Goal: Task Accomplishment & Management: Use online tool/utility

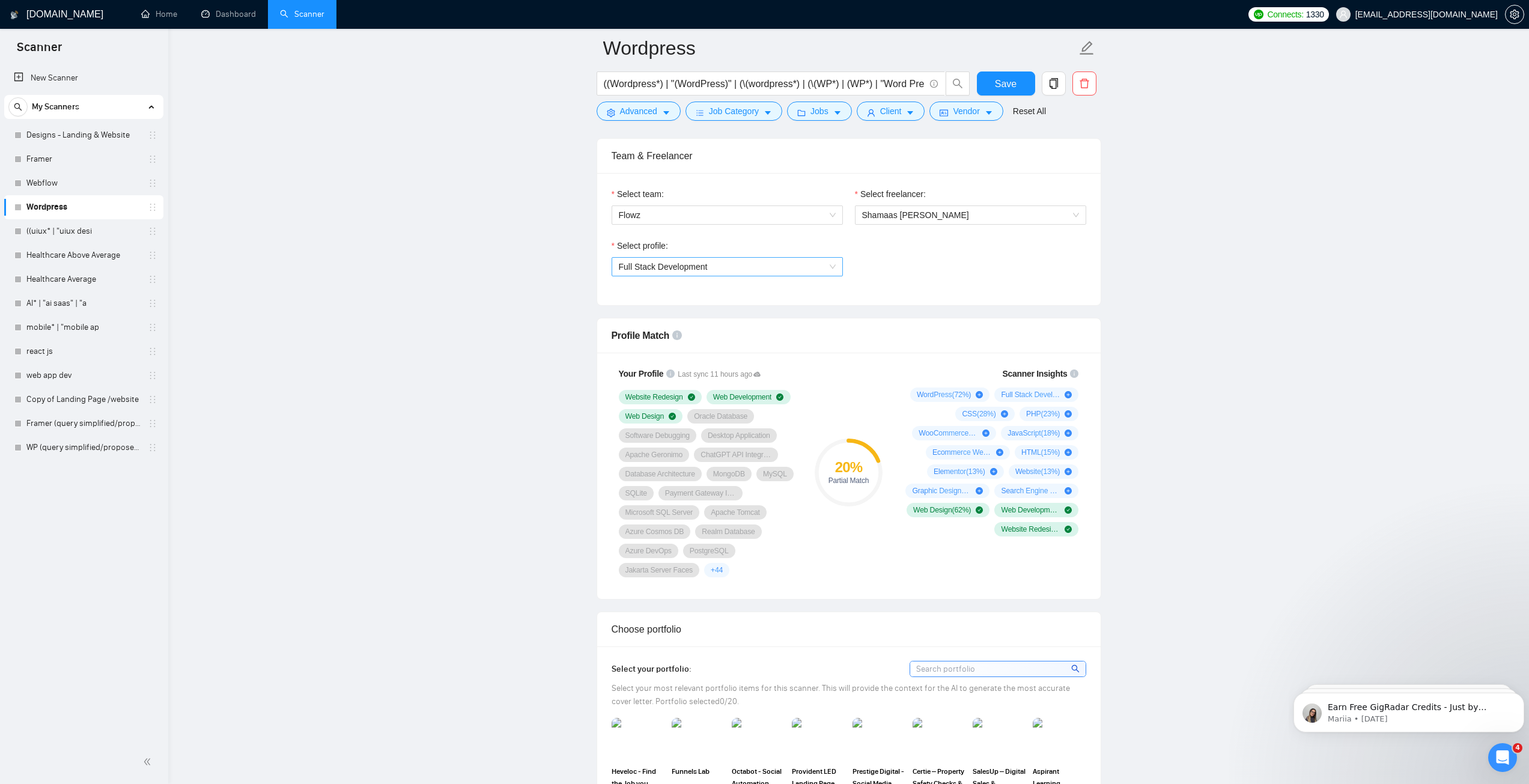
click at [676, 265] on span "Full Stack Development" at bounding box center [663, 266] width 89 height 9
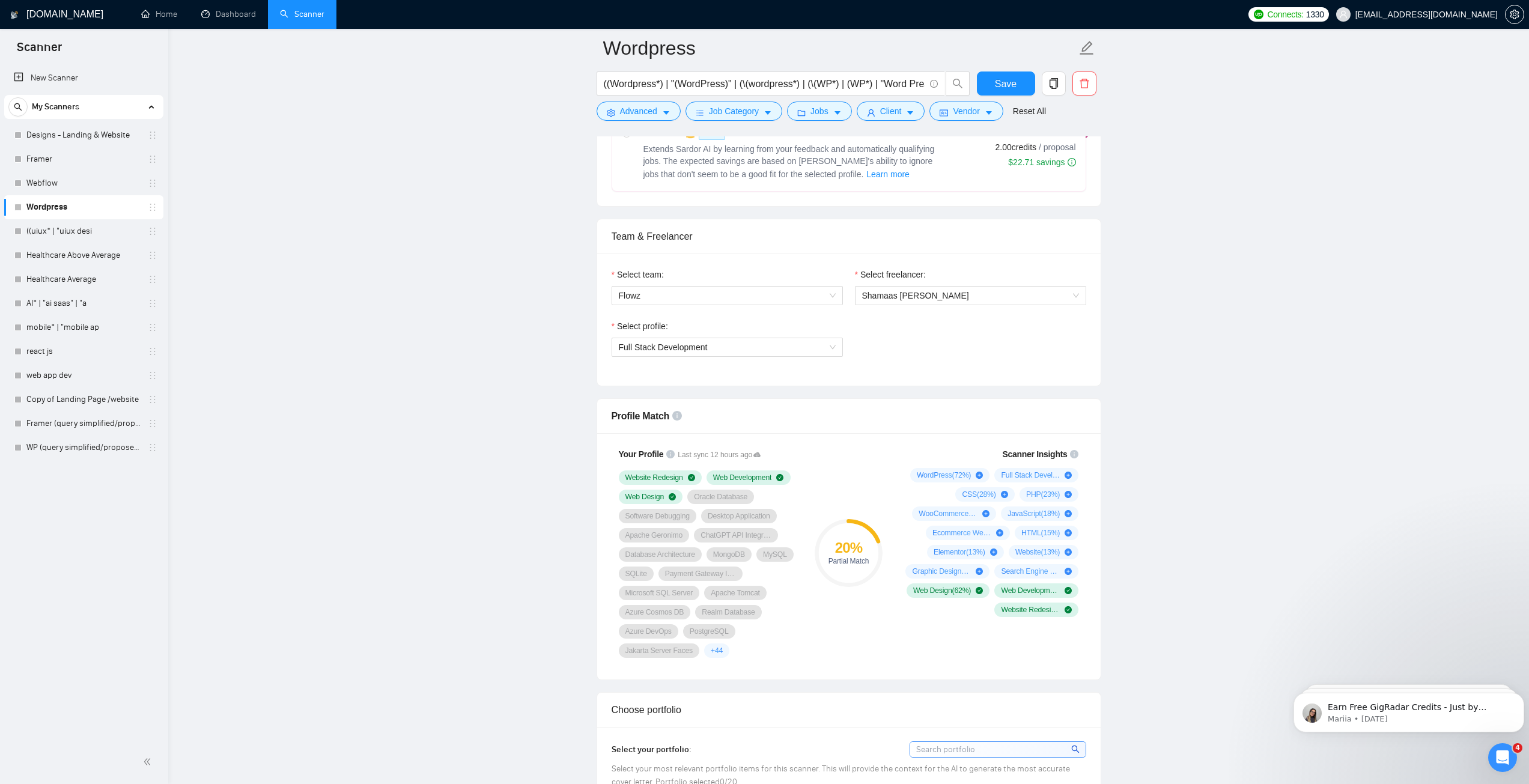
scroll to position [600, 0]
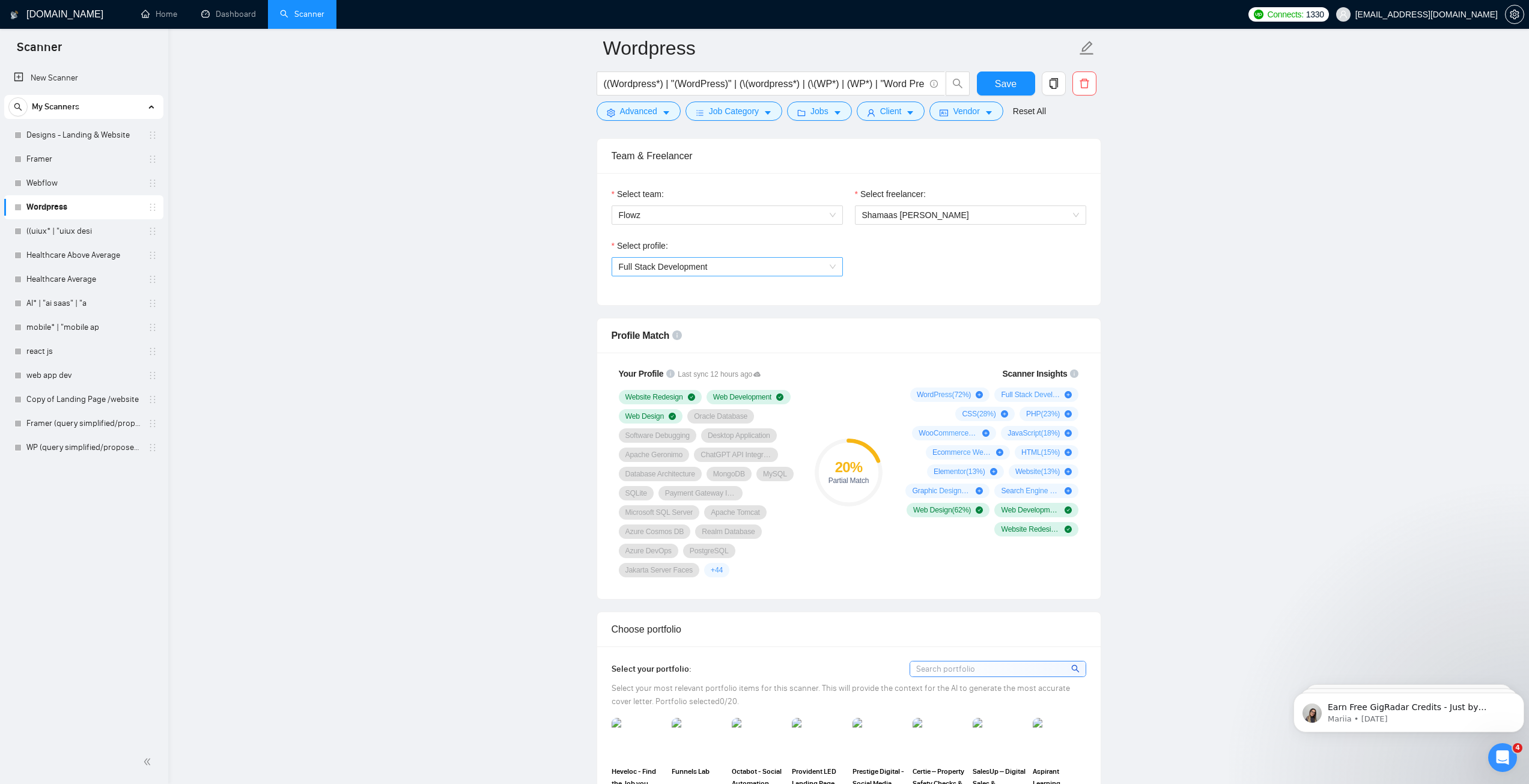
click at [702, 262] on span "Full Stack Development" at bounding box center [663, 266] width 89 height 9
click at [692, 308] on div "Web Design" at bounding box center [726, 309] width 217 height 13
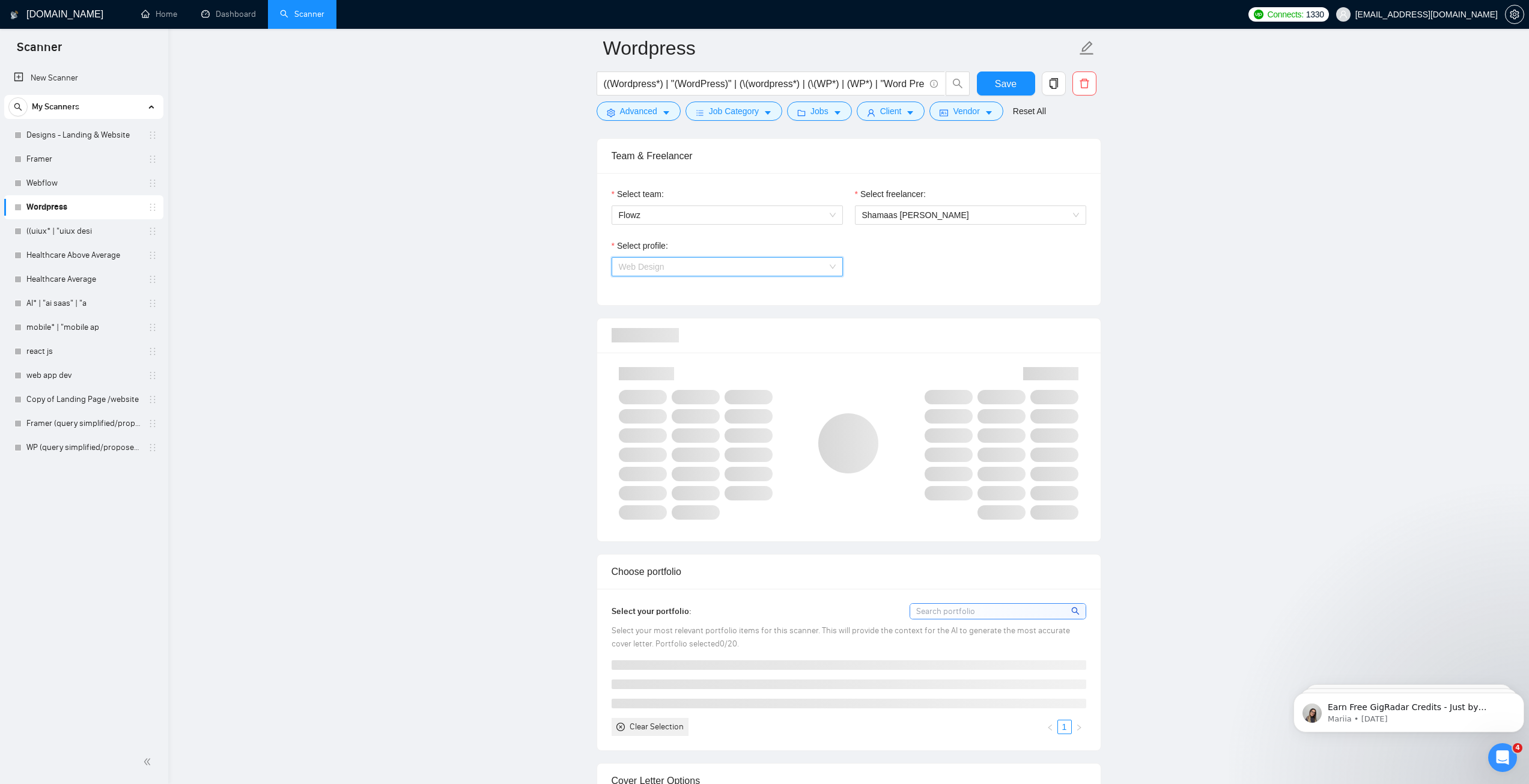
click at [673, 269] on span "Web Design" at bounding box center [727, 266] width 217 height 18
click at [677, 319] on div "Full Stack Development" at bounding box center [727, 328] width 232 height 19
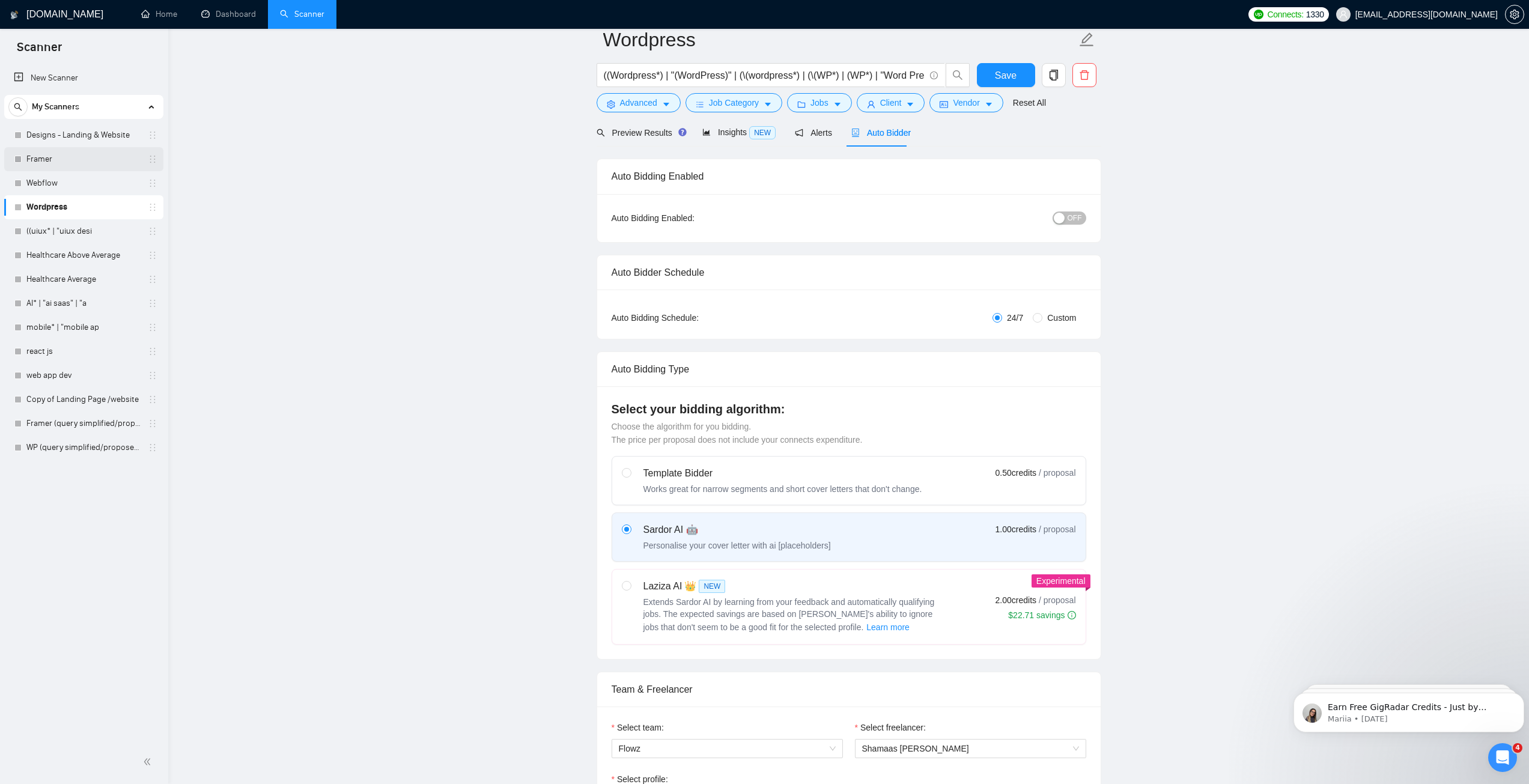
scroll to position [0, 0]
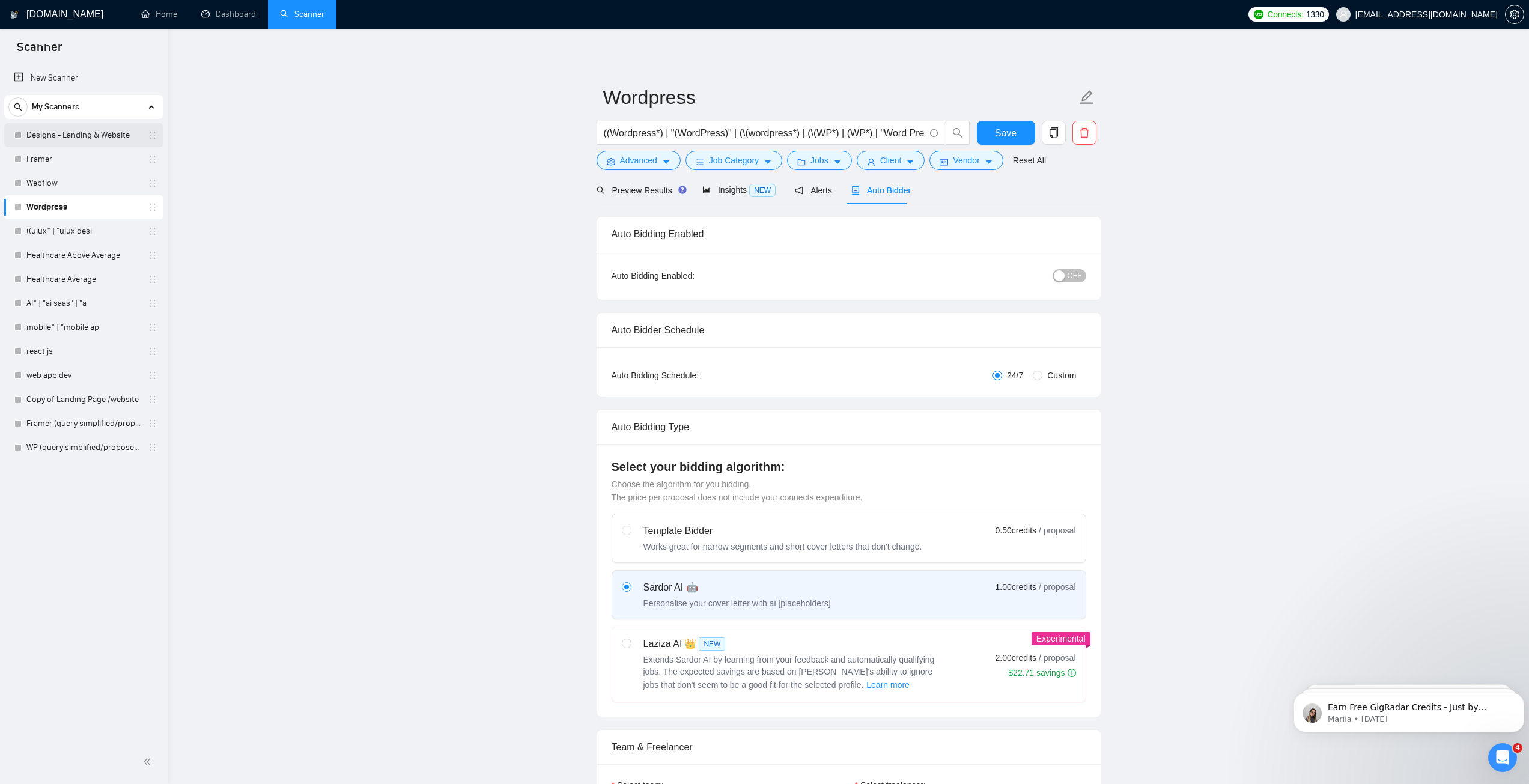
click at [76, 137] on link "Designs - Landing & Website" at bounding box center [83, 135] width 114 height 24
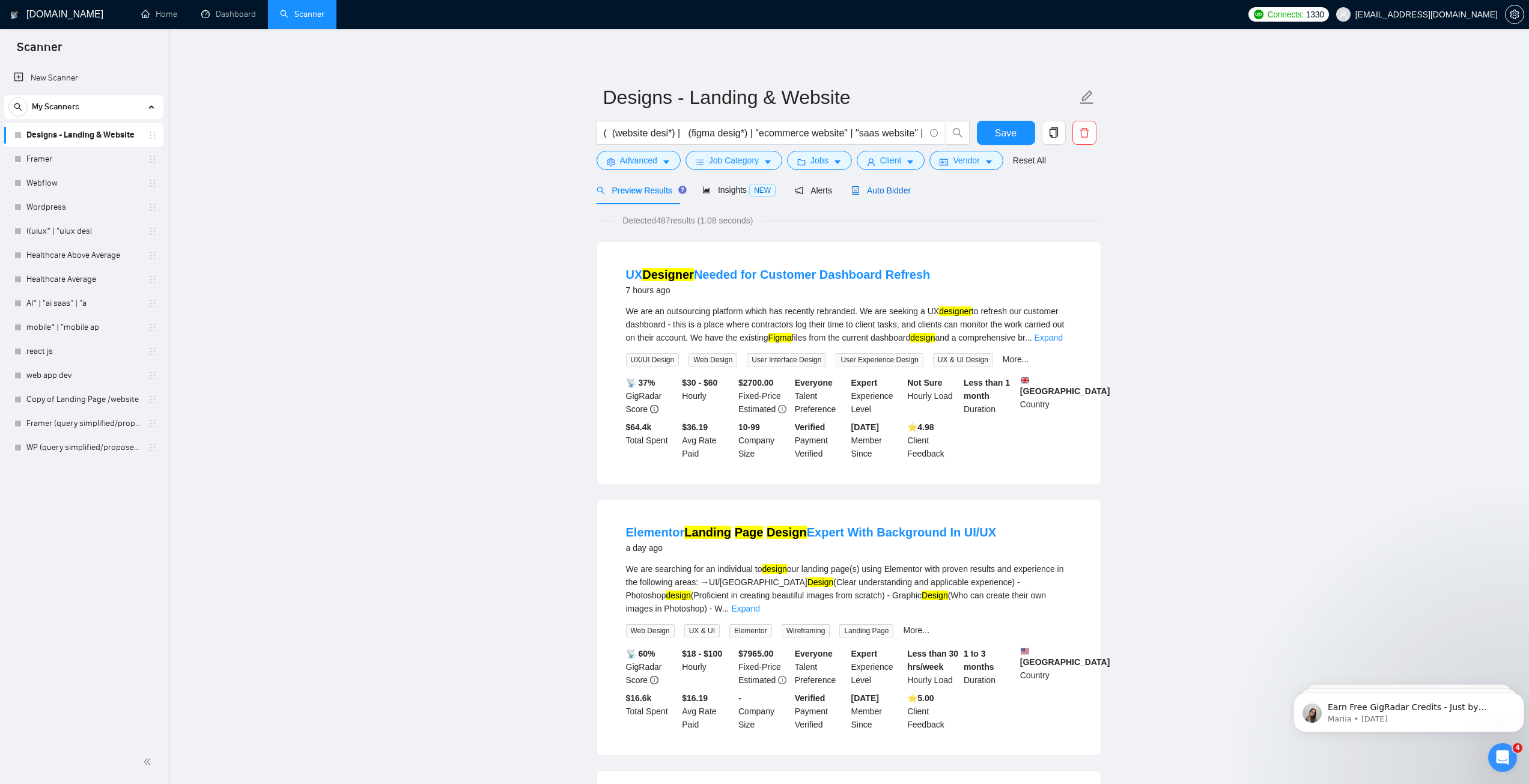
click at [868, 191] on span "Auto Bidder" at bounding box center [881, 191] width 59 height 9
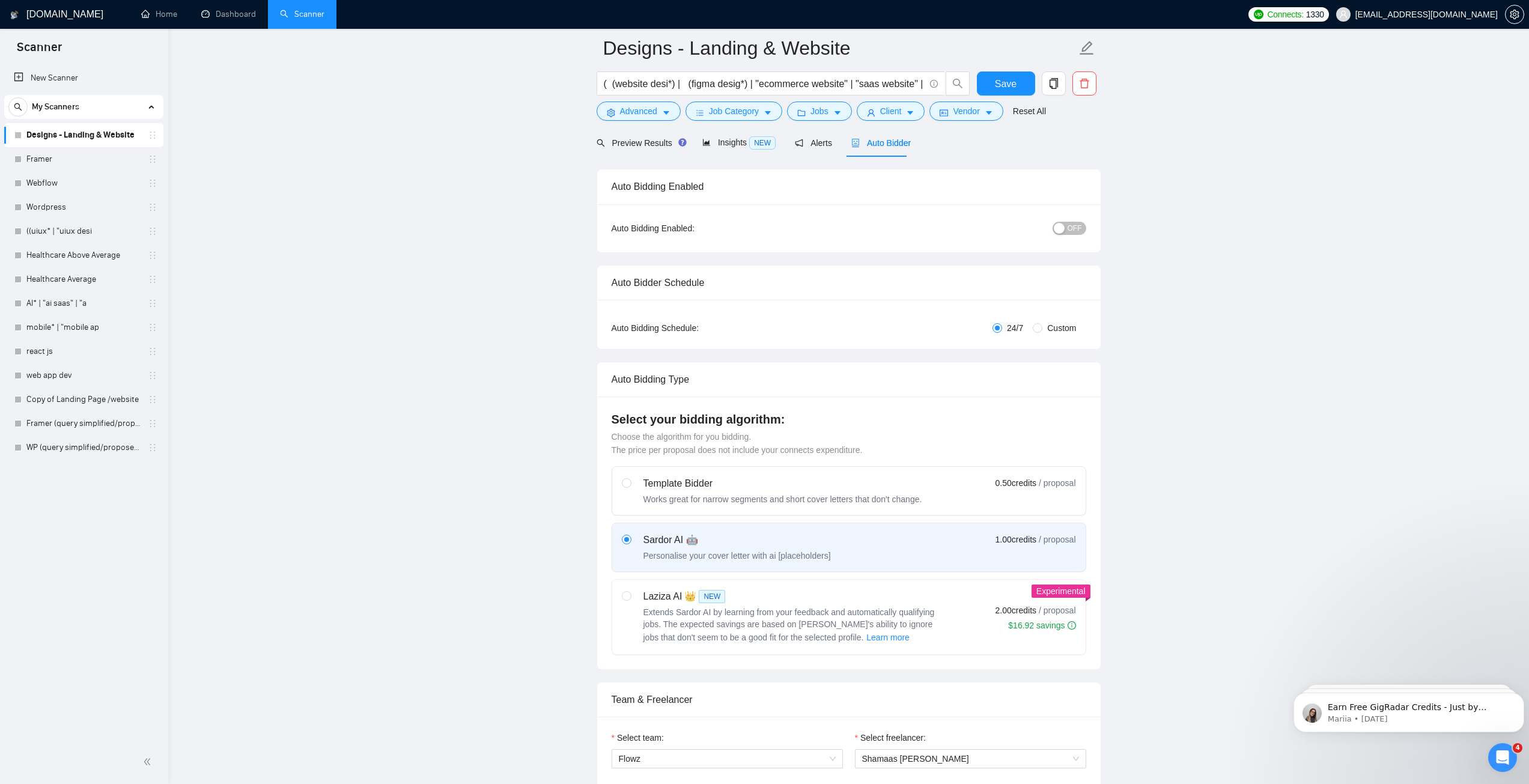
scroll to position [421, 0]
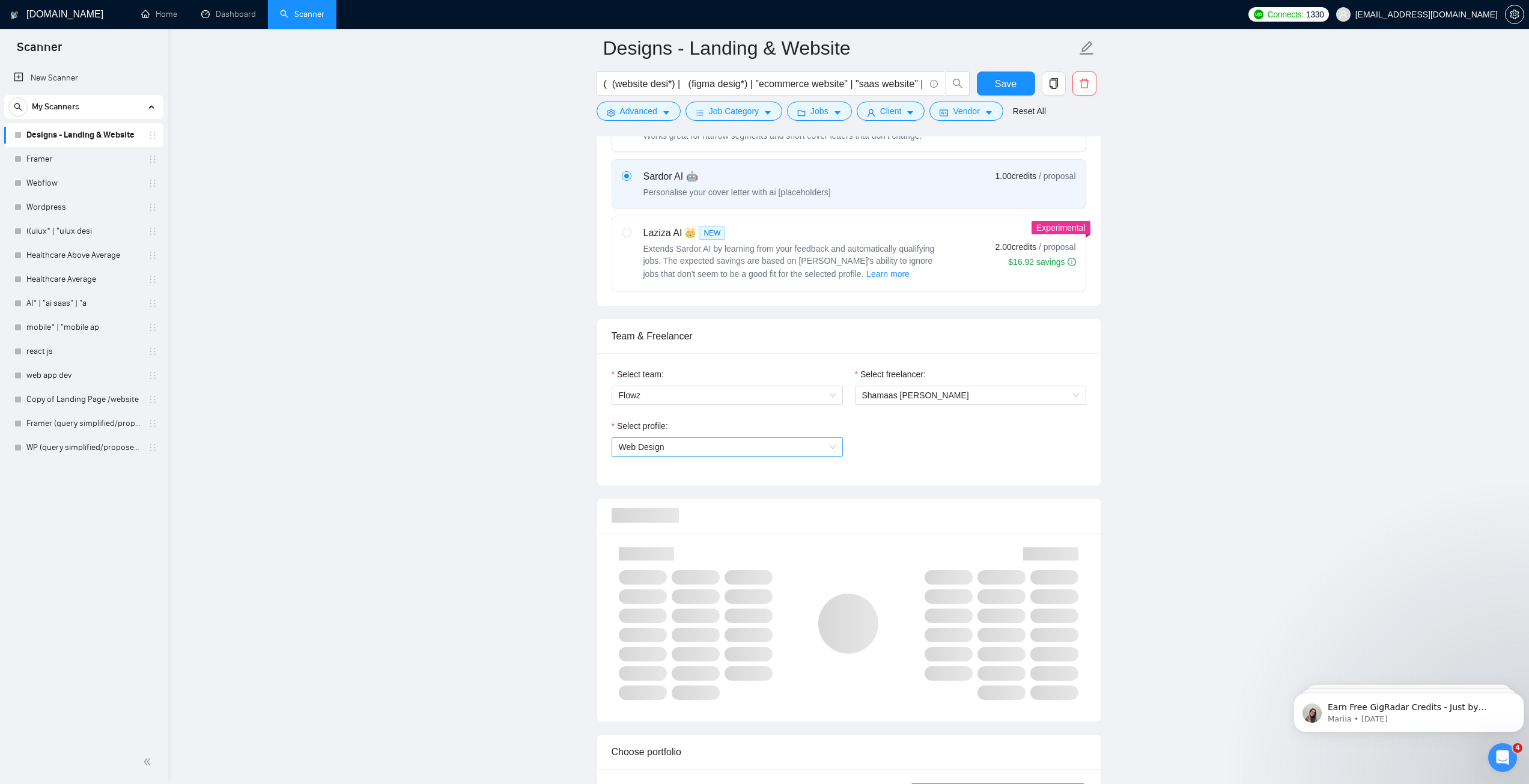
click at [747, 455] on span "Web Design" at bounding box center [727, 447] width 217 height 18
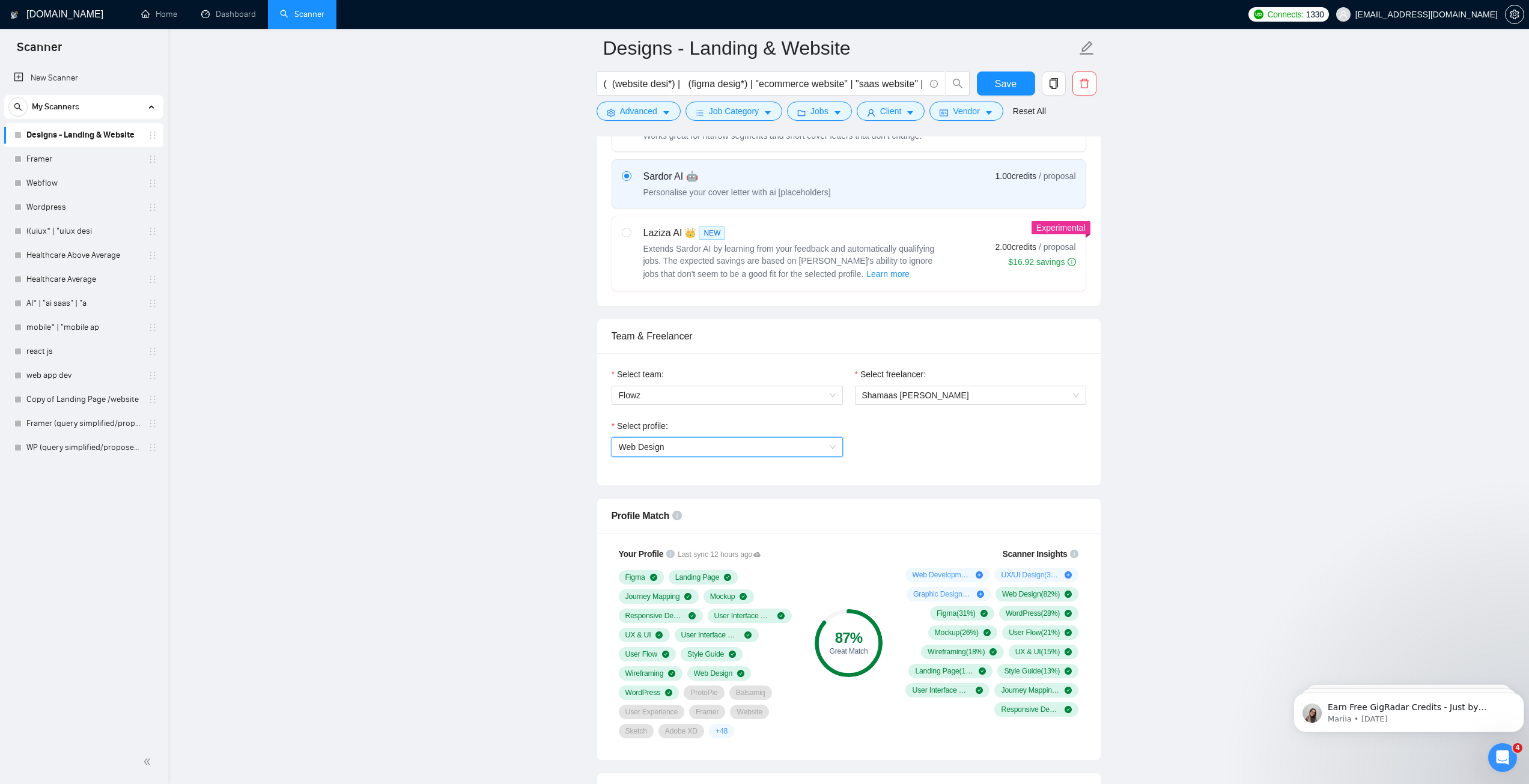
click at [747, 455] on span "Web Design" at bounding box center [727, 447] width 217 height 18
click at [726, 451] on span "Web Design" at bounding box center [727, 447] width 217 height 18
click at [717, 506] on div "Full Stack Development" at bounding box center [726, 508] width 217 height 13
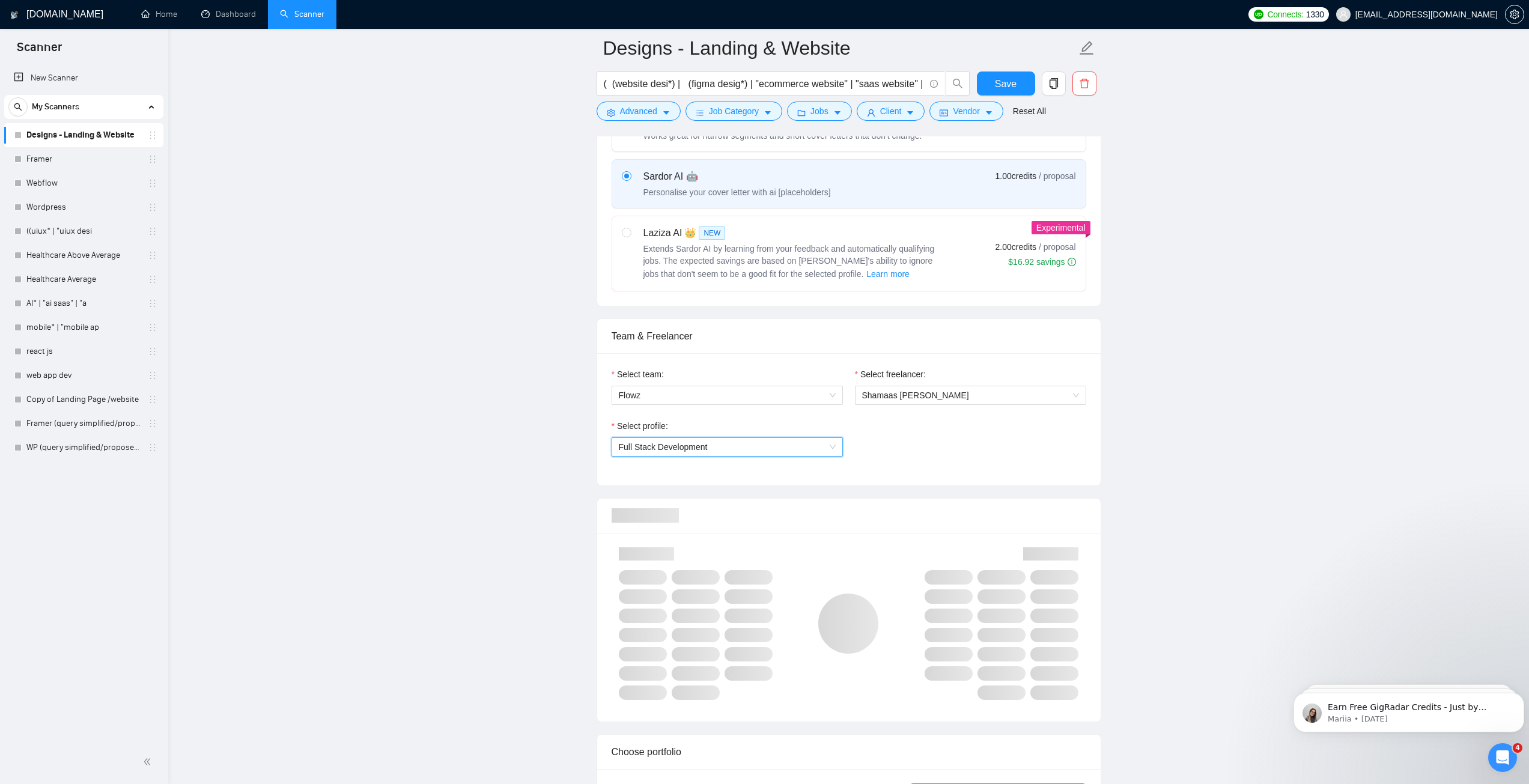
click at [691, 457] on div "Select profile: 1110580755107926016 Full Stack Development" at bounding box center [727, 444] width 243 height 52
click at [677, 447] on span "Full Stack Development" at bounding box center [663, 447] width 89 height 9
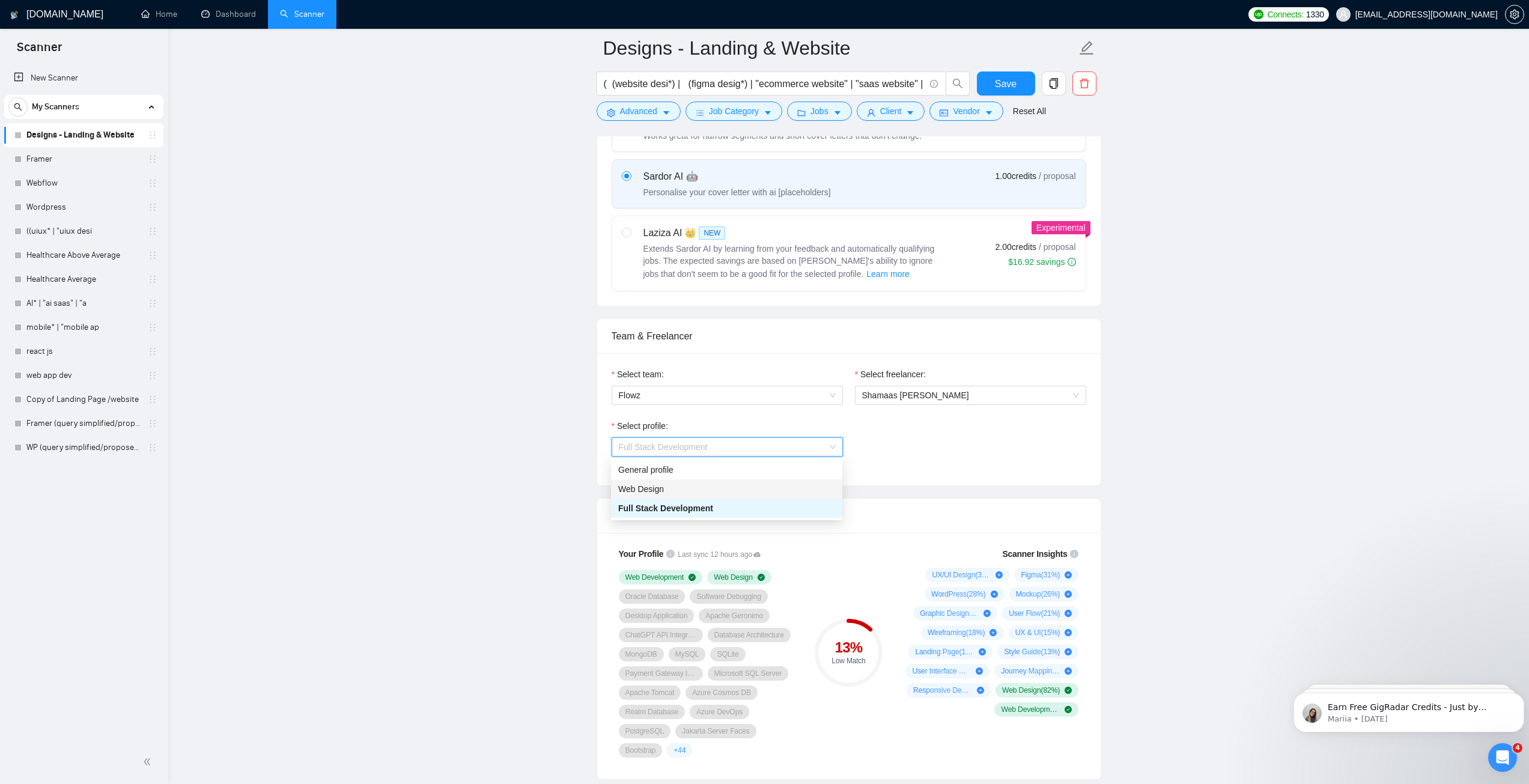
click at [671, 492] on div "Web Design" at bounding box center [726, 488] width 217 height 13
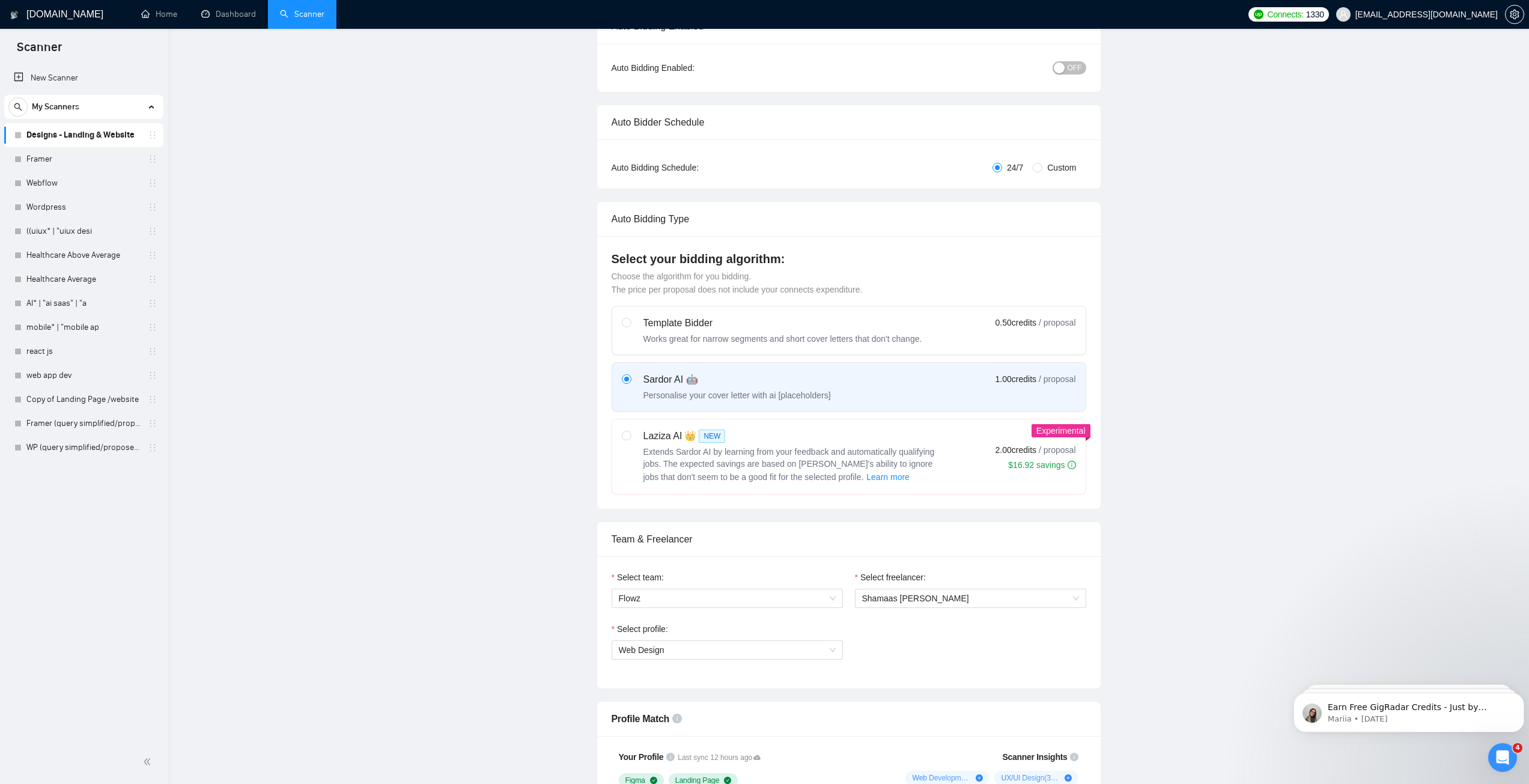
scroll to position [0, 0]
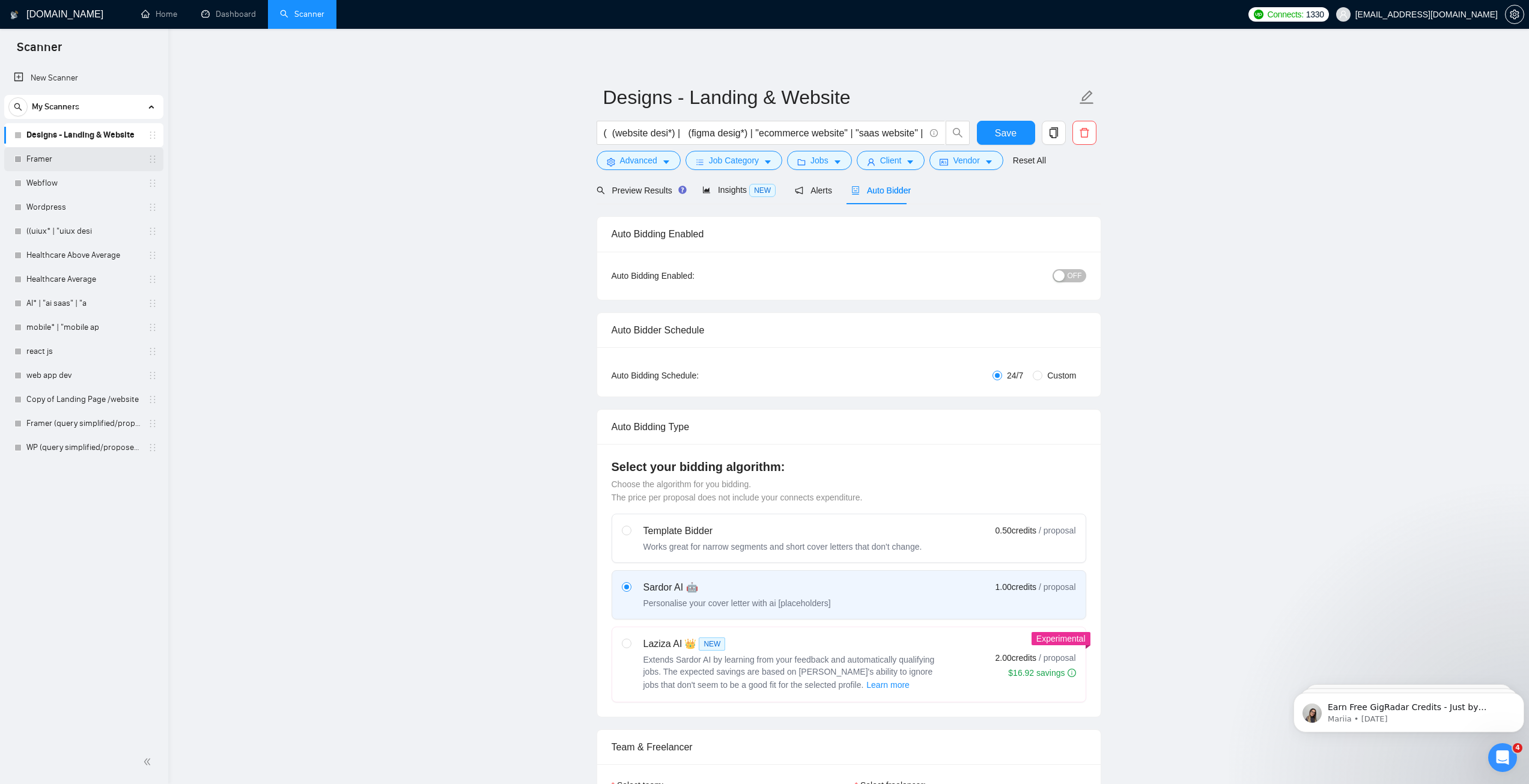
click at [45, 164] on link "Framer" at bounding box center [83, 159] width 114 height 24
click at [55, 162] on link "Framer" at bounding box center [83, 159] width 114 height 24
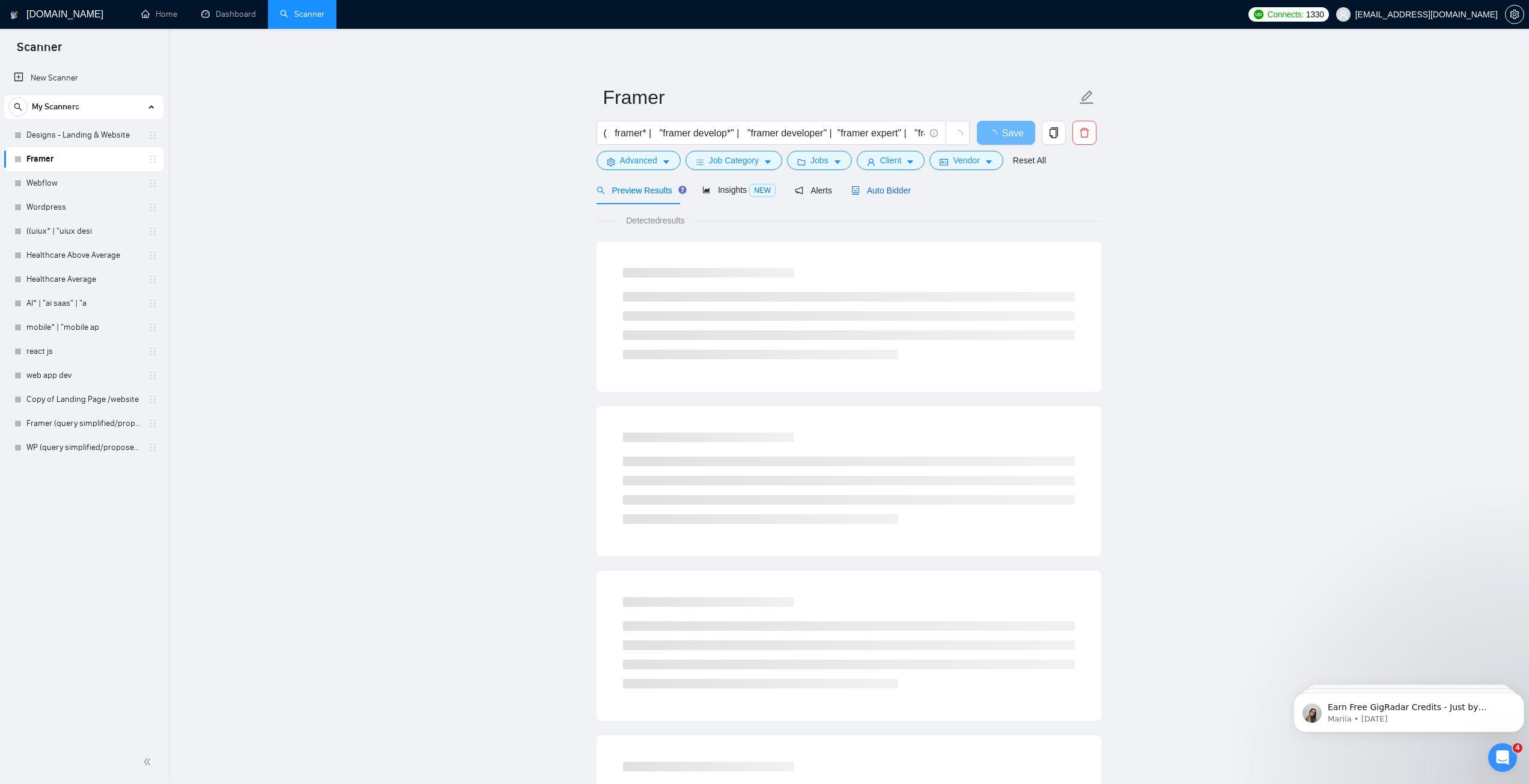
click at [873, 193] on span "Auto Bidder" at bounding box center [881, 191] width 59 height 9
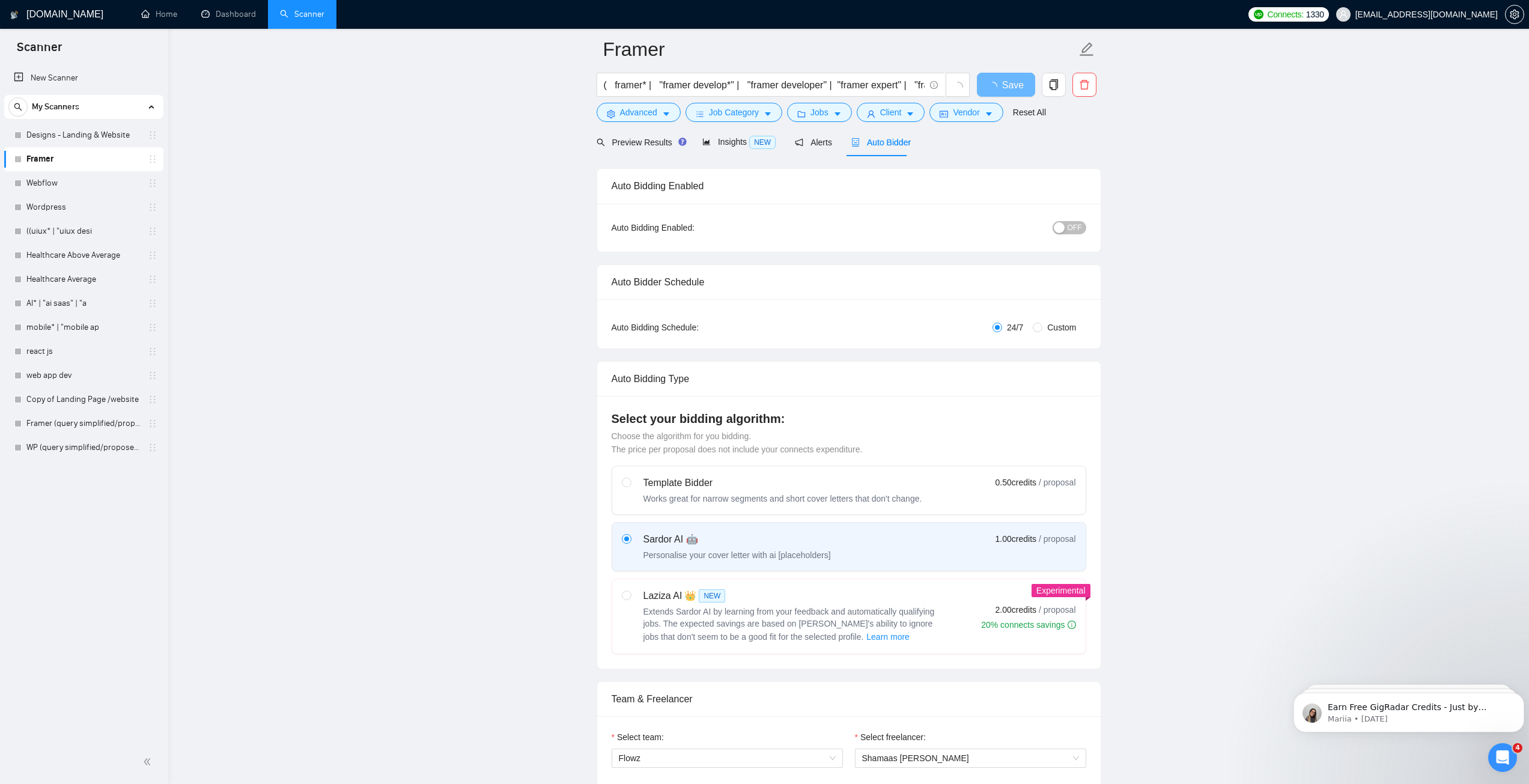
scroll to position [360, 0]
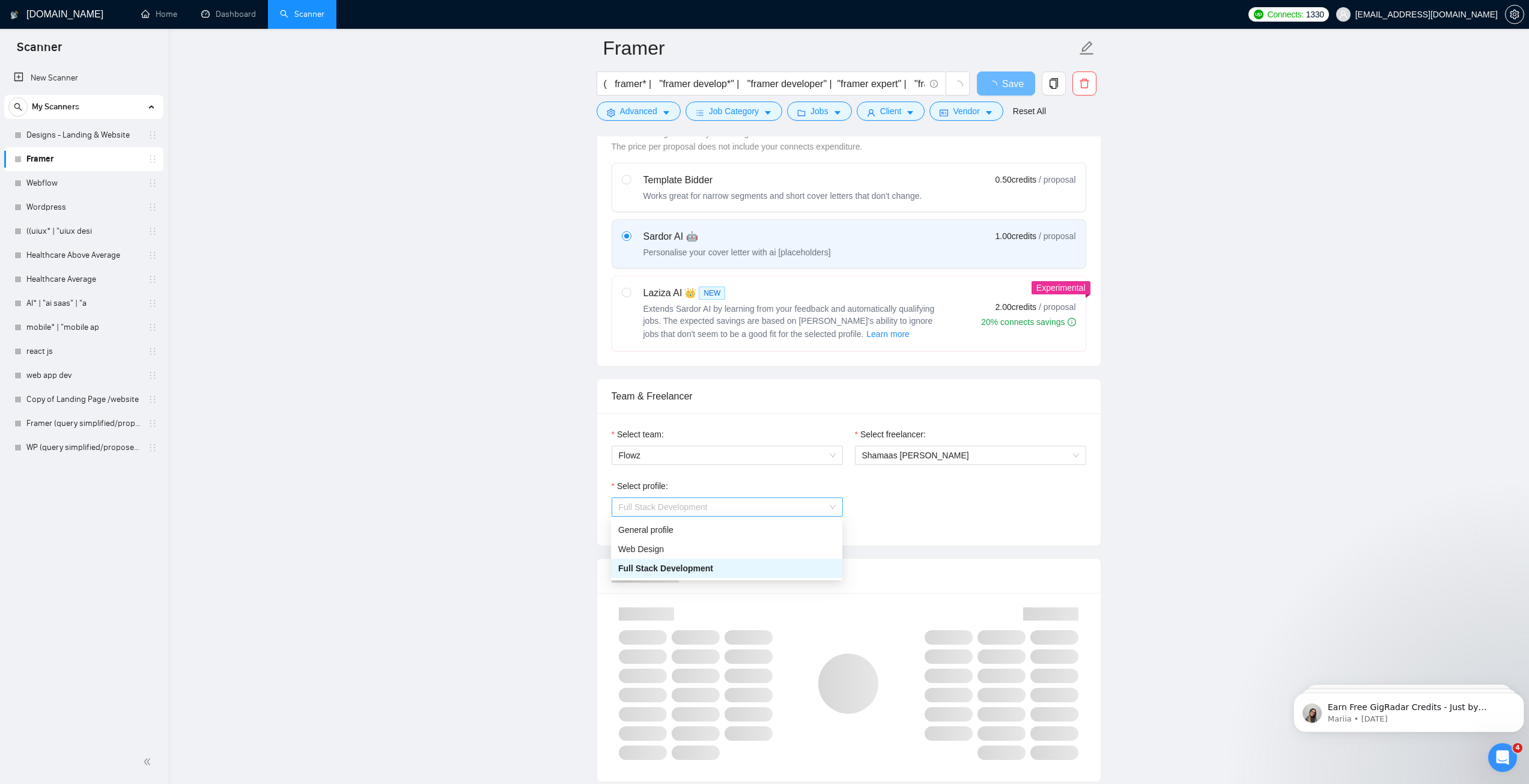
click at [742, 501] on span "Full Stack Development" at bounding box center [727, 506] width 217 height 18
click at [733, 509] on span "Full Stack Development" at bounding box center [727, 506] width 217 height 18
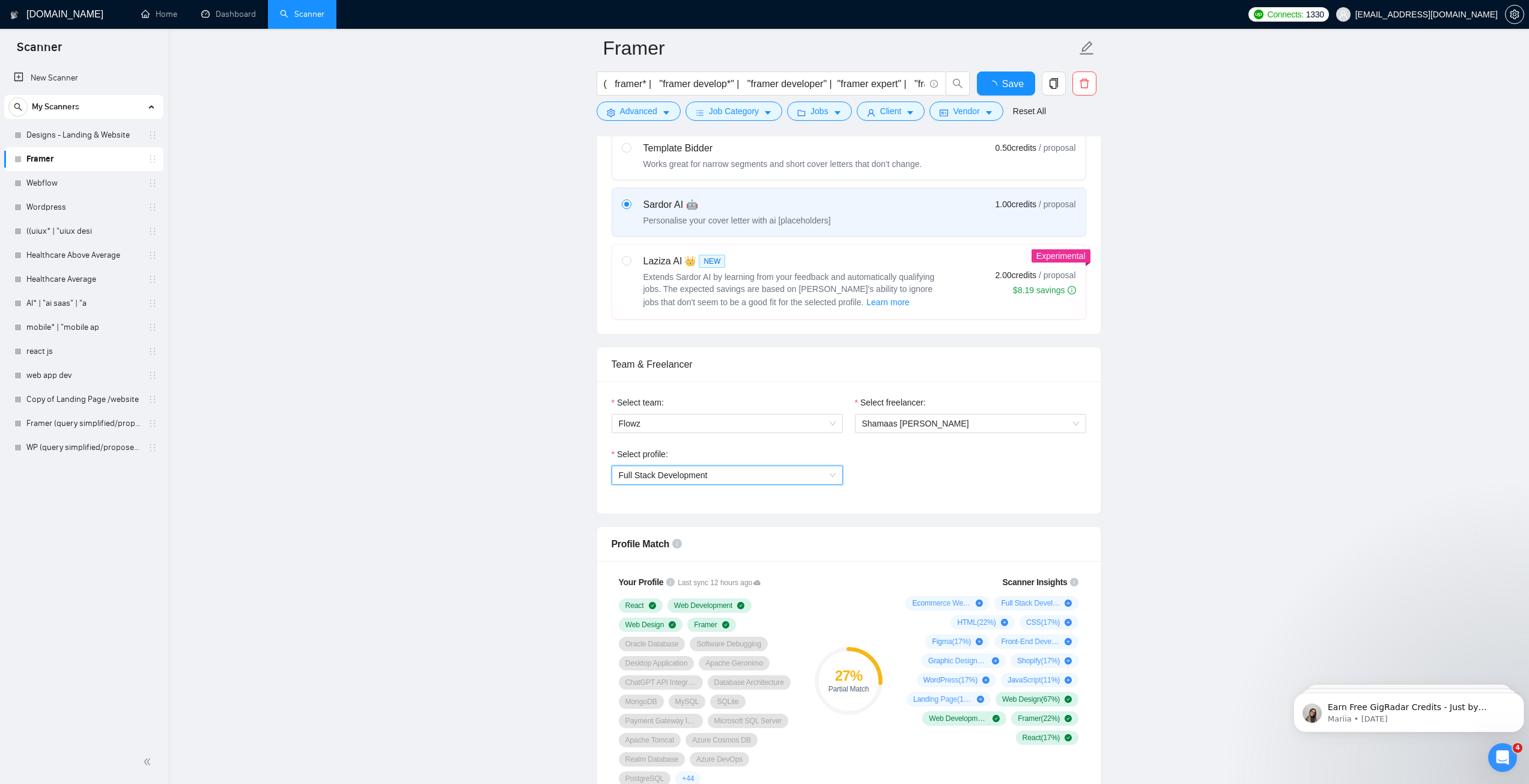
scroll to position [661, 0]
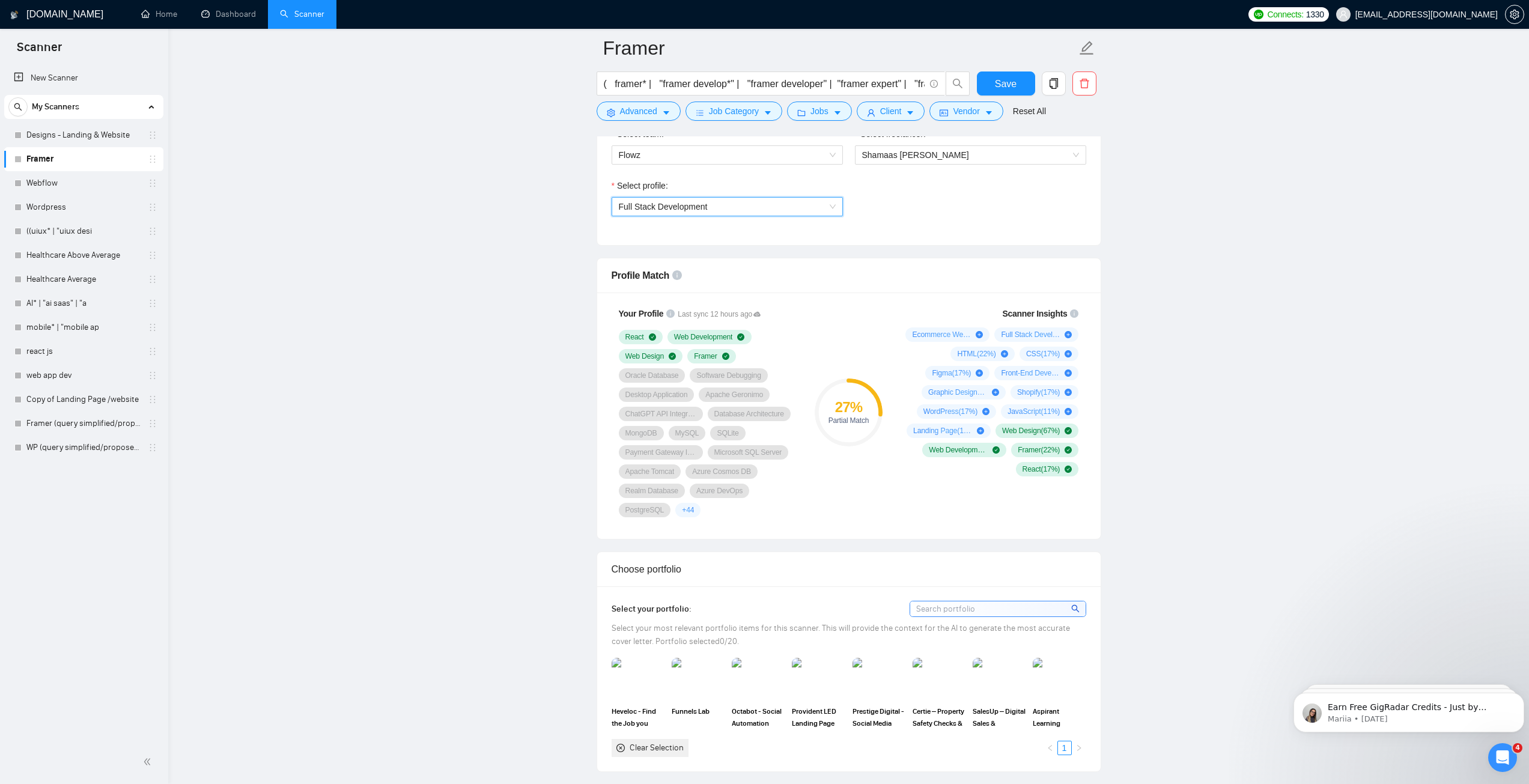
click at [678, 213] on span "Full Stack Development" at bounding box center [727, 206] width 217 height 18
click at [663, 254] on div "Web Design" at bounding box center [726, 248] width 217 height 13
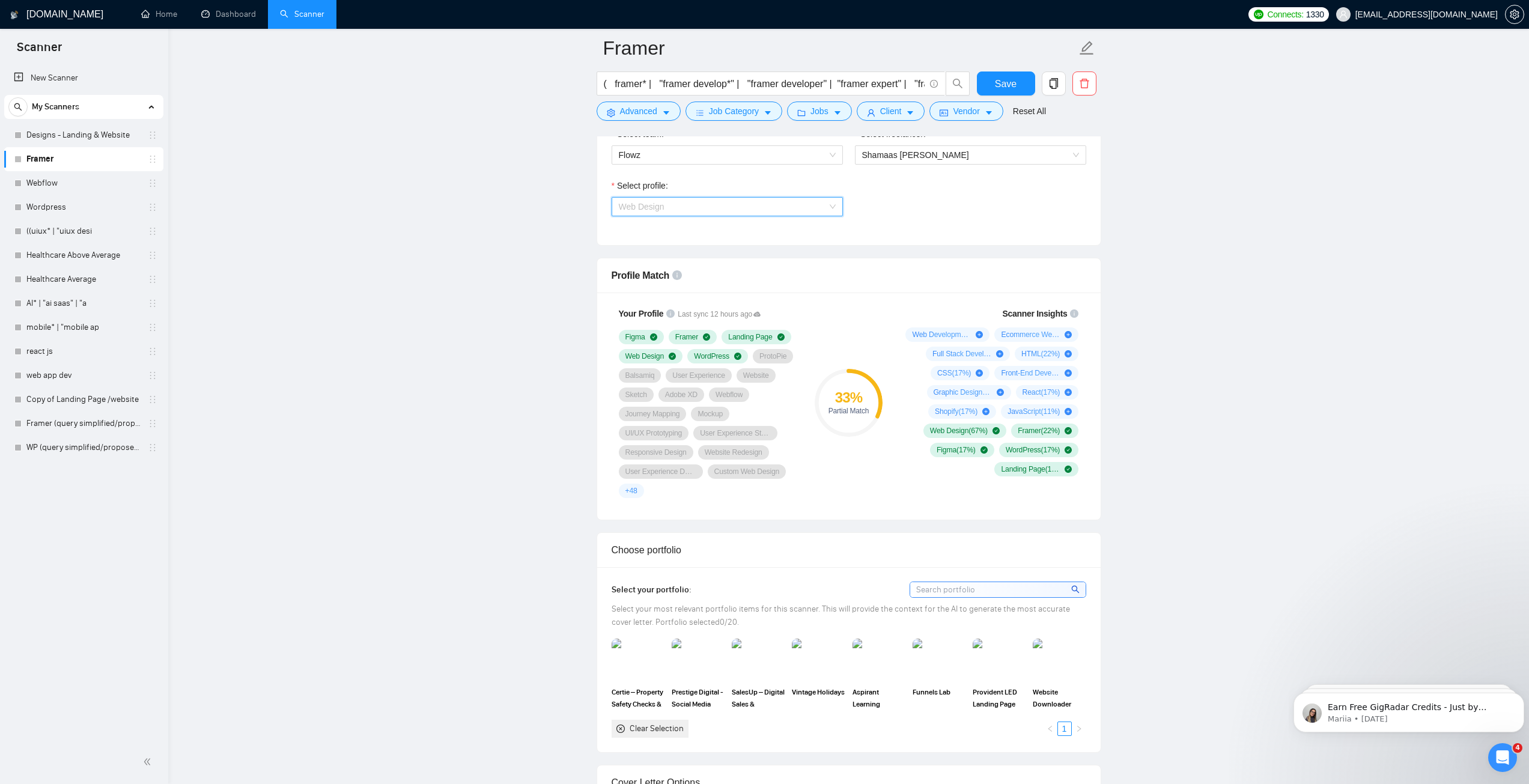
click at [661, 208] on span "Web Design" at bounding box center [641, 207] width 46 height 9
click at [660, 202] on span "Web Design" at bounding box center [641, 207] width 46 height 9
click at [692, 267] on span "Full Stack Development" at bounding box center [662, 268] width 89 height 9
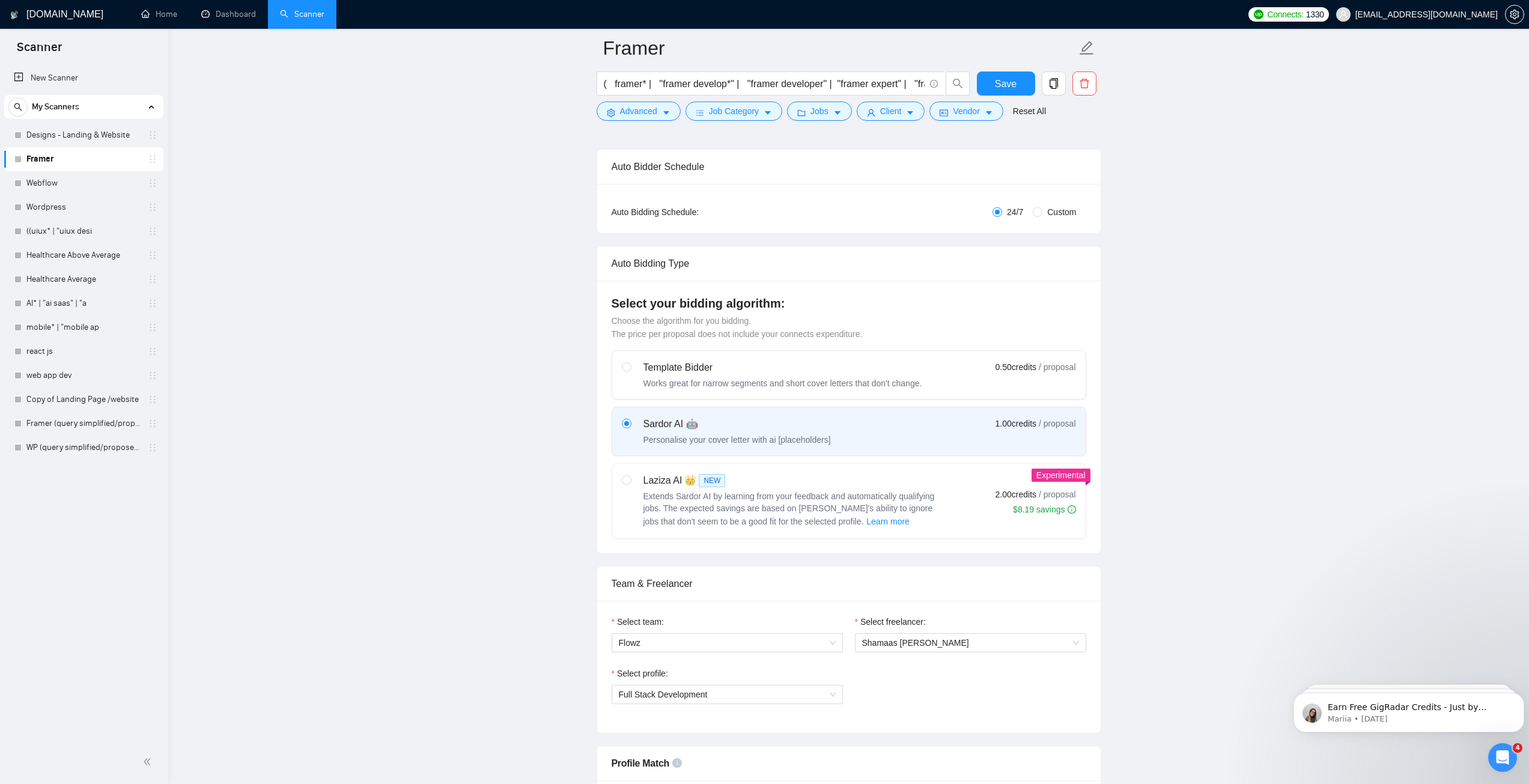
scroll to position [0, 0]
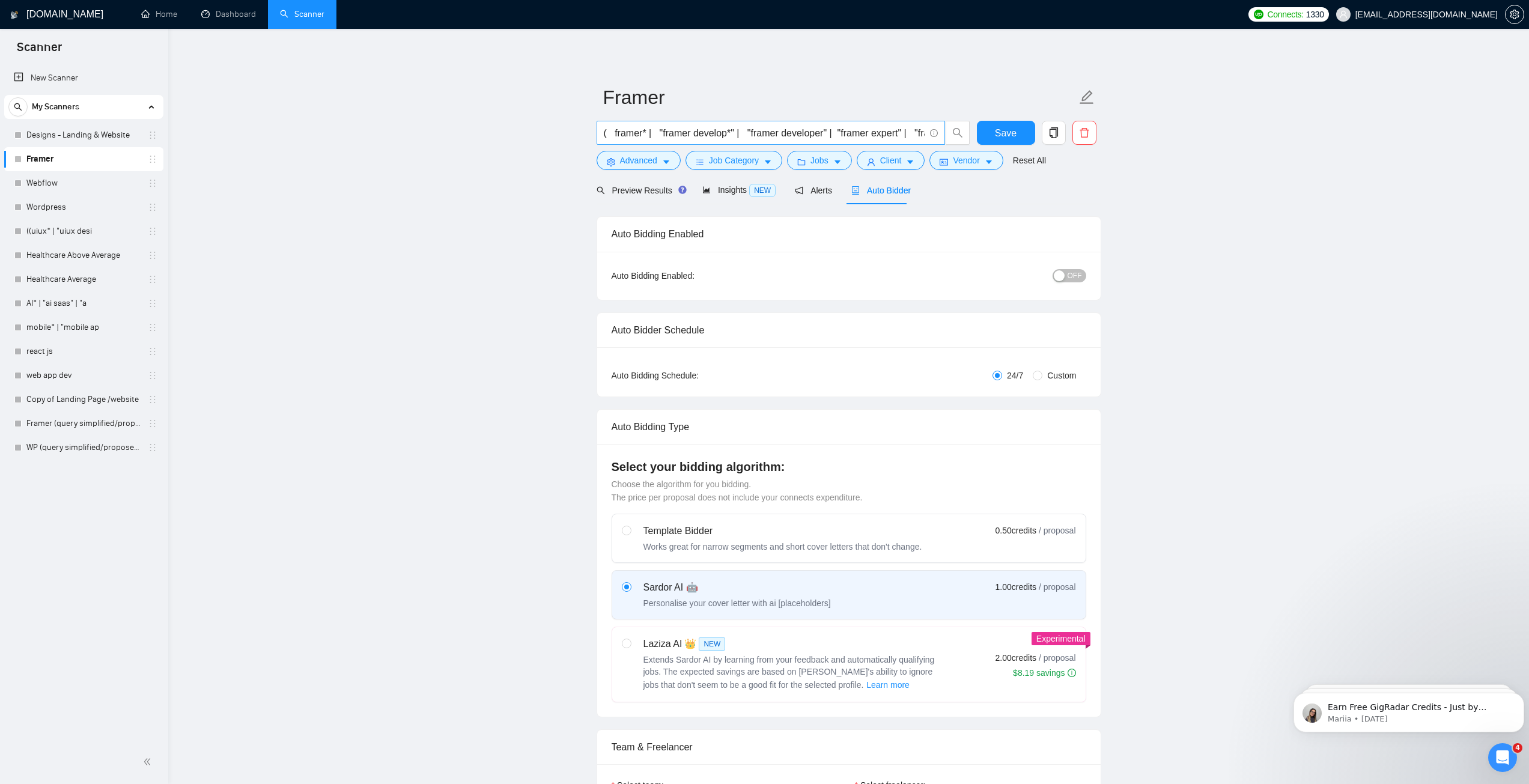
click at [698, 126] on input "( framer* | "framer develop*" | "framer developer" | "framer expert" | "framer …" at bounding box center [764, 133] width 321 height 15
paste input "(framer*) | "(framer)" | (\(framer*)) ( (dev*) | (expert*) | (desig*) | (web*) …"
type input "((framer*) | "(framer)" | (\(framer*)) ( (dev*) | (expert*) | (desig*) | (web*)…"
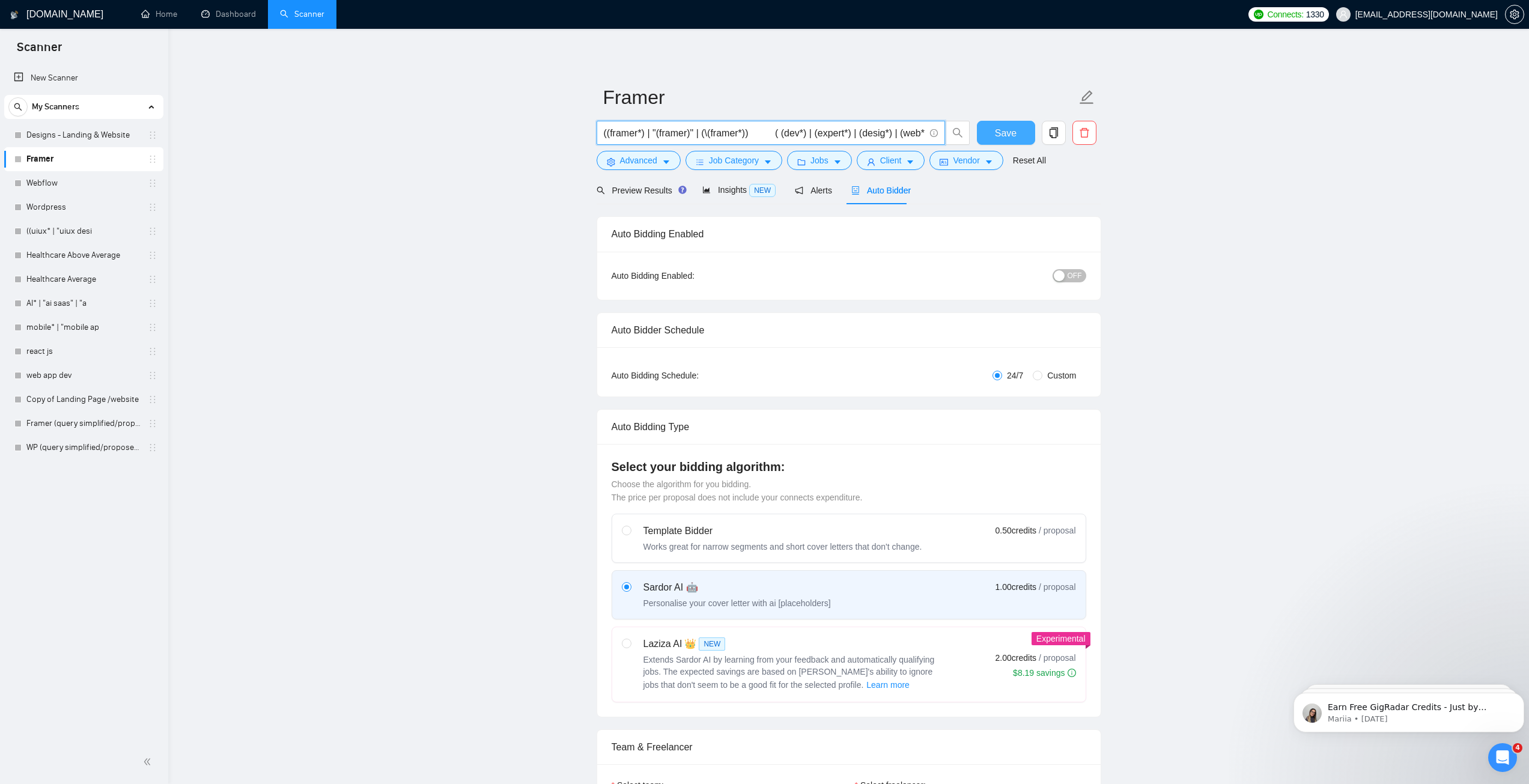
click at [1009, 130] on span "Save" at bounding box center [1006, 133] width 22 height 15
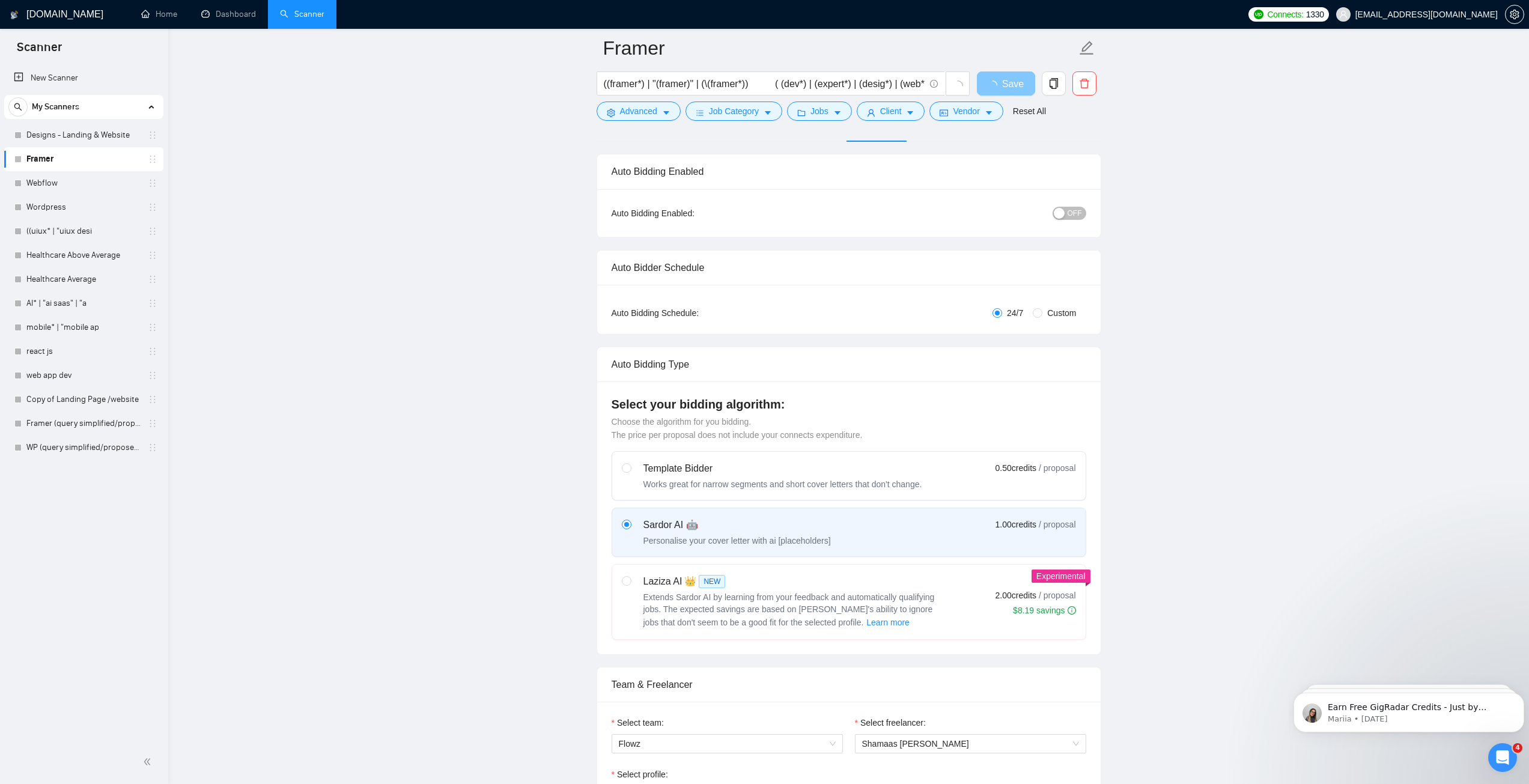
scroll to position [421, 0]
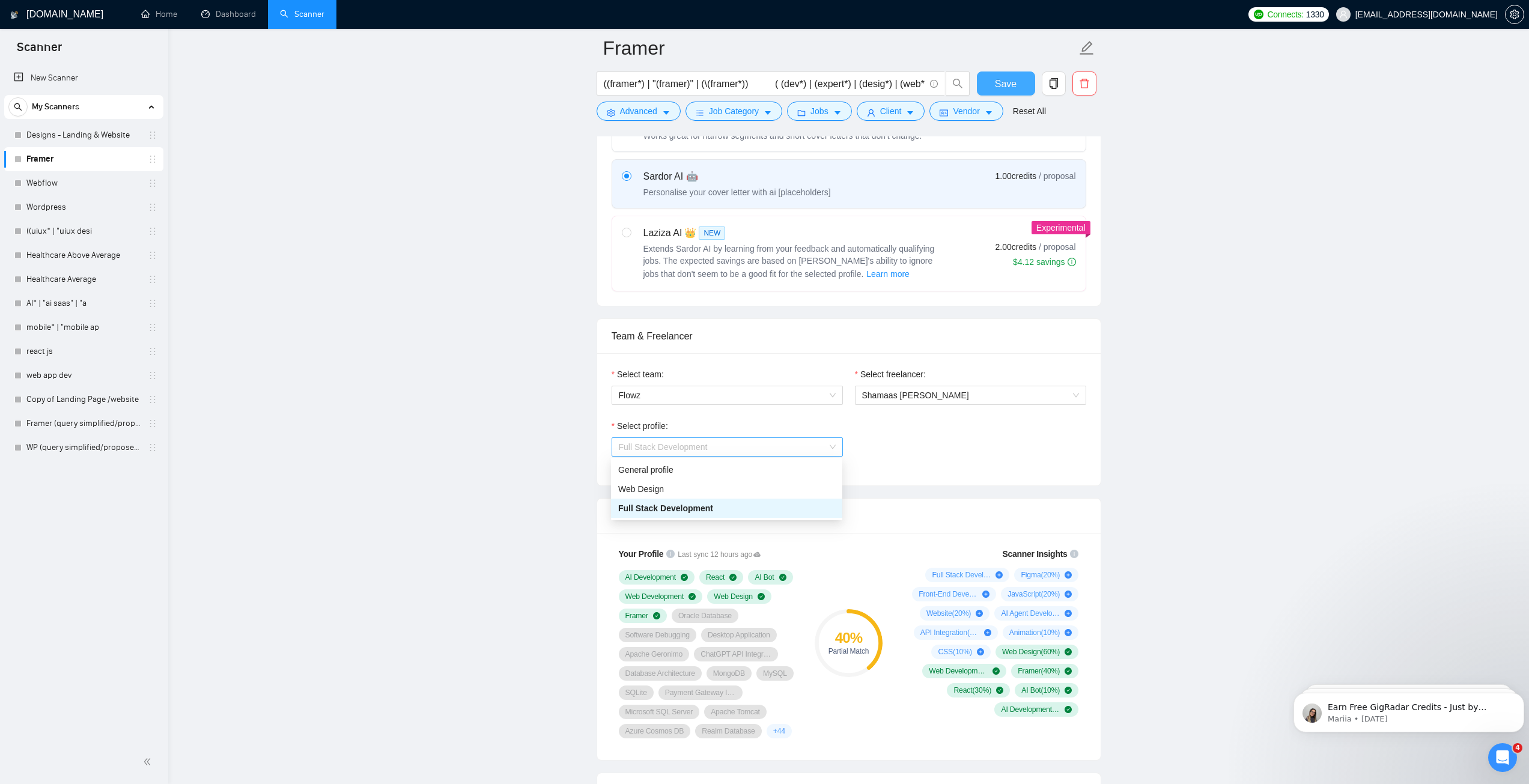
click at [705, 446] on span "Full Stack Development" at bounding box center [663, 447] width 89 height 9
click at [677, 454] on span "Full Stack Development" at bounding box center [727, 447] width 217 height 18
click at [45, 183] on link "Webflow" at bounding box center [83, 183] width 114 height 24
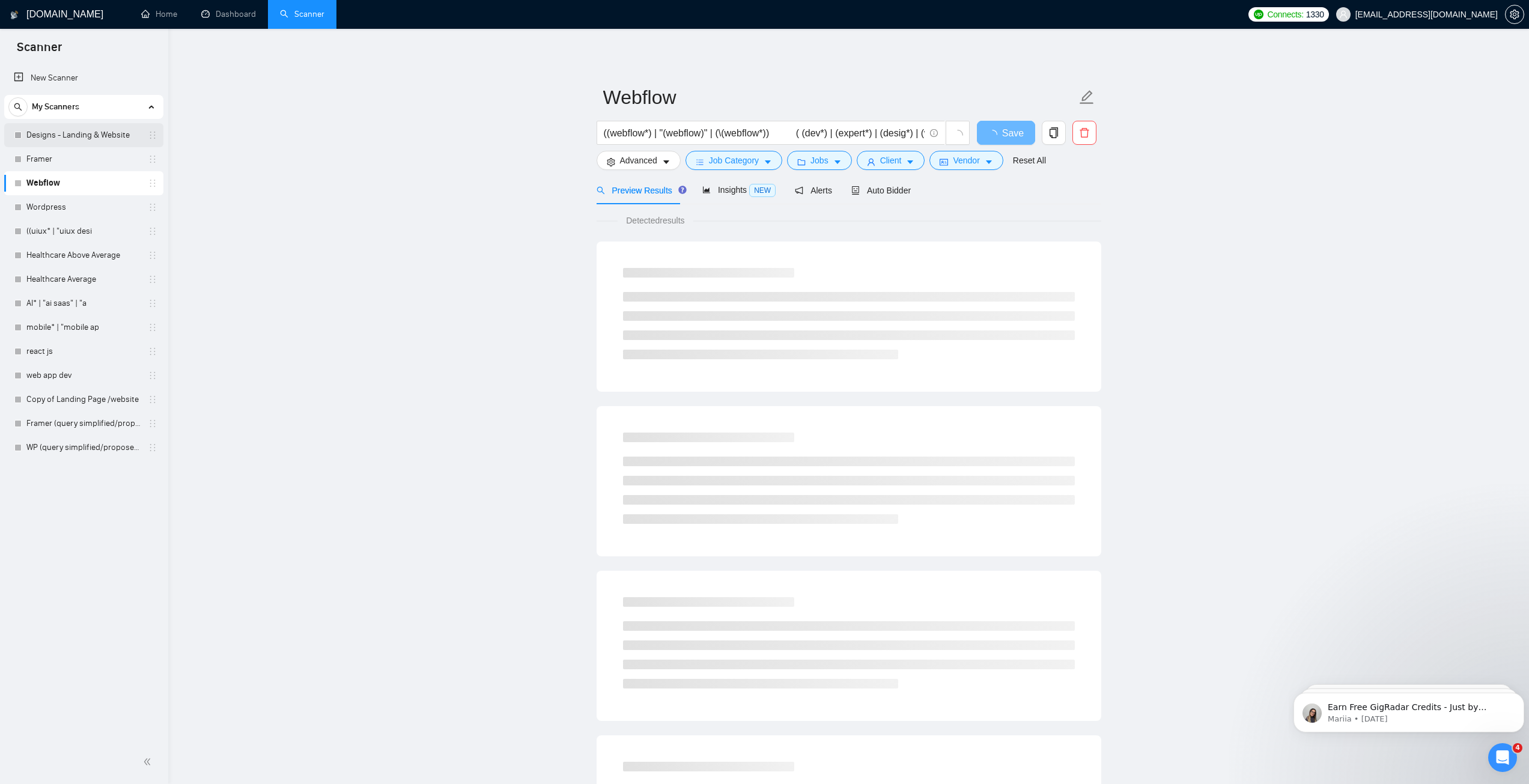
click at [91, 139] on link "Designs - Landing & Website" at bounding box center [83, 135] width 114 height 24
click at [621, 132] on input "( (website desi*) | (figma desig*) | "ecommerce website" | "saas website" | "bu…" at bounding box center [764, 133] width 321 height 15
click at [477, 177] on main "Designs - Landing & Website ( (website desi*) | (figma desig*) | "ecommerce web…" at bounding box center [848, 549] width 1322 height 1002
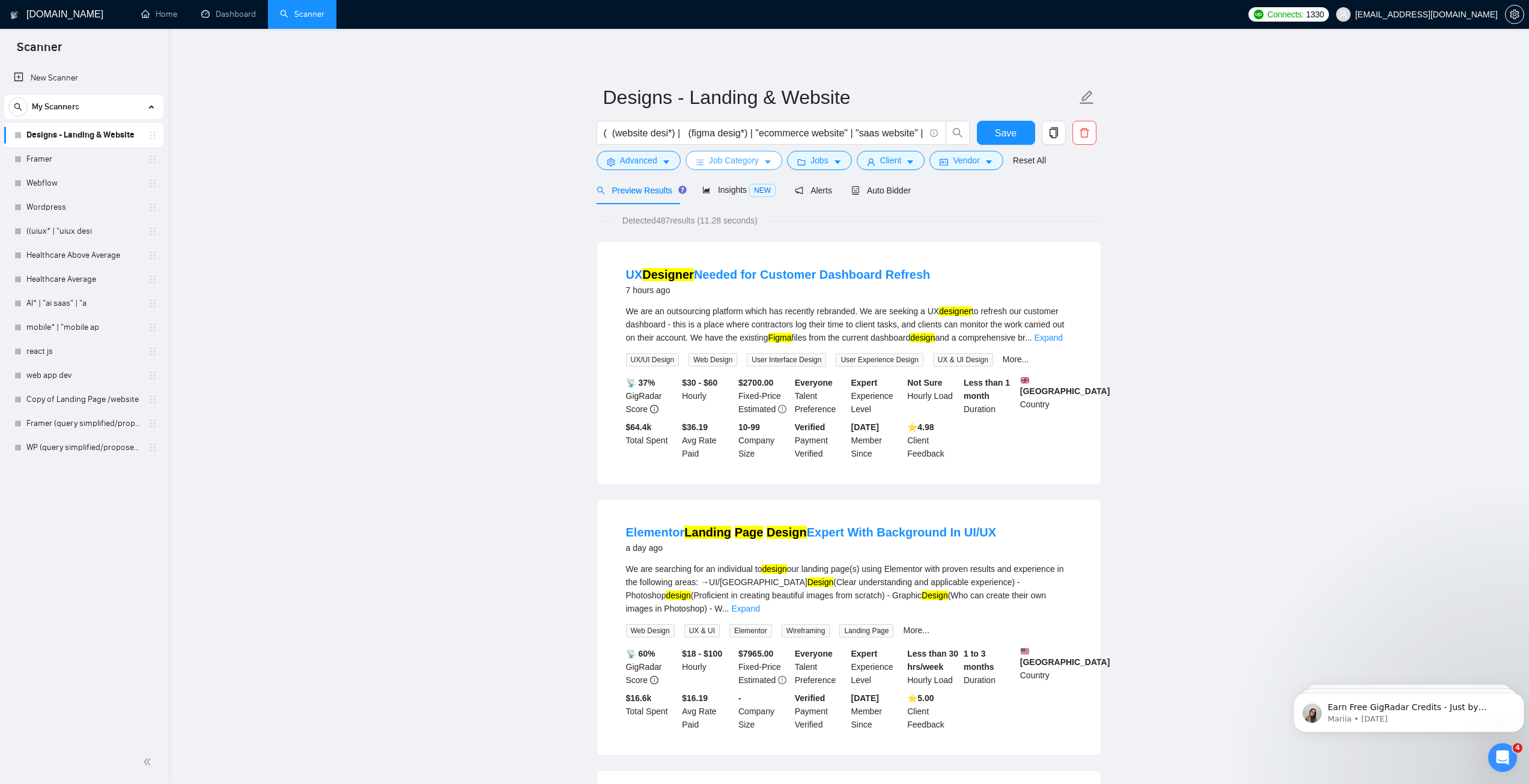
drag, startPoint x: 66, startPoint y: 181, endPoint x: 726, endPoint y: 164, distance: 660.2
click at [66, 181] on link "Webflow" at bounding box center [83, 183] width 114 height 24
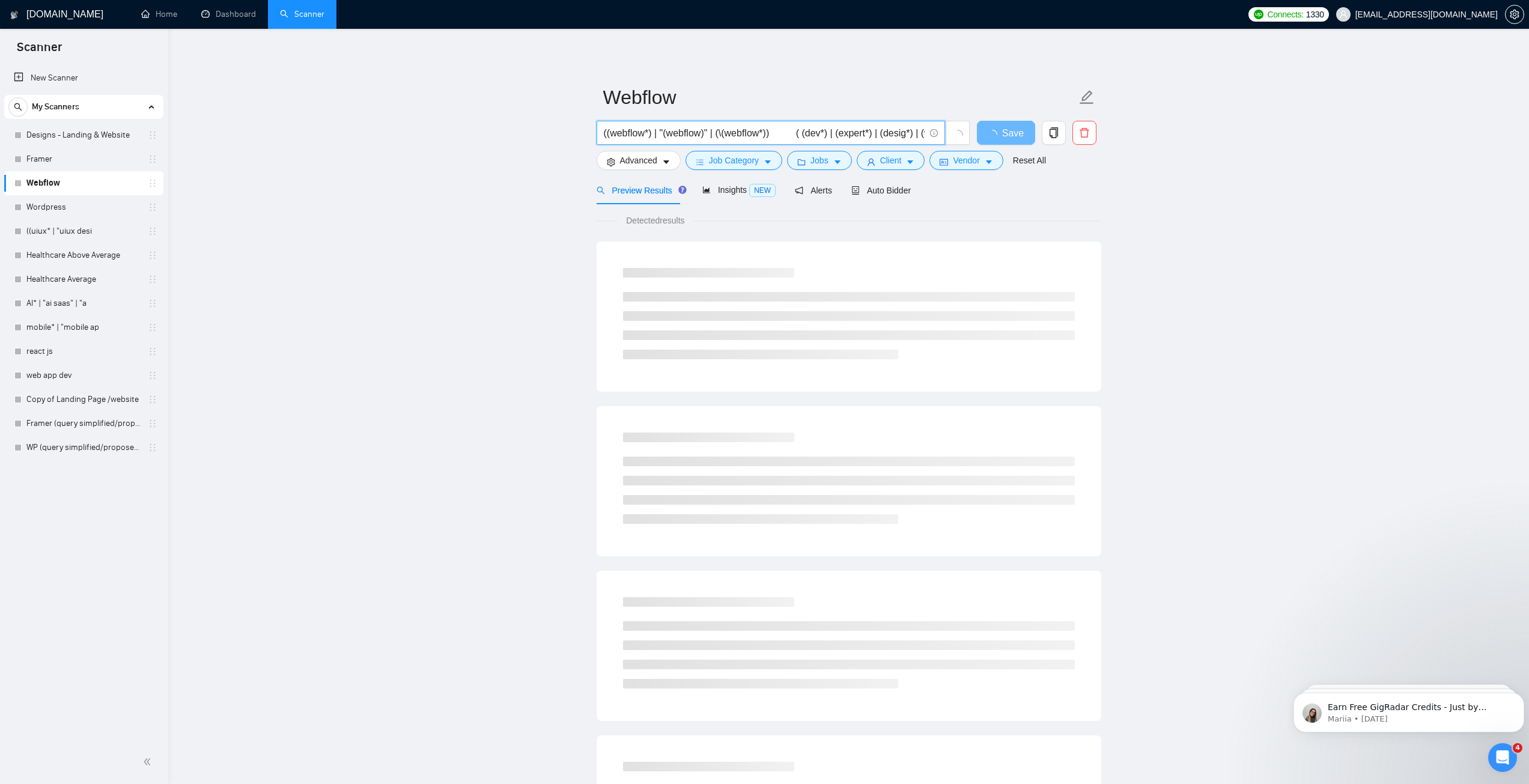
drag, startPoint x: 770, startPoint y: 133, endPoint x: 587, endPoint y: 134, distance: 183.0
click at [589, 134] on main "Webflow ((webflow*) | "(webflow)" | (\(webflow*)) ( (dev*) | (expert*) | (desig…" at bounding box center [848, 549] width 1322 height 1002
paste input "| "web flow" | "(web flow)" | "WP/Webflow" | "WordPress/Webflow""
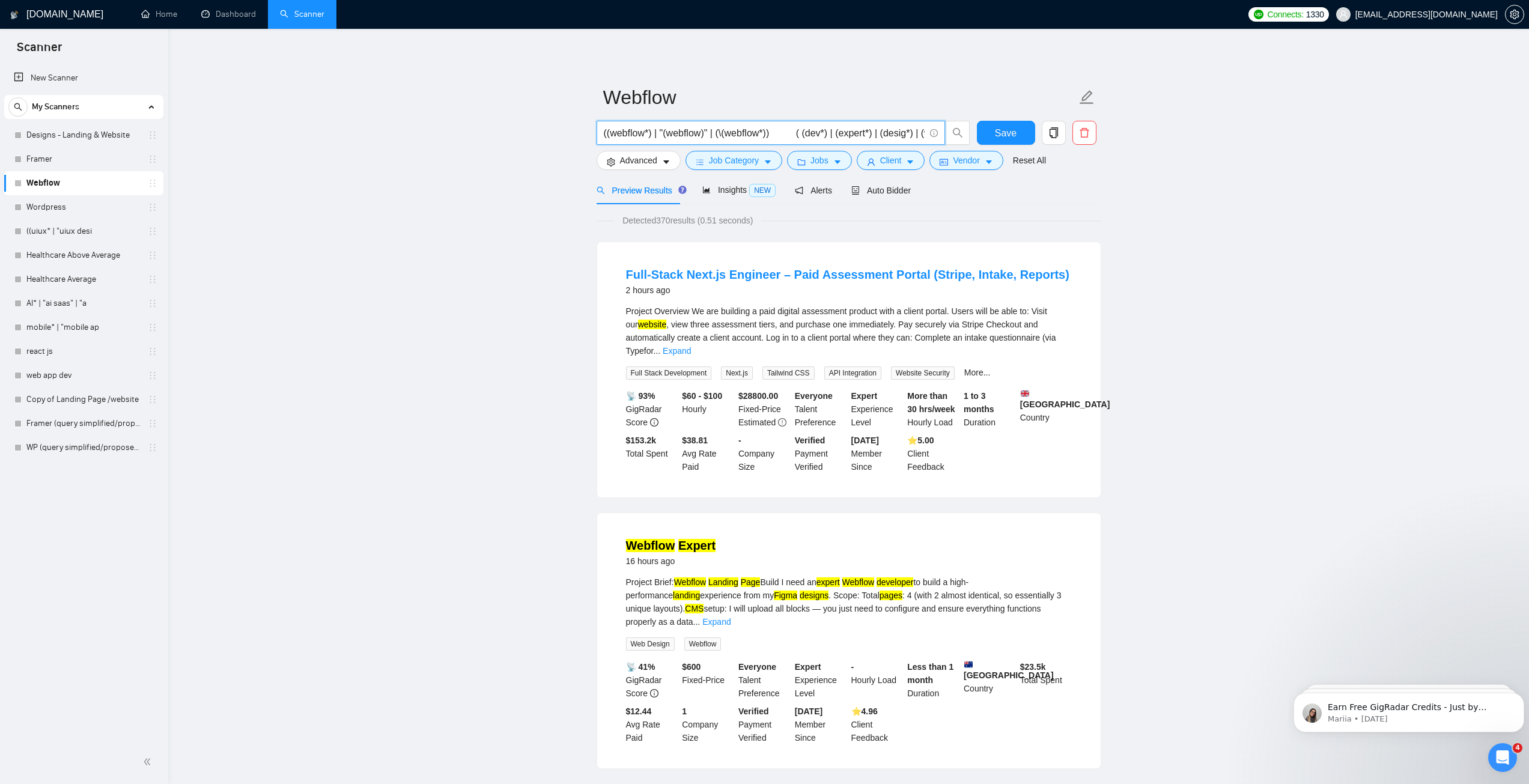
click at [685, 135] on input "((webflow*) | "(webflow)" | (\(webflow*)) ( (dev*) | (expert*) | (desig*) | (we…" at bounding box center [764, 133] width 321 height 15
paste input "| "web flow" | "(web flow)" | "Webflow" | "Webflow""
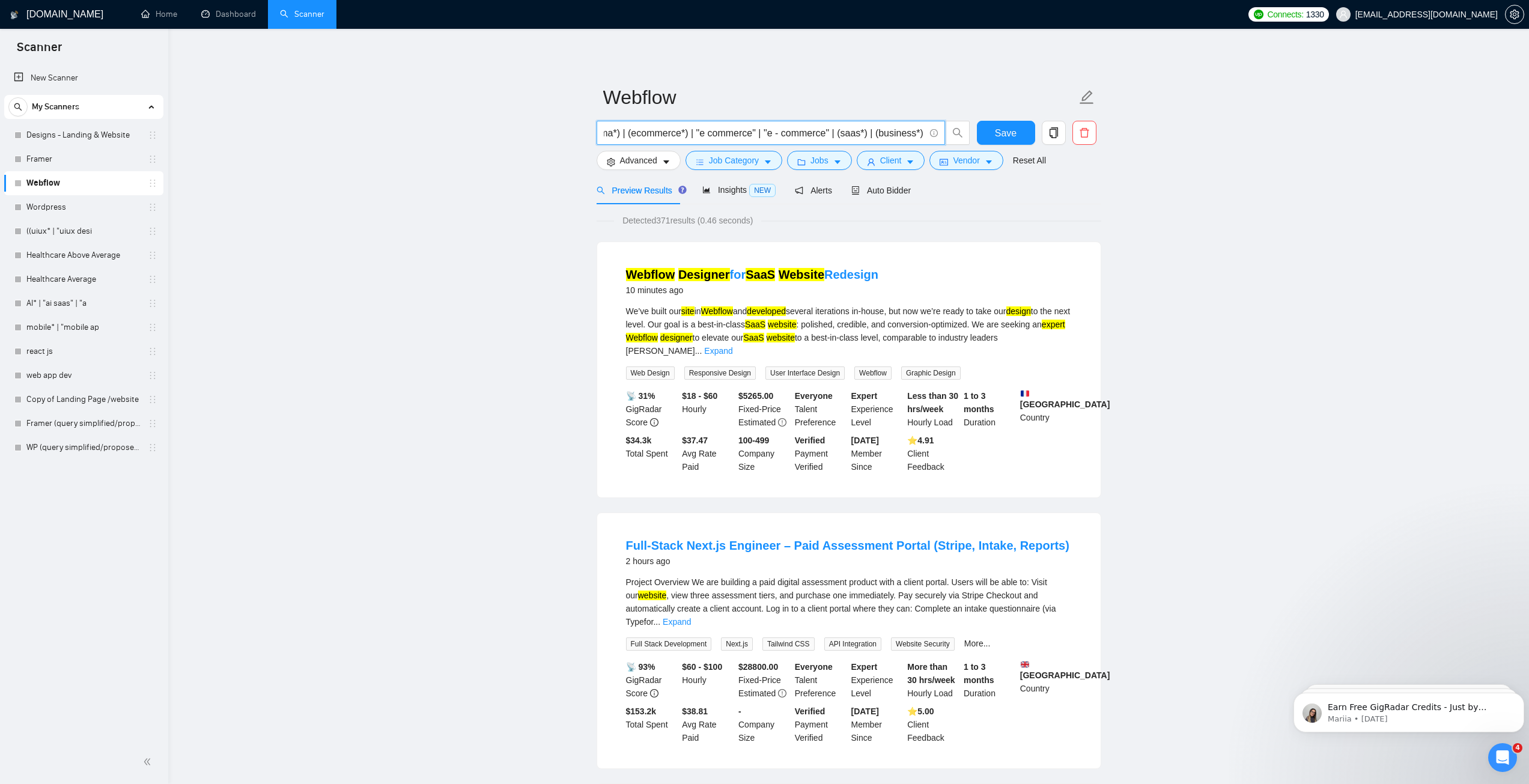
type input "((webflow*) | "(webflow)" | (\(webflow*) | "web flow" | "(web flow)" | "Webflow…"
click at [1000, 140] on span "Save" at bounding box center [1006, 133] width 22 height 15
click at [50, 164] on link "Framer" at bounding box center [83, 159] width 114 height 24
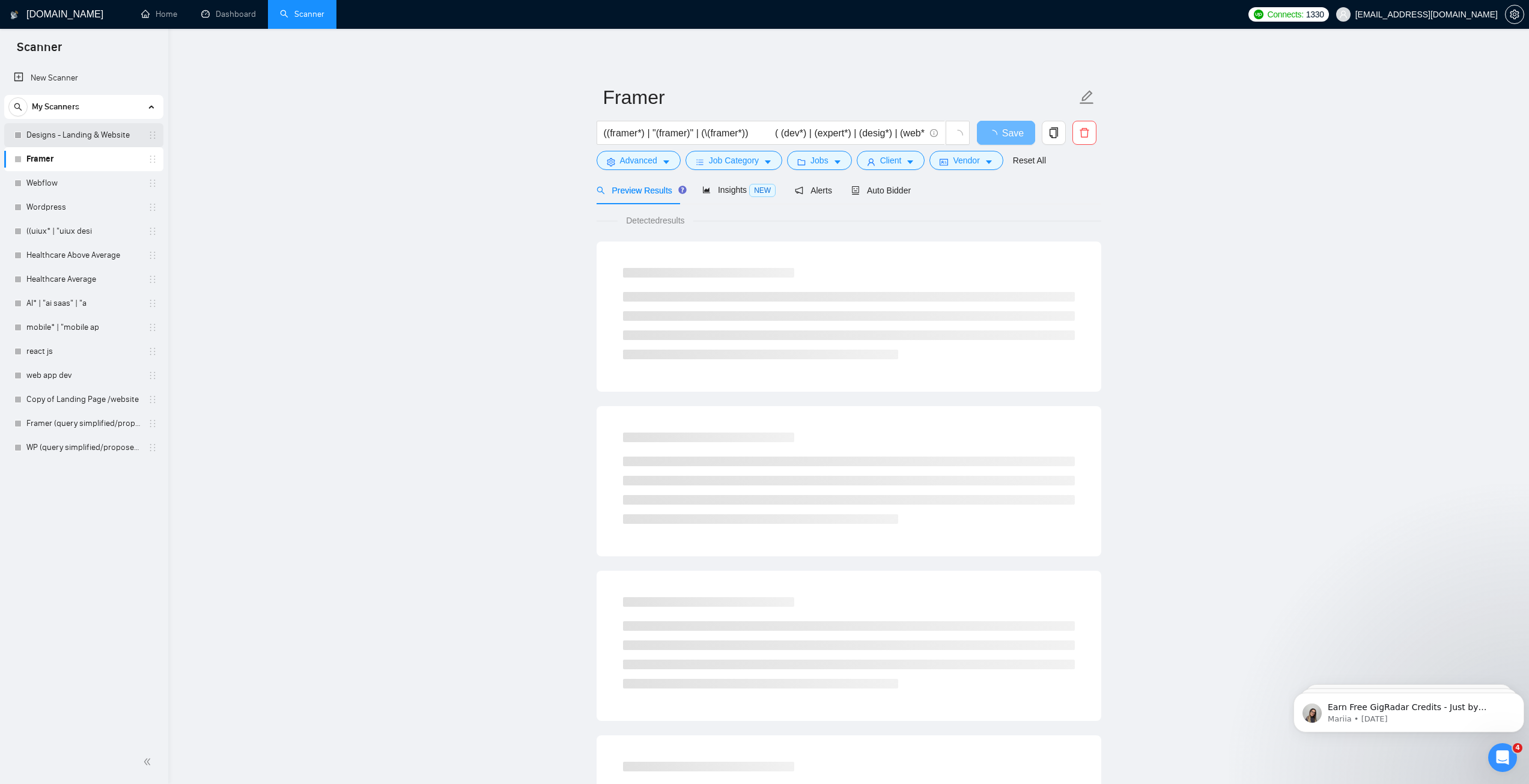
click at [52, 133] on link "Designs - Landing & Website" at bounding box center [83, 135] width 114 height 24
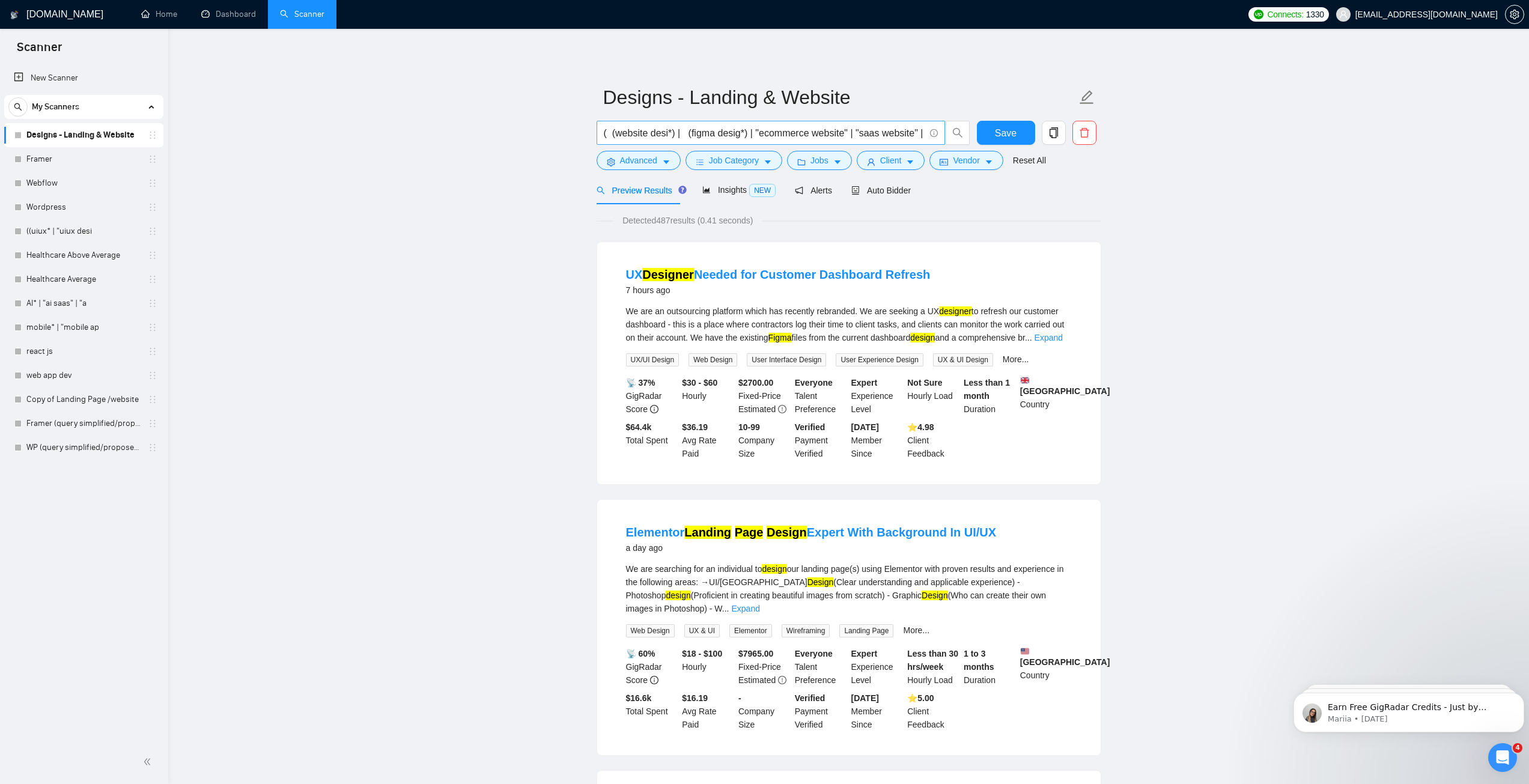
click at [660, 139] on input "( (website desi*) | (figma desig*) | "ecommerce website" | "saas website" | "bu…" at bounding box center [764, 133] width 321 height 15
click at [634, 140] on input "( (website desi*) | (figma desig*) | "ecommerce website" | "saas website" | "bu…" at bounding box center [764, 133] width 321 height 15
click at [726, 136] on input "( (website desi*) | (figma desig*) | "ecommerce website" | "saas website" | "bu…" at bounding box center [764, 133] width 321 height 15
click at [672, 134] on input "( (website desi*) | (figma desig*) | "ecommerce website" | "saas website" | "bu…" at bounding box center [764, 133] width 321 height 15
paste input "(web*) | (\(web* | (site*) | (\(site*) | (page*) | (figma*) ) ((design*) | (\(d…"
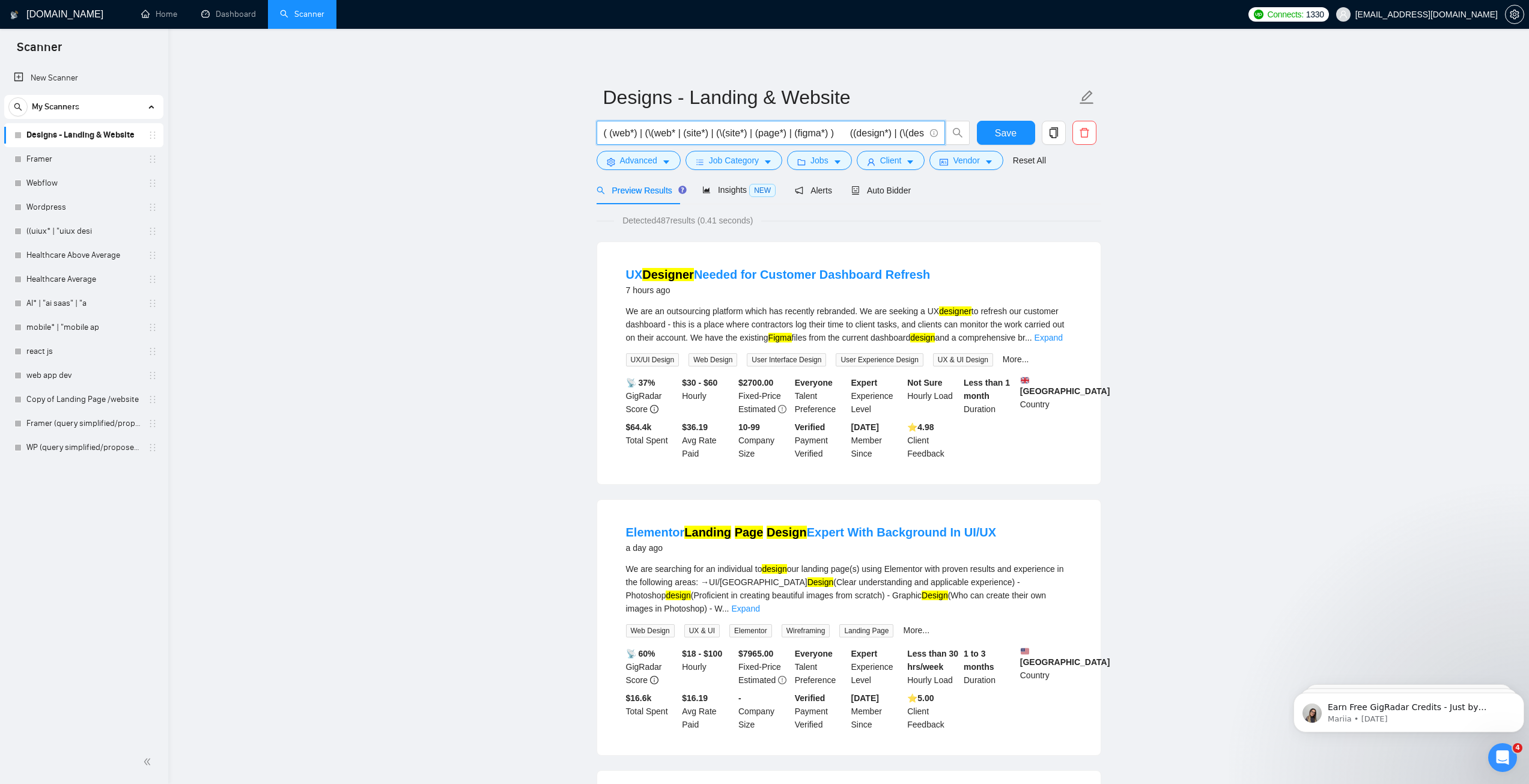
scroll to position [0, 364]
type input "( (web*) | (\(web* | (site*) | (\(site*) | (page*) | (figma*) ) ((design*) | (\…"
click at [997, 134] on span "Save" at bounding box center [1006, 133] width 22 height 15
click at [701, 133] on input "( (web*) | (\(web* | (site*) | (\(site*) | (page*) | (figma*) ) ((design*) | (\…" at bounding box center [764, 133] width 321 height 15
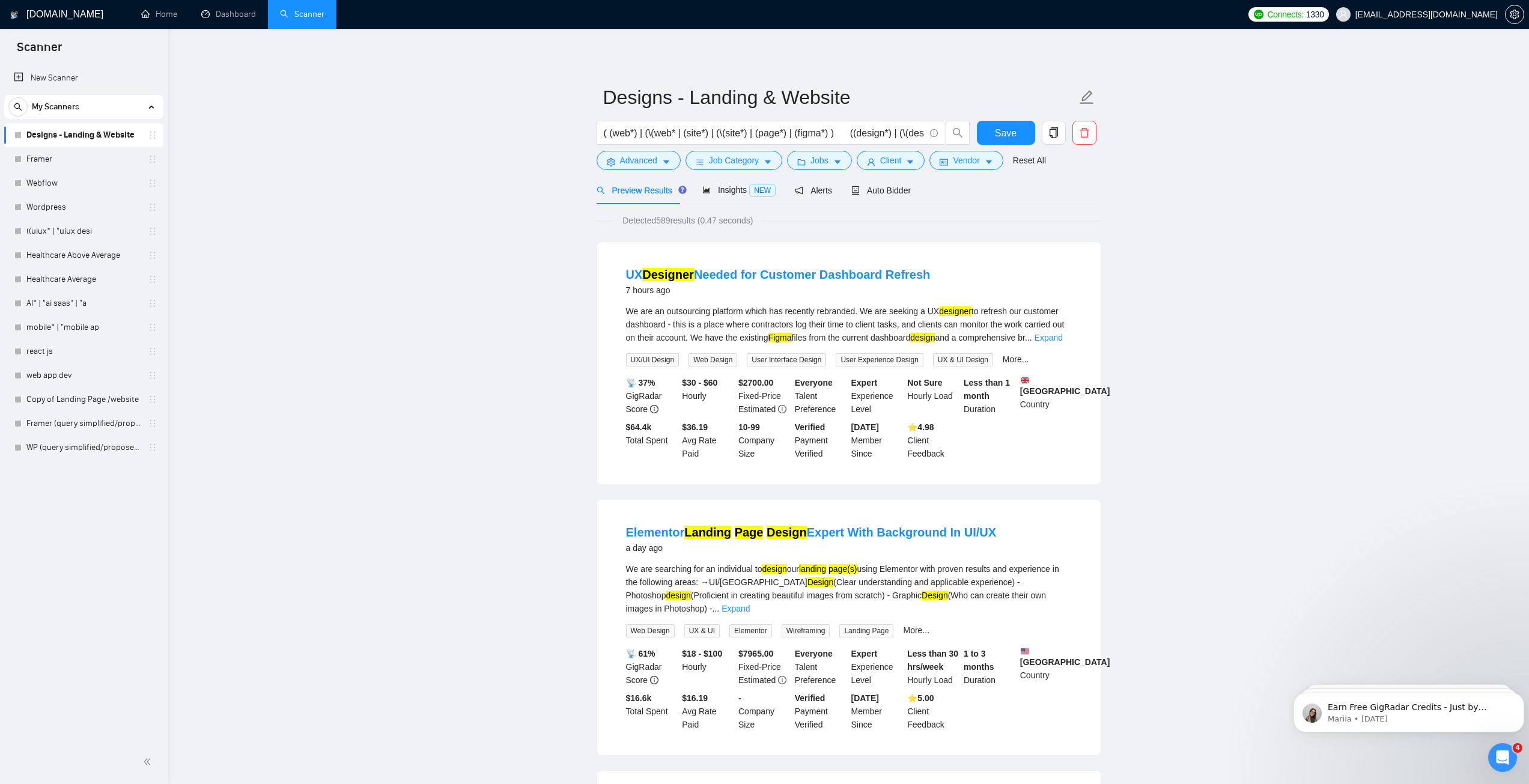
click at [727, 183] on div "Insights NEW" at bounding box center [739, 190] width 73 height 29
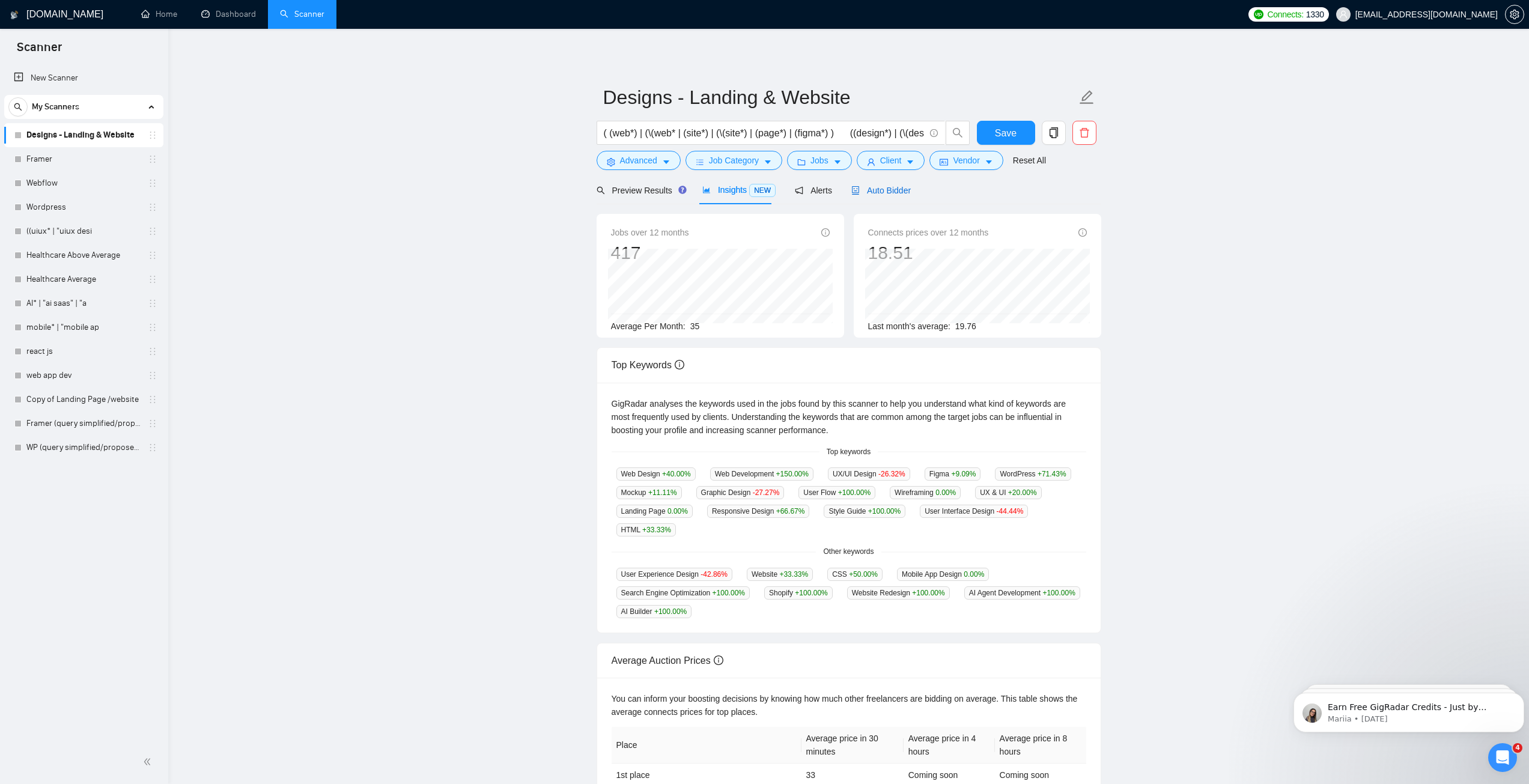
click at [889, 191] on span "Auto Bidder" at bounding box center [881, 191] width 59 height 9
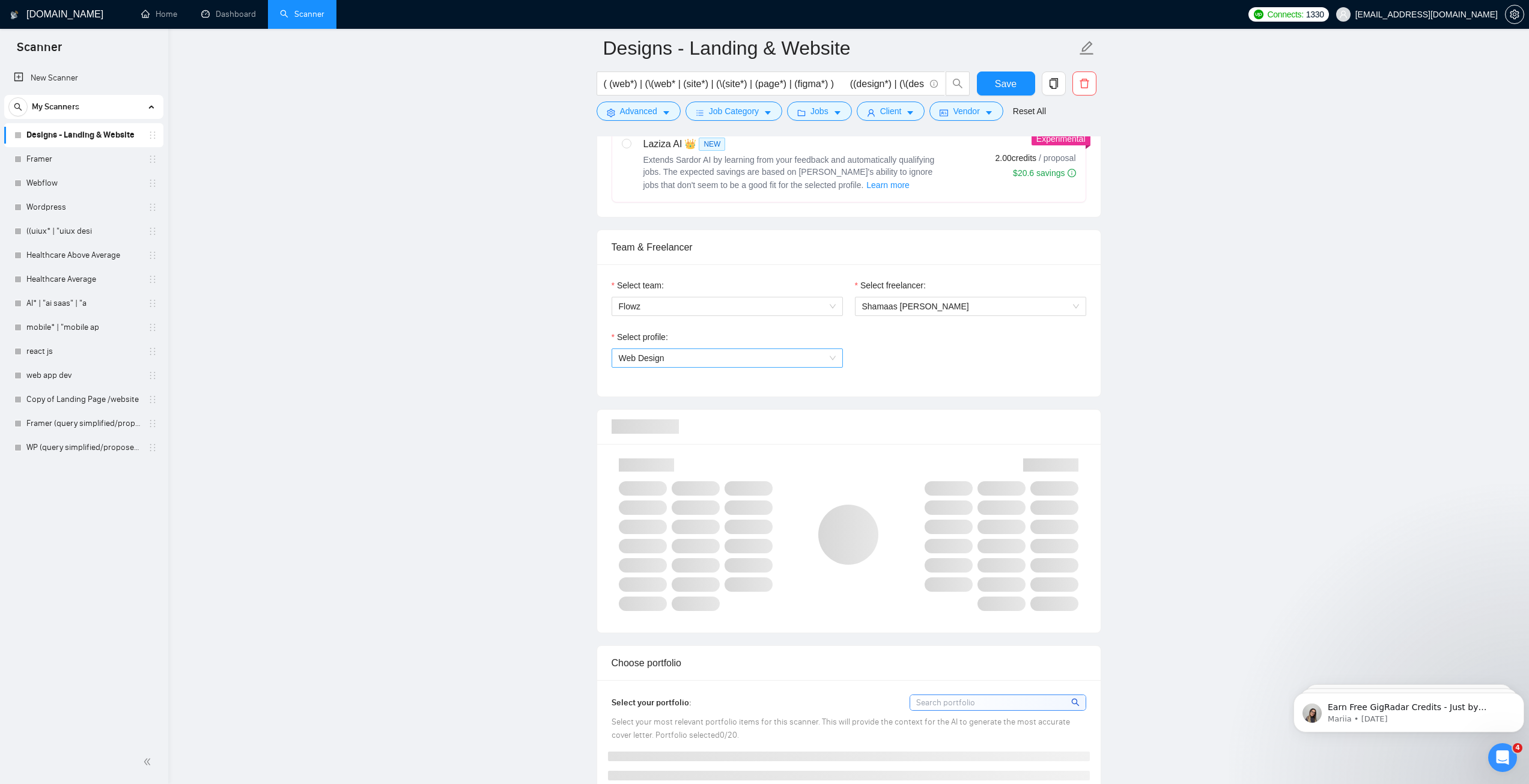
scroll to position [541, 0]
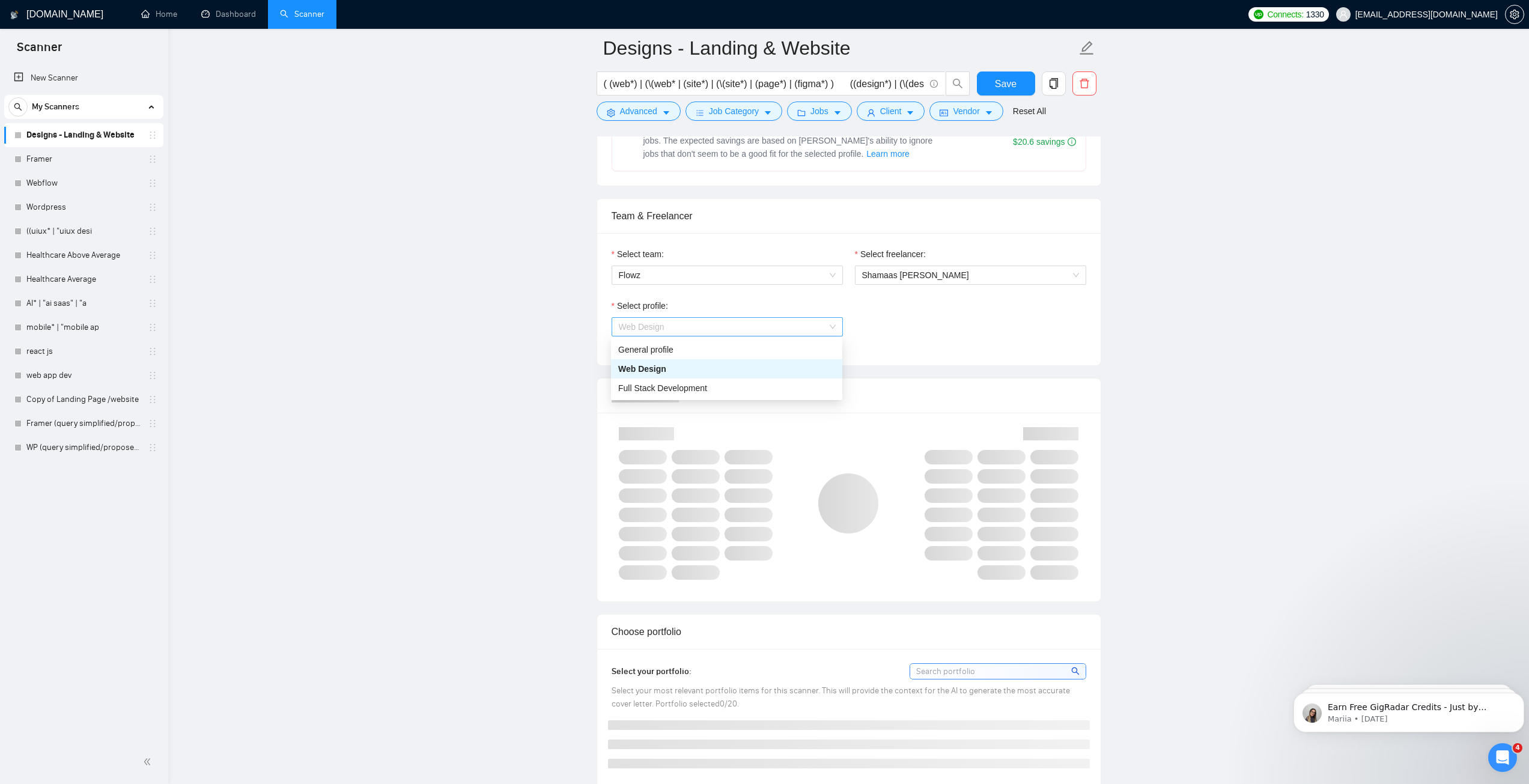
click at [644, 325] on span "Web Design" at bounding box center [641, 326] width 46 height 9
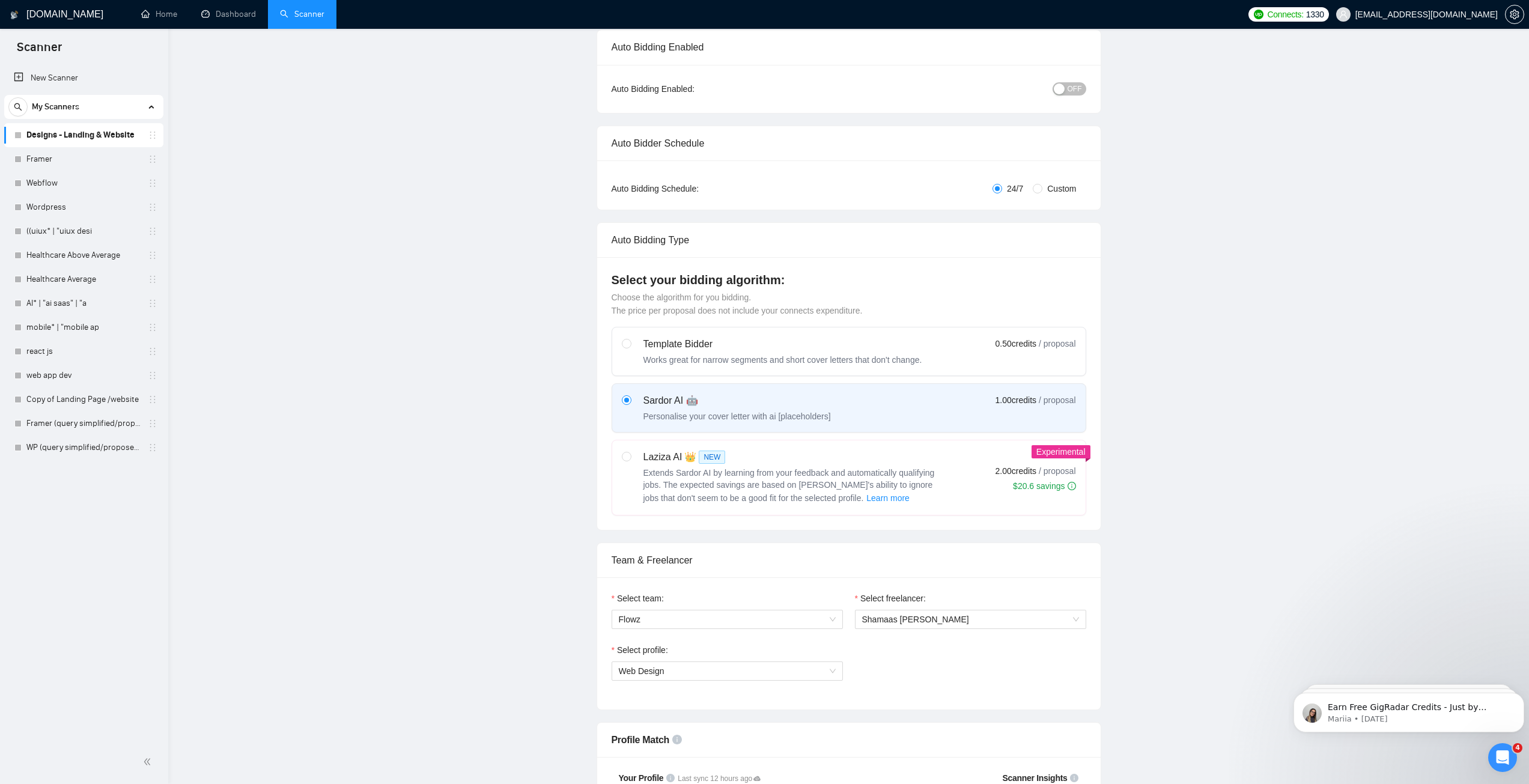
scroll to position [0, 0]
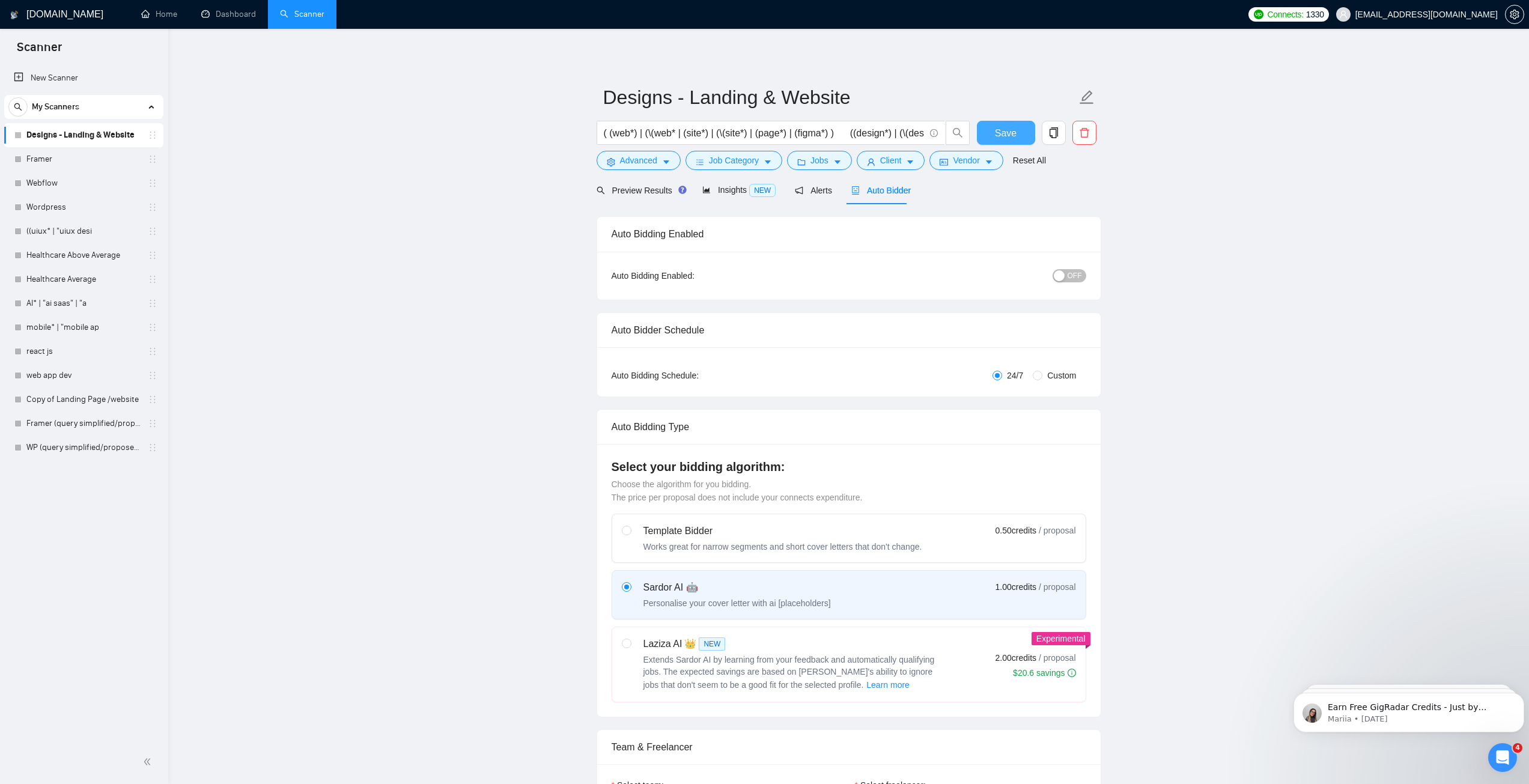
click at [1009, 133] on span "Save" at bounding box center [1006, 133] width 22 height 15
drag, startPoint x: 83, startPoint y: 154, endPoint x: 75, endPoint y: 160, distance: 10.0
drag, startPoint x: 73, startPoint y: 161, endPoint x: 423, endPoint y: 397, distance: 422.1
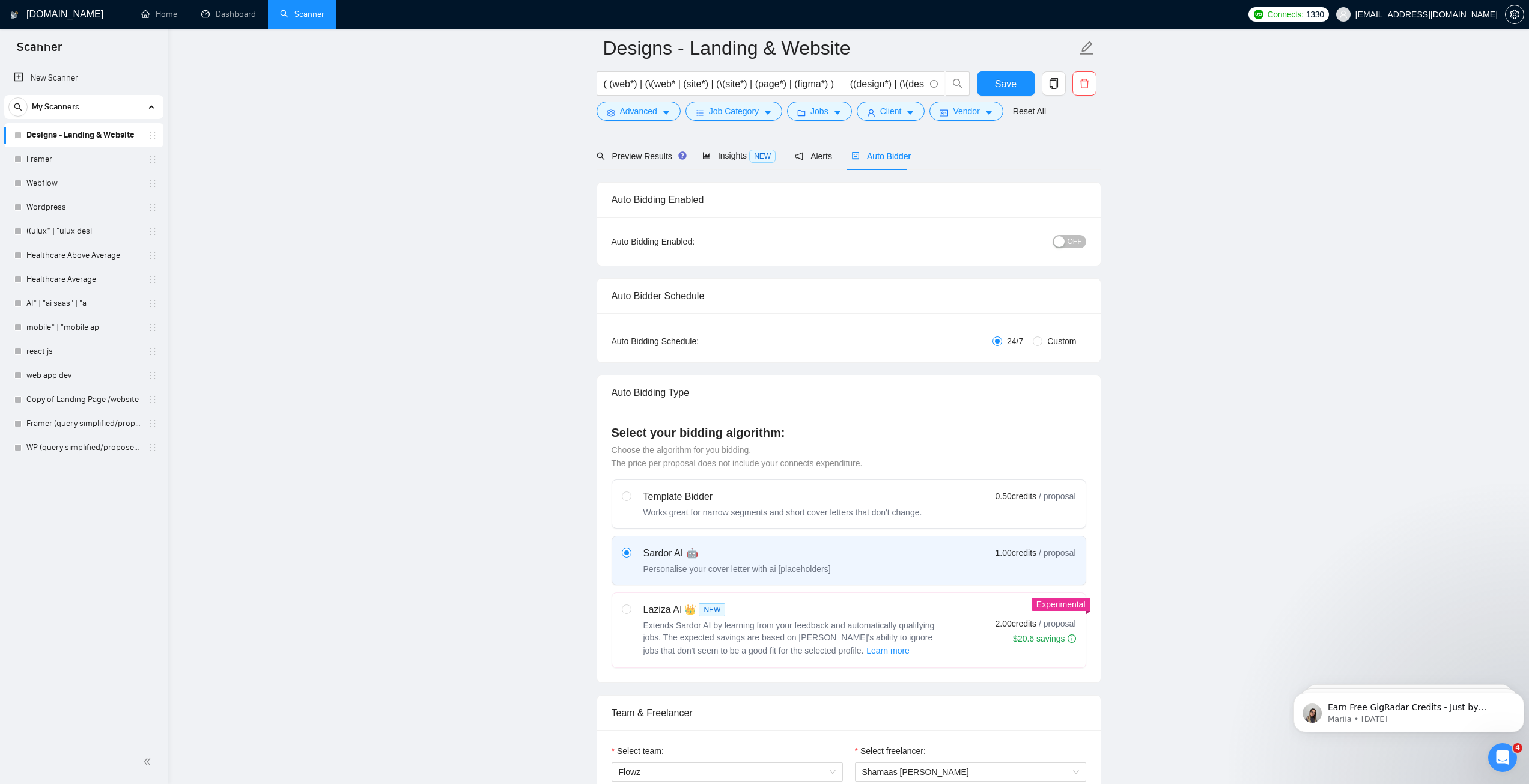
scroll to position [360, 0]
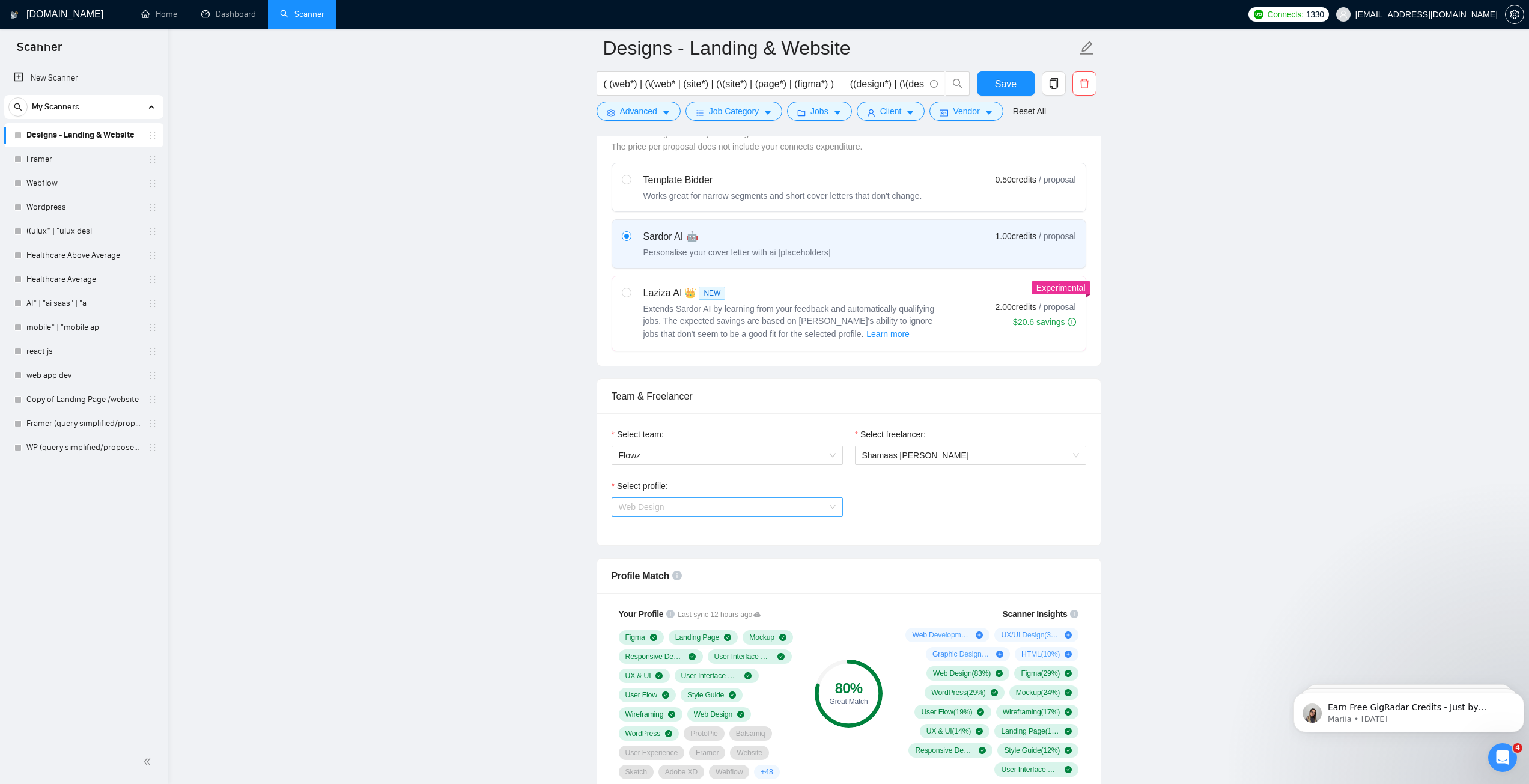
click at [720, 507] on span "Web Design" at bounding box center [727, 506] width 217 height 18
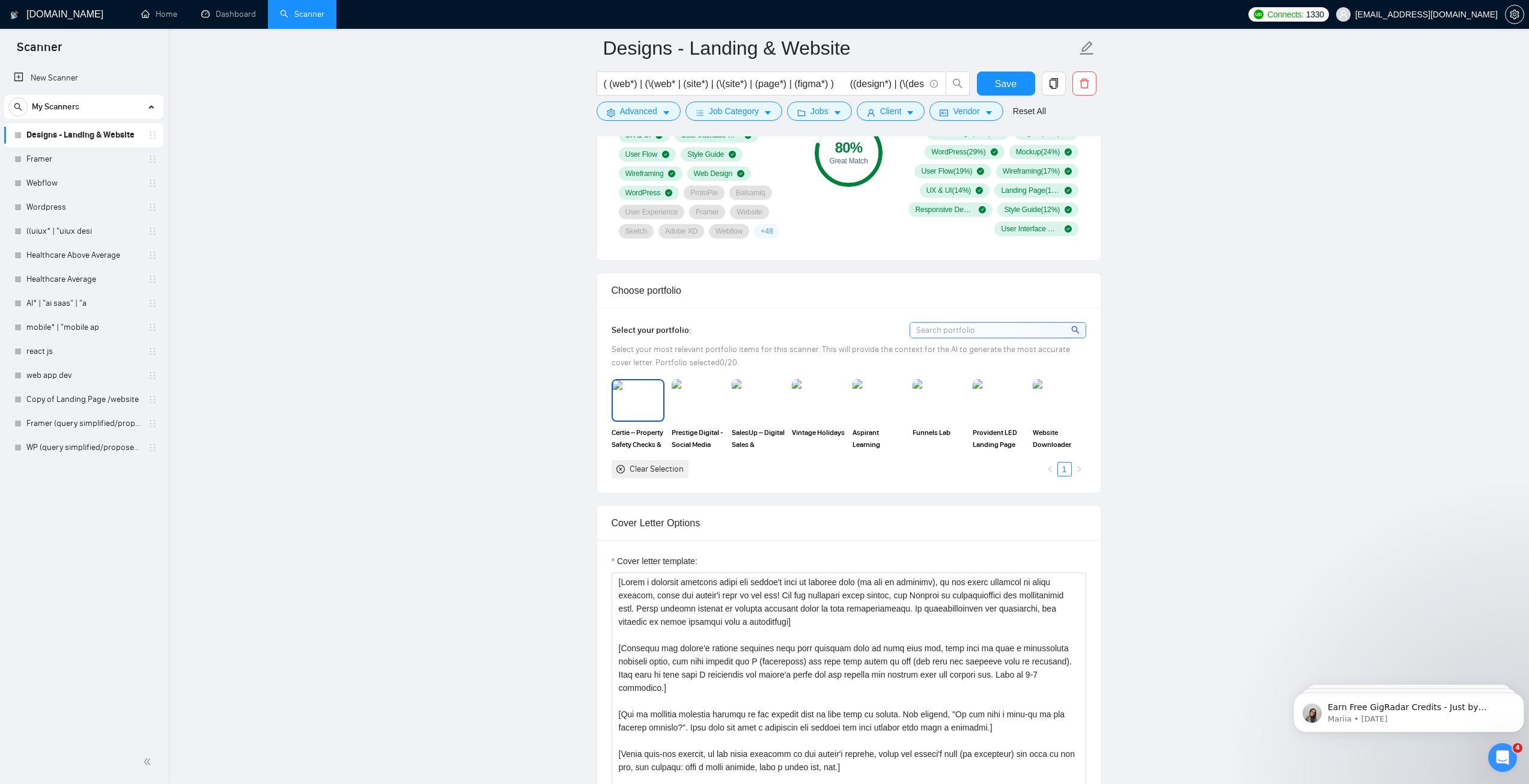
click at [636, 403] on img at bounding box center [638, 400] width 50 height 39
drag, startPoint x: 674, startPoint y: 404, endPoint x: 753, endPoint y: 405, distance: 79.0
click at [675, 404] on img at bounding box center [698, 400] width 50 height 39
click at [753, 405] on img at bounding box center [758, 400] width 50 height 39
click at [801, 407] on img at bounding box center [818, 400] width 50 height 39
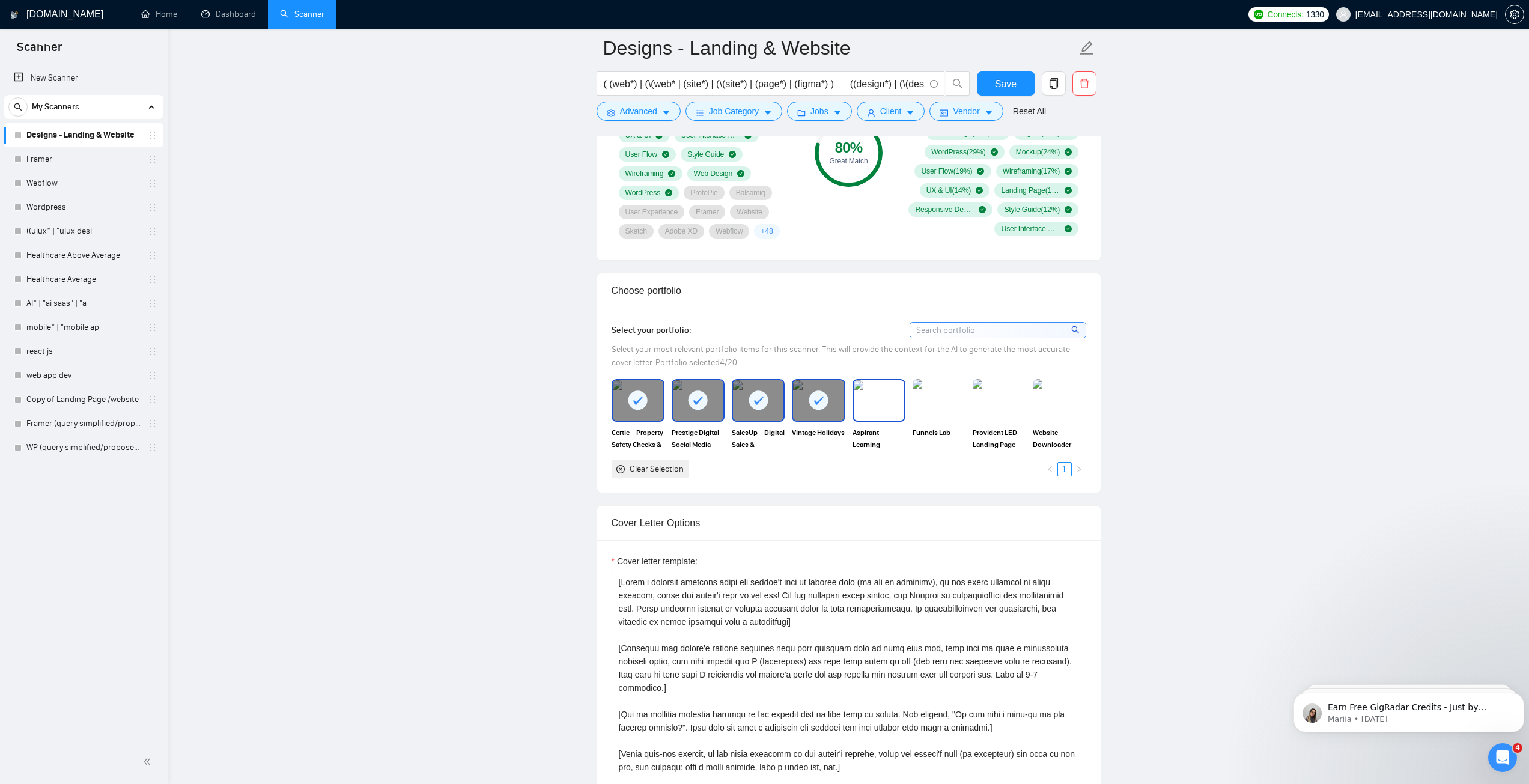
click at [864, 402] on img at bounding box center [878, 400] width 50 height 39
click at [943, 399] on img at bounding box center [939, 400] width 50 height 39
click at [1006, 403] on img at bounding box center [999, 400] width 53 height 42
click at [1083, 400] on img at bounding box center [1059, 400] width 53 height 42
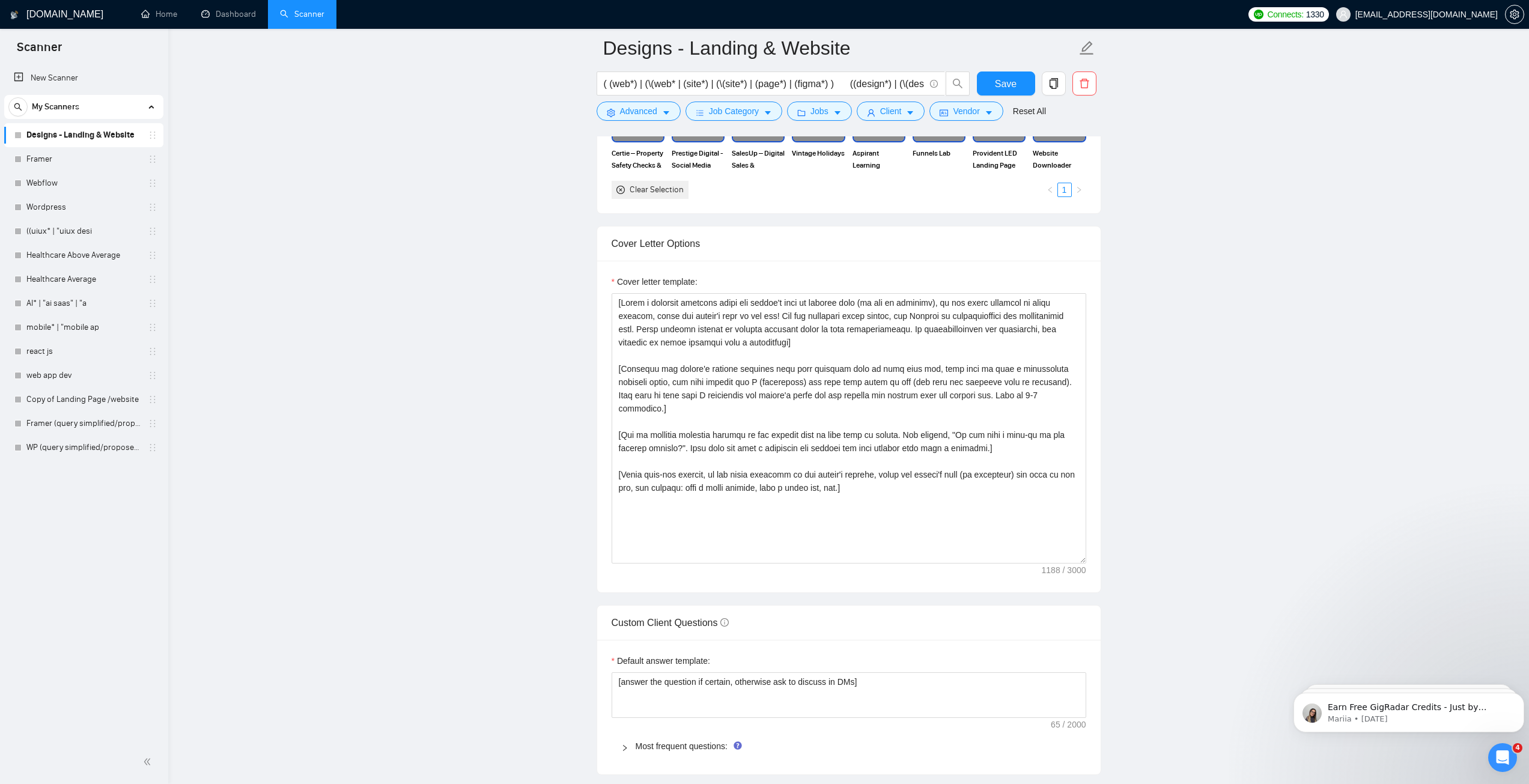
scroll to position [1081, 0]
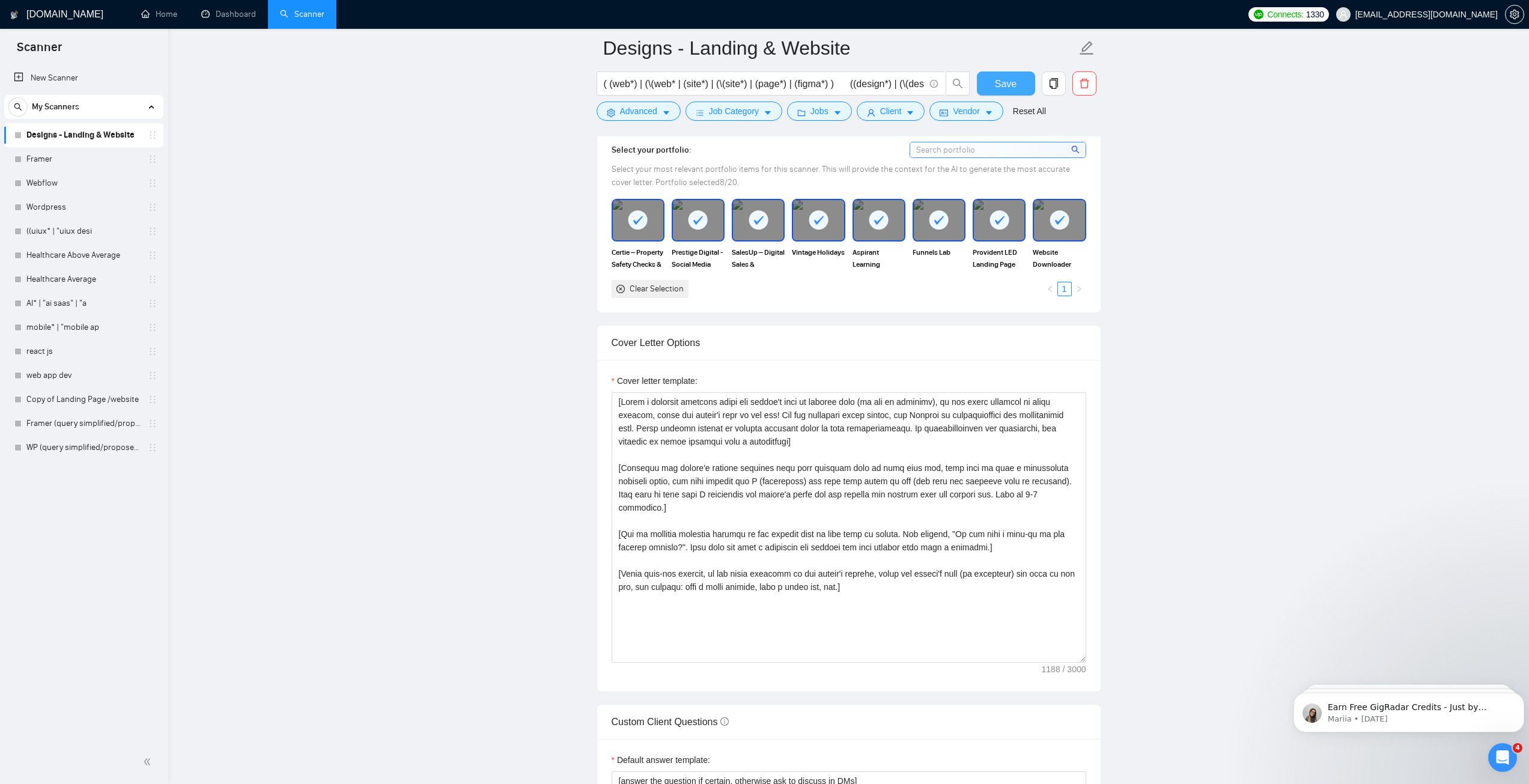
click at [1013, 89] on span "Save" at bounding box center [1006, 83] width 22 height 15
drag, startPoint x: 61, startPoint y: 154, endPoint x: 120, endPoint y: 188, distance: 68.1
click at [61, 154] on link "Framer" at bounding box center [83, 159] width 114 height 24
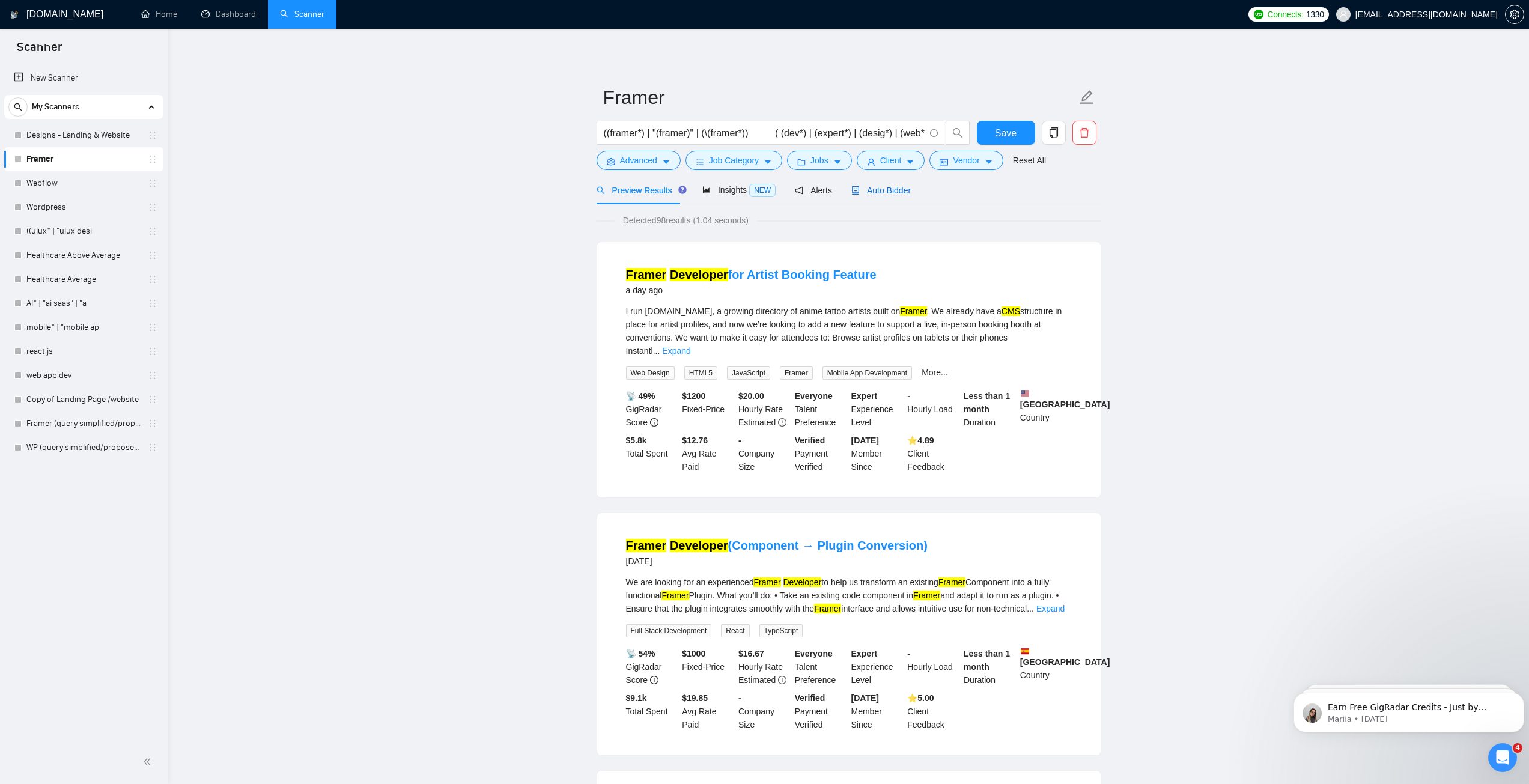
click at [853, 191] on icon "robot" at bounding box center [855, 190] width 8 height 8
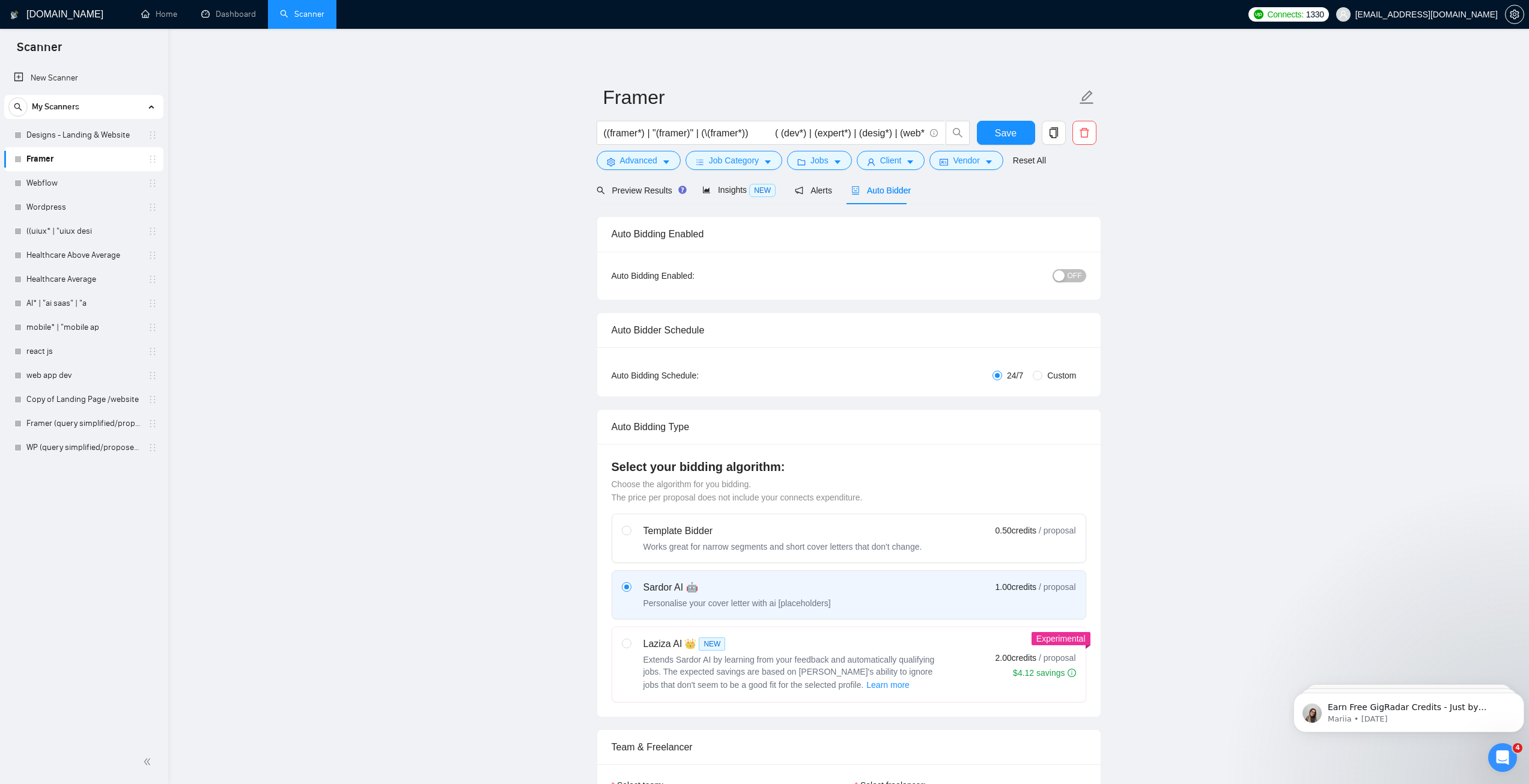
scroll to position [421, 0]
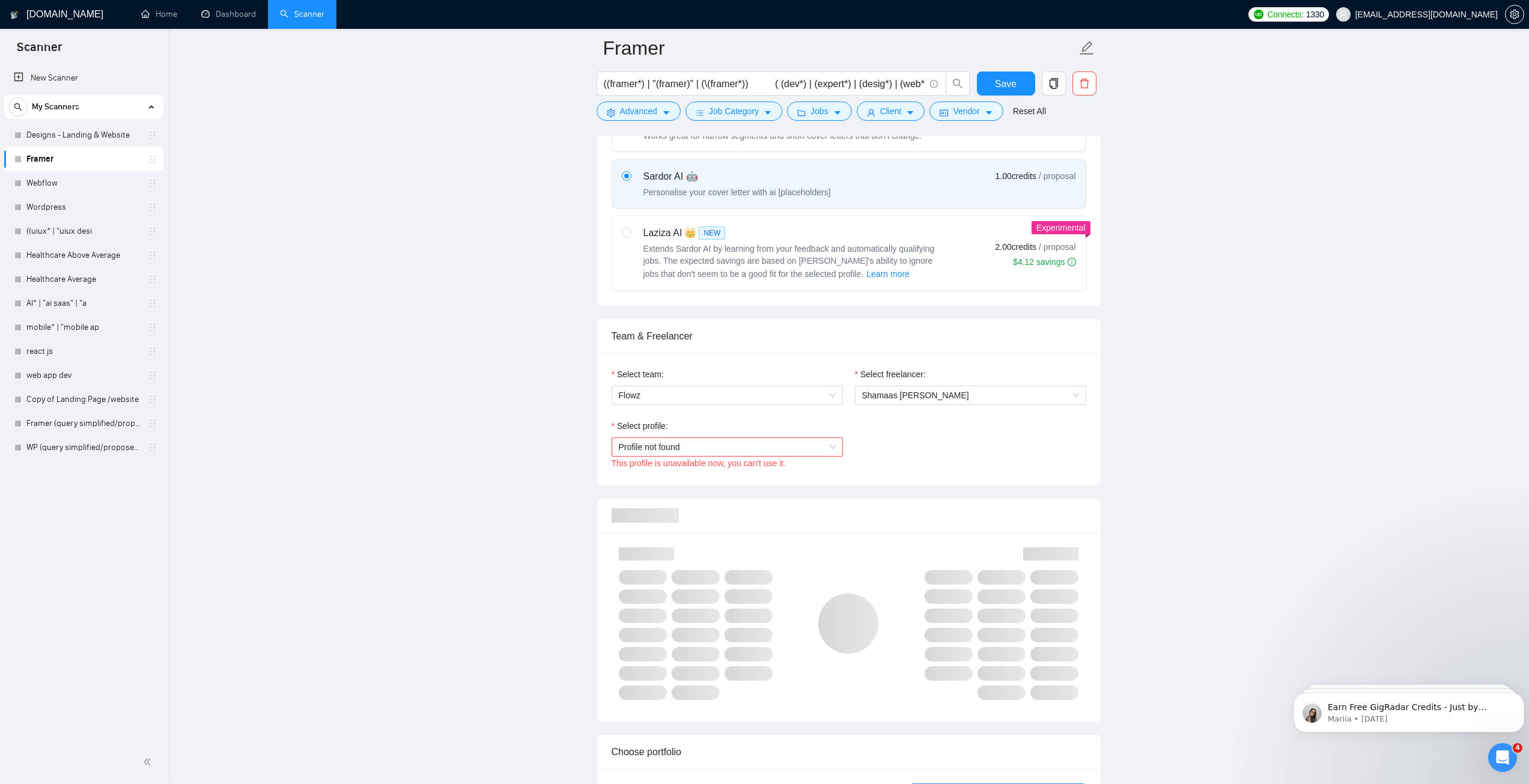
click at [746, 444] on span "Profile not found" at bounding box center [727, 447] width 217 height 18
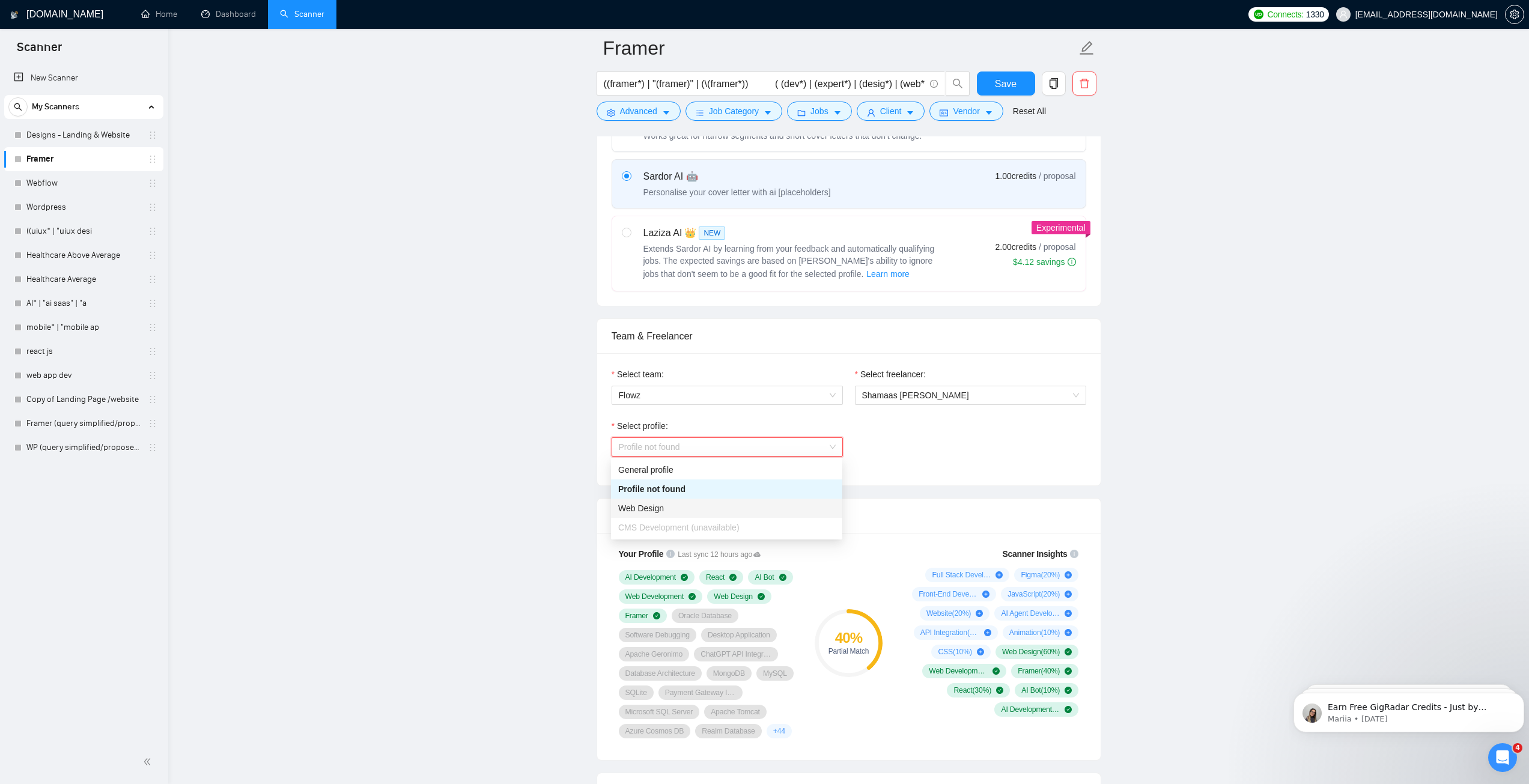
click at [692, 531] on span "CMS Development (unavailable)" at bounding box center [678, 527] width 121 height 9
click at [677, 511] on div "Web Design" at bounding box center [726, 508] width 217 height 13
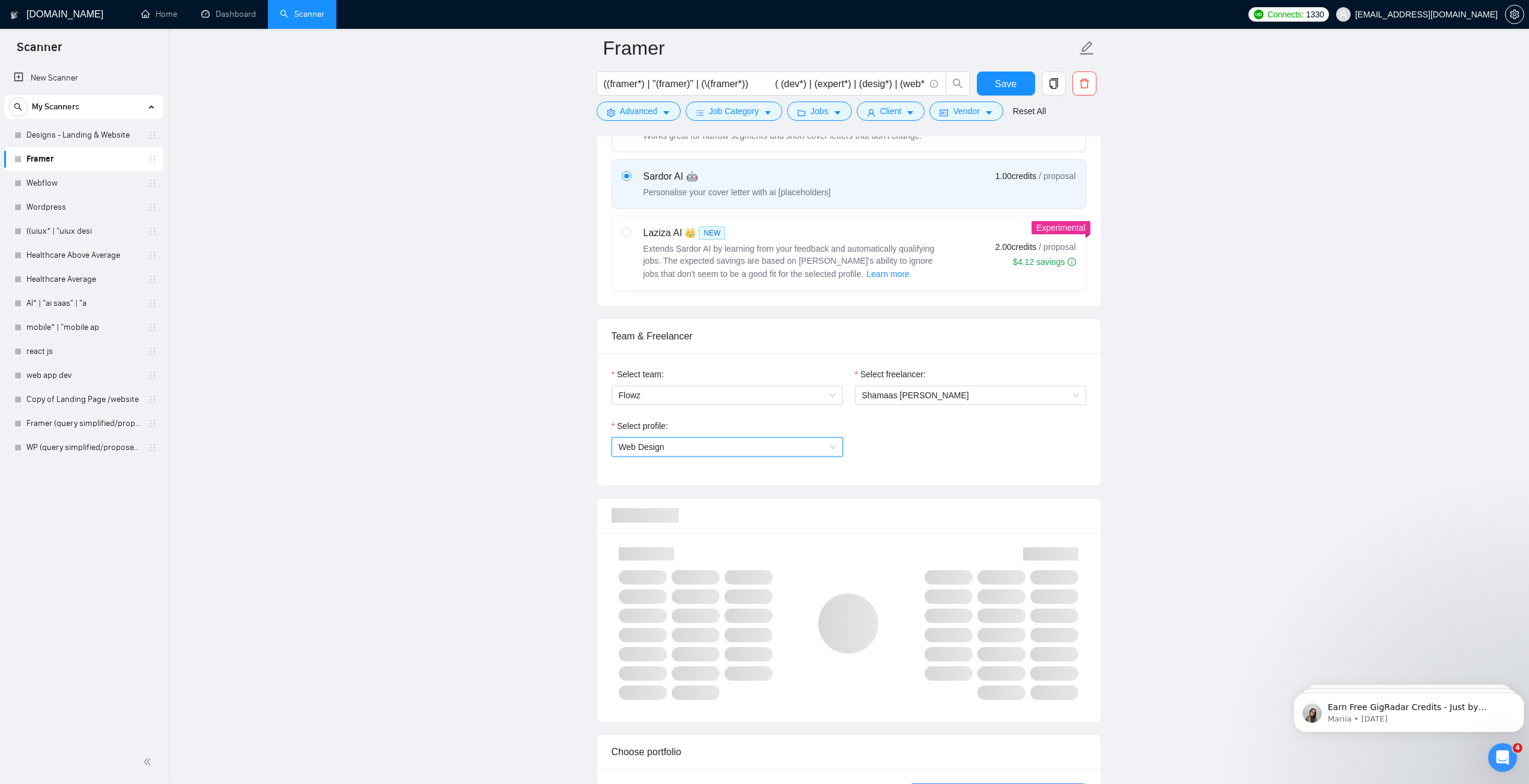
drag, startPoint x: 675, startPoint y: 443, endPoint x: 681, endPoint y: 460, distance: 18.0
click at [675, 442] on span "Web Design" at bounding box center [727, 447] width 217 height 18
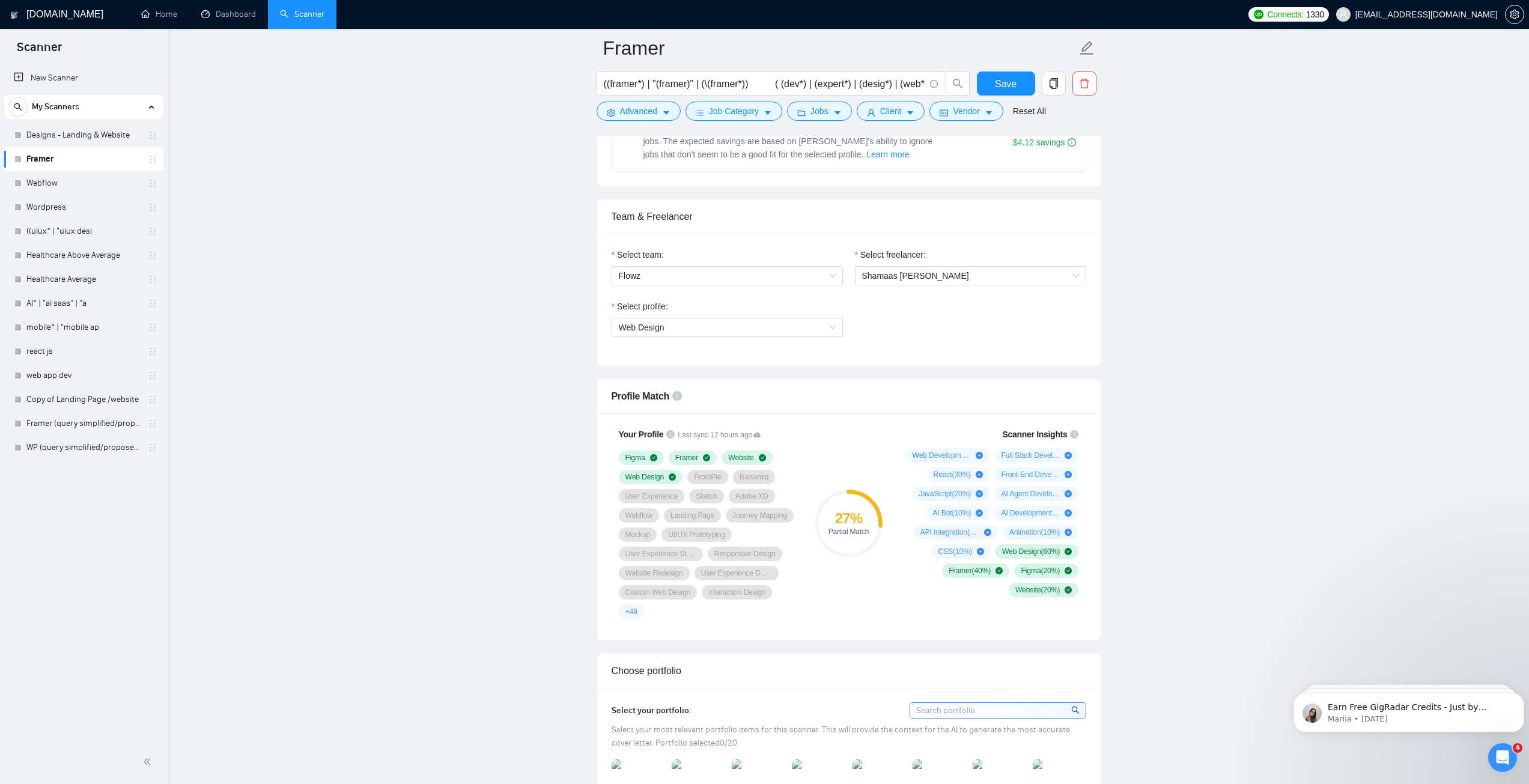
scroll to position [541, 0]
click at [655, 330] on span "Web Design" at bounding box center [641, 326] width 46 height 9
click at [648, 325] on span "Web Design" at bounding box center [641, 326] width 46 height 9
click at [641, 329] on span "Web Design" at bounding box center [641, 326] width 46 height 9
drag, startPoint x: 659, startPoint y: 329, endPoint x: 649, endPoint y: 333, distance: 10.8
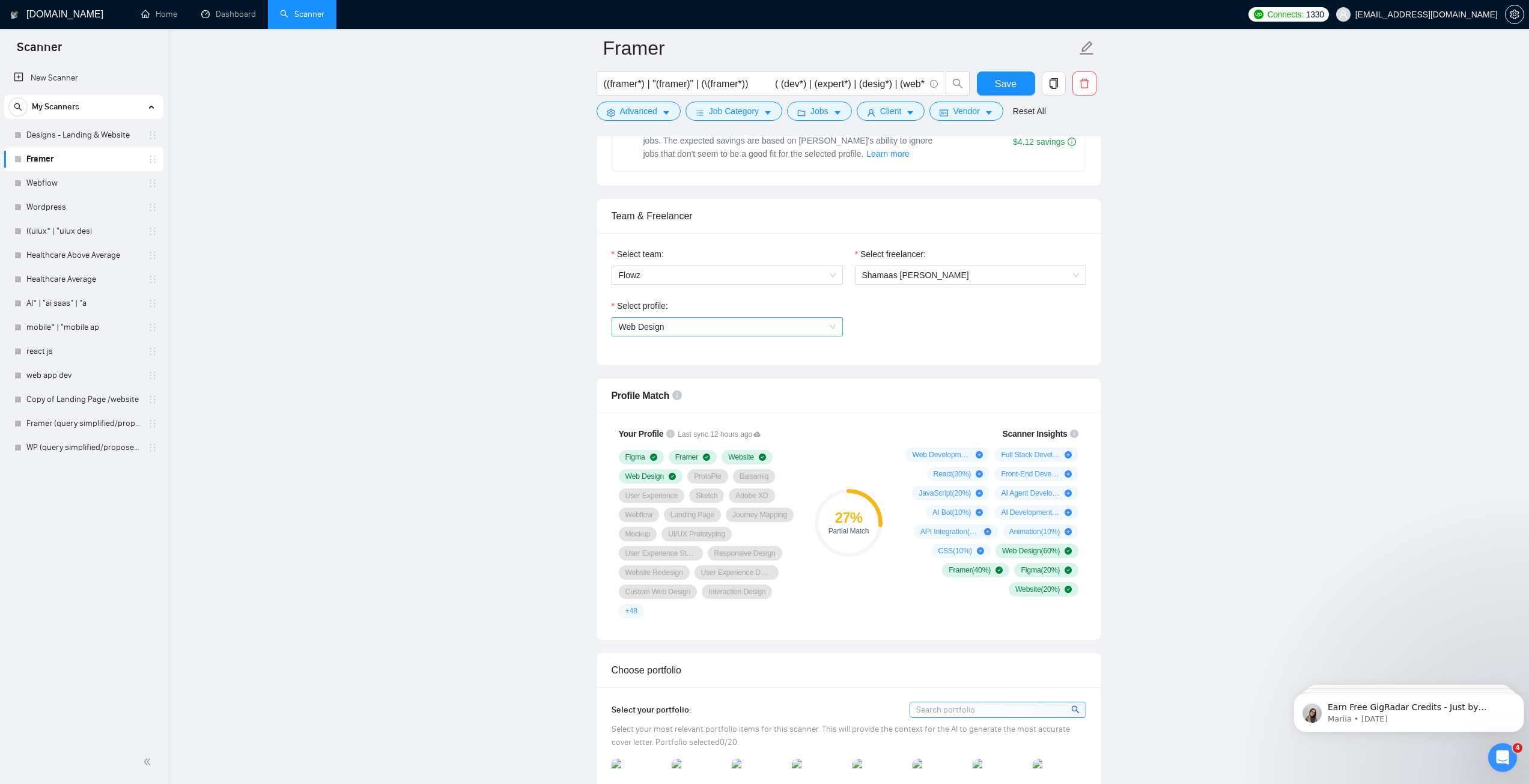
click at [659, 329] on span "Web Design" at bounding box center [641, 326] width 46 height 9
click at [773, 332] on span "Web Design" at bounding box center [727, 326] width 217 height 18
click at [658, 326] on span "Web Design" at bounding box center [641, 326] width 46 height 9
click at [684, 326] on span "Web Design" at bounding box center [727, 326] width 217 height 18
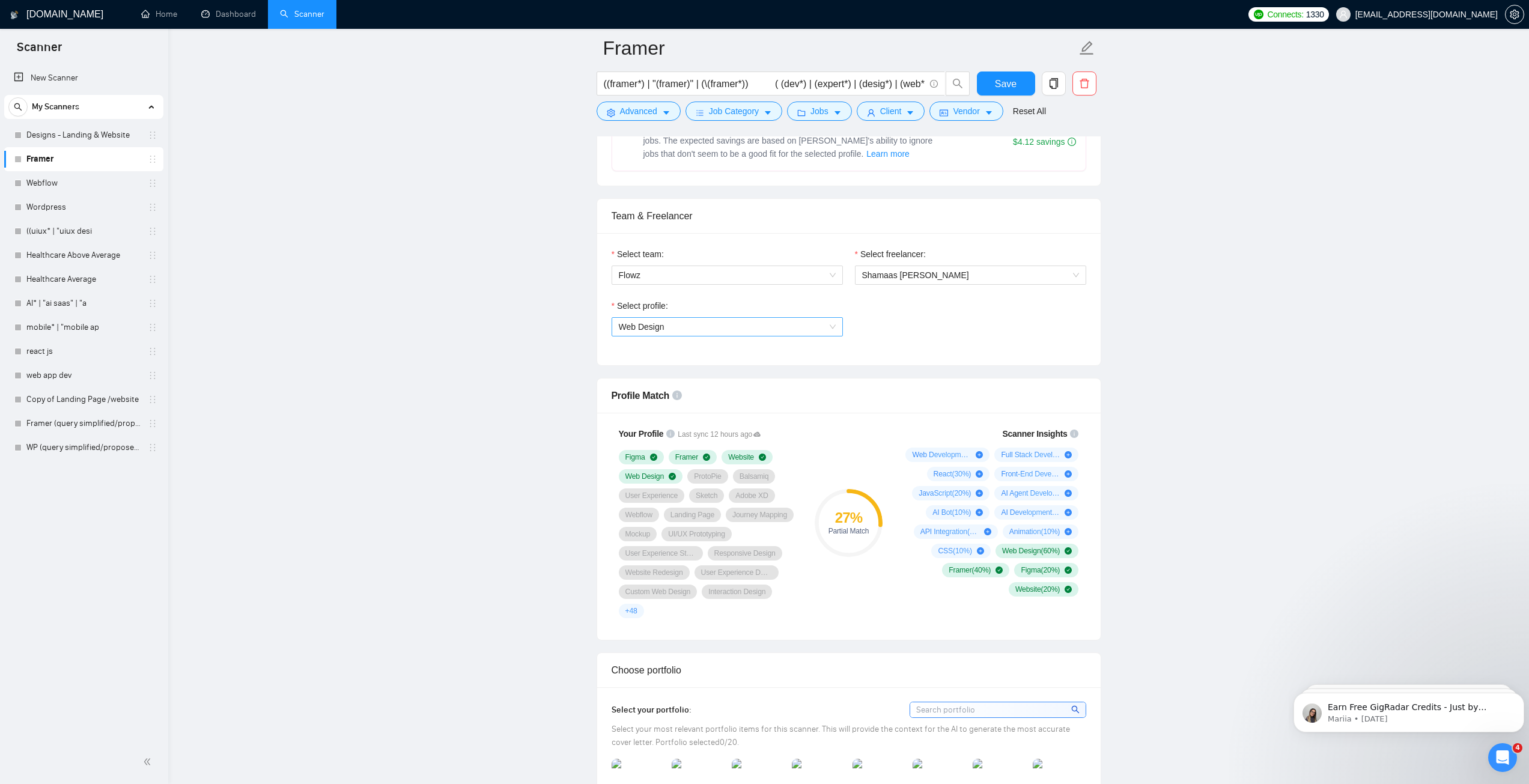
click at [620, 324] on span "Web Design" at bounding box center [641, 326] width 46 height 9
click at [786, 327] on span "Web Design" at bounding box center [727, 326] width 217 height 18
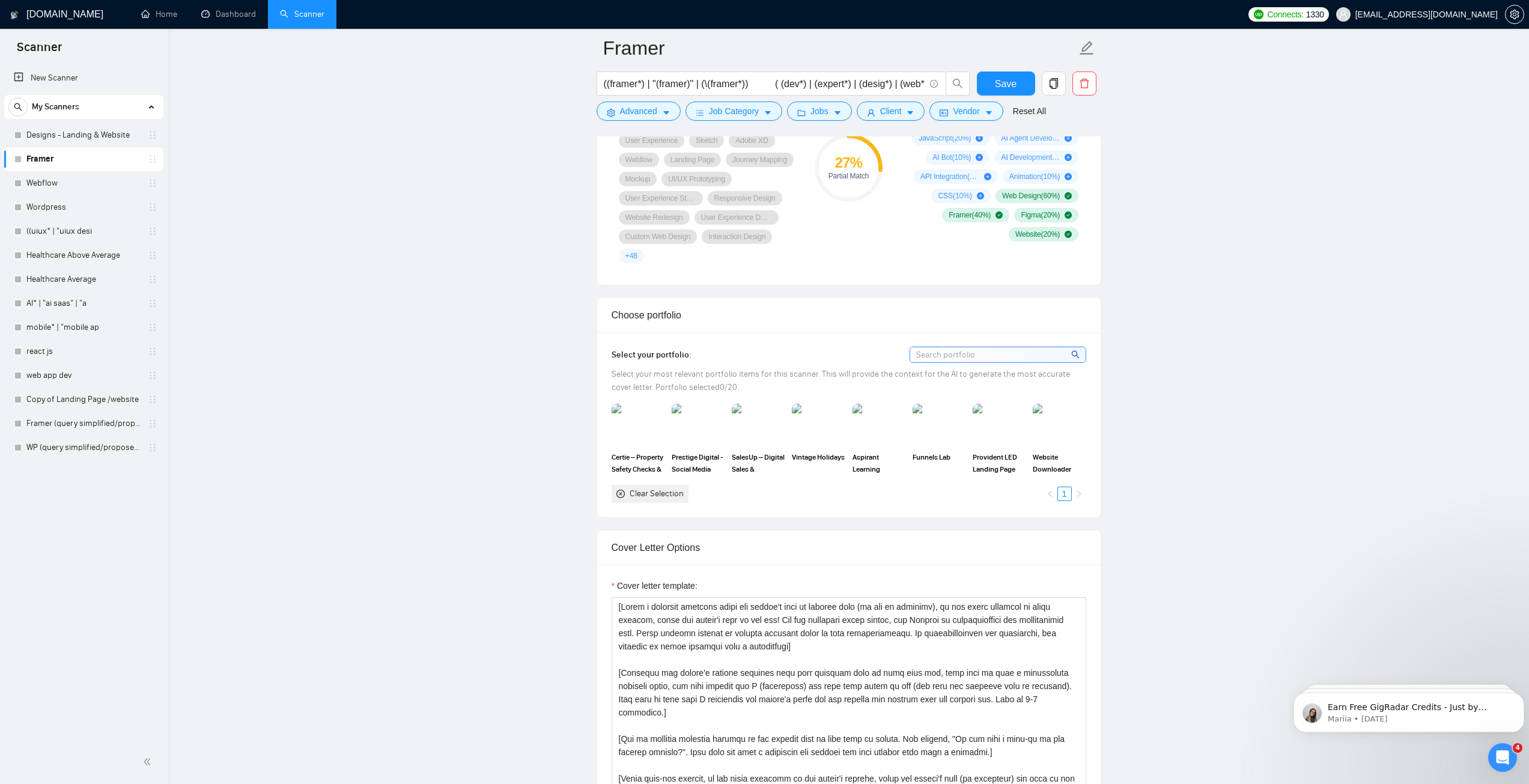
scroll to position [901, 0]
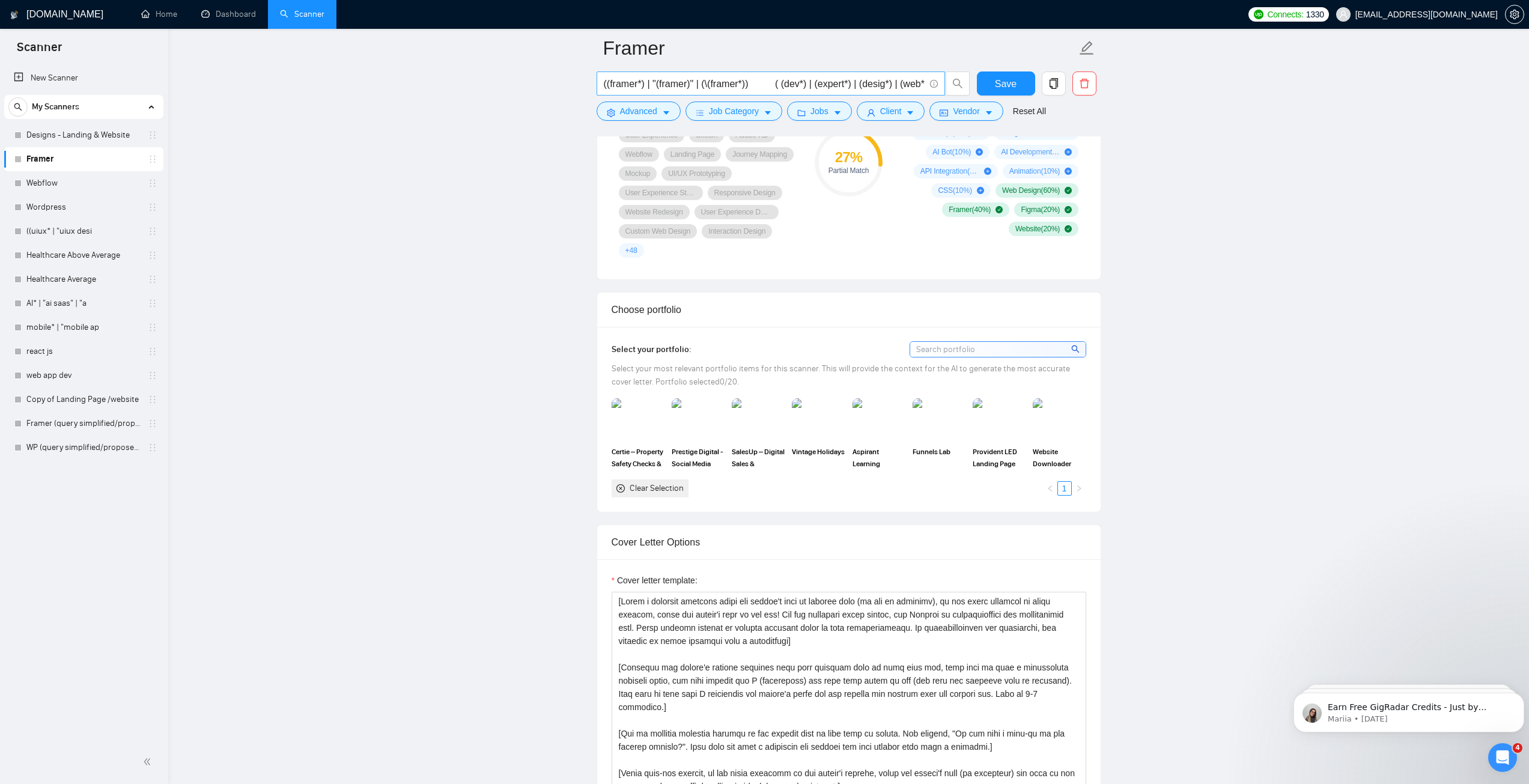
drag, startPoint x: 59, startPoint y: 204, endPoint x: 819, endPoint y: 83, distance: 769.6
click at [59, 204] on link "Wordpress" at bounding box center [83, 207] width 114 height 24
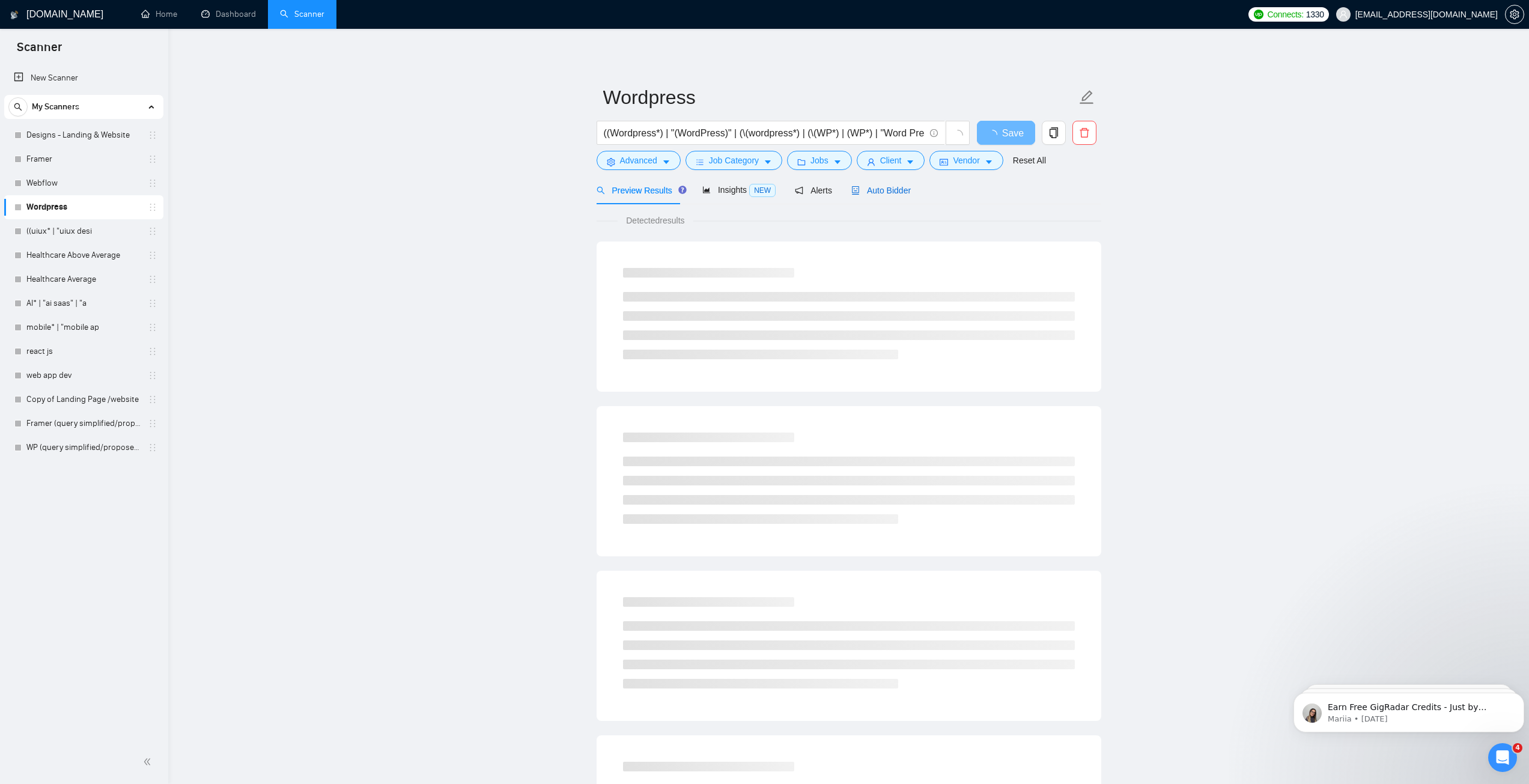
click at [861, 188] on span "Auto Bidder" at bounding box center [881, 191] width 59 height 9
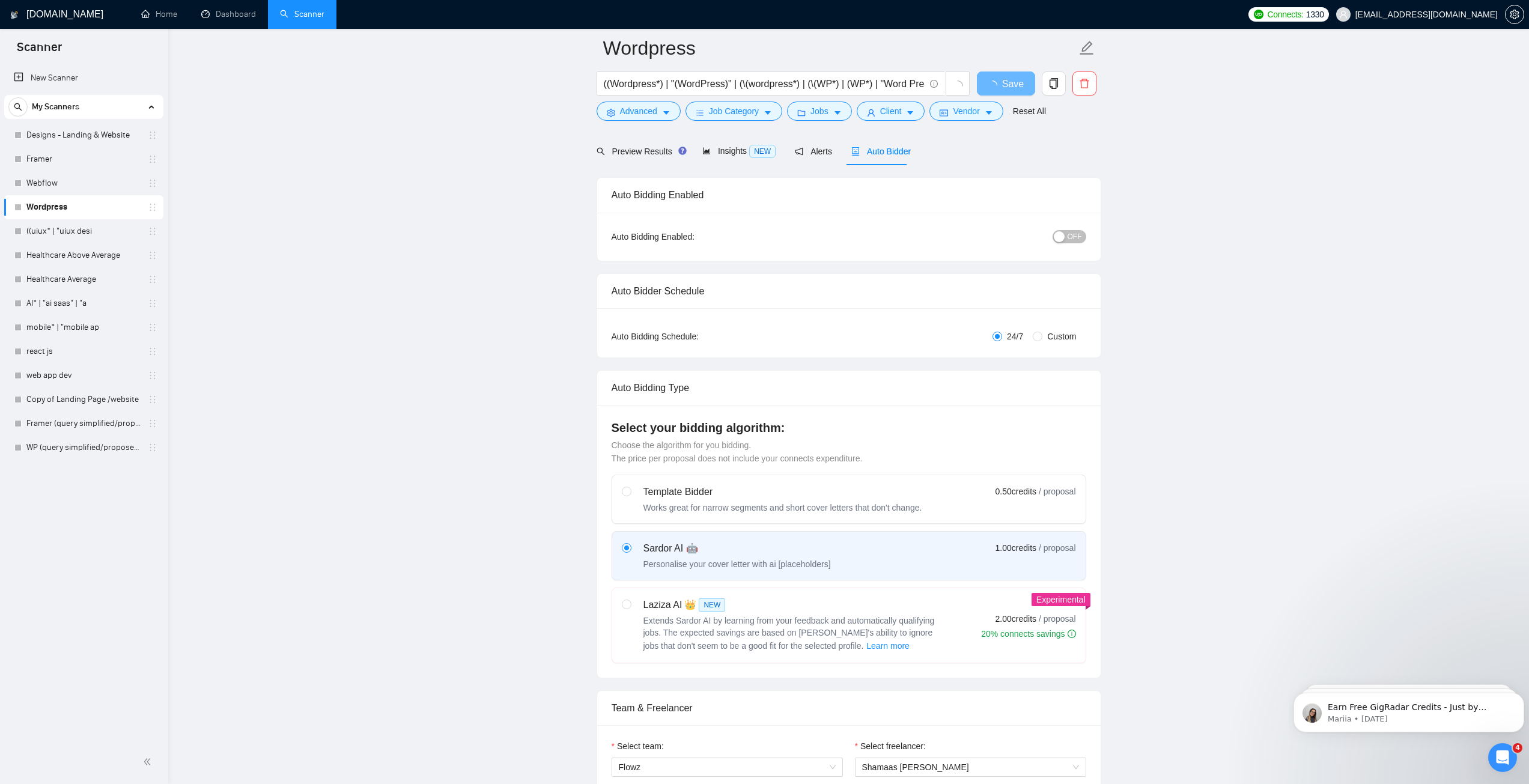
scroll to position [300, 0]
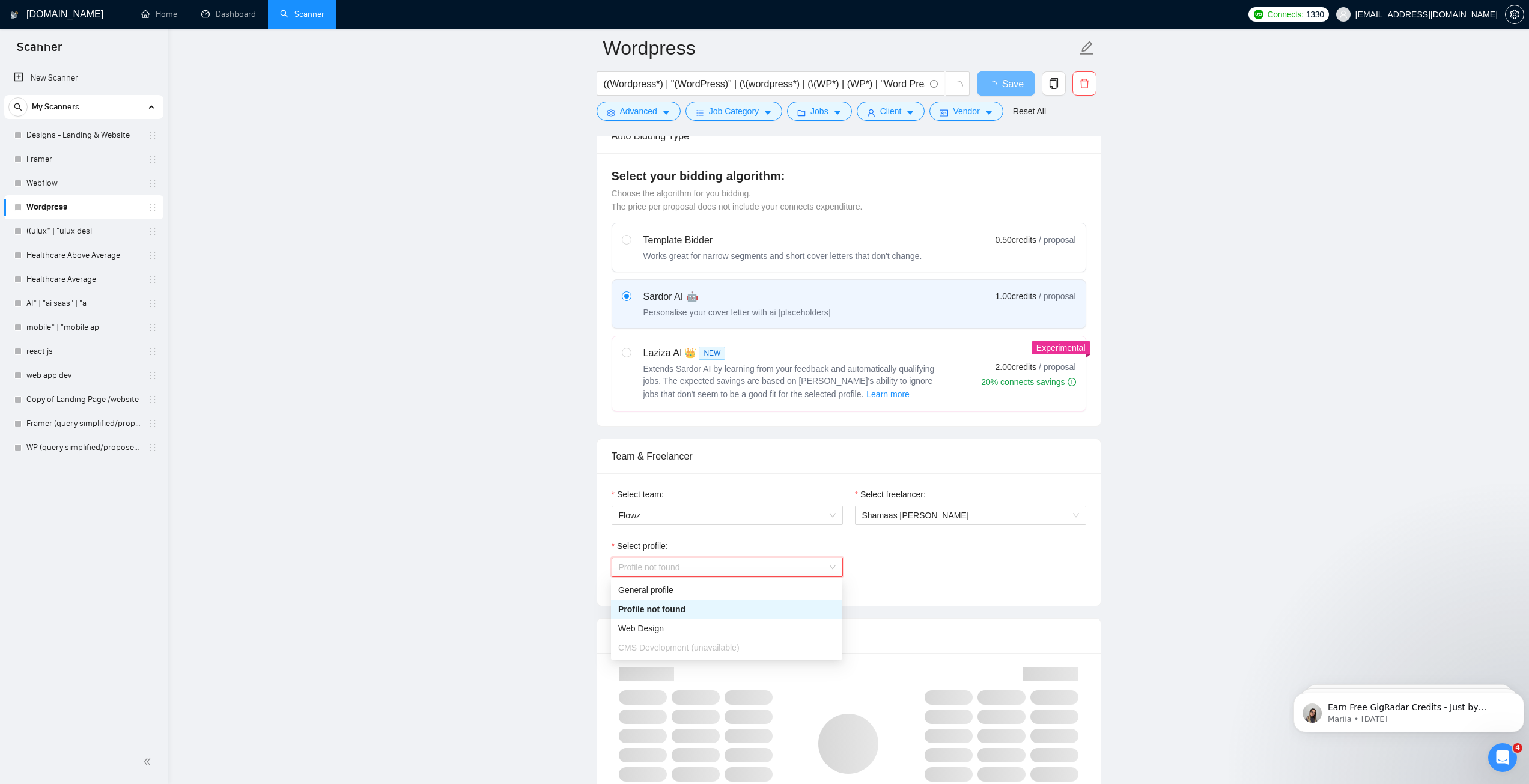
click at [697, 574] on span "Profile not found" at bounding box center [727, 566] width 217 height 18
click at [651, 617] on div "Profile not found" at bounding box center [727, 609] width 232 height 19
click at [655, 573] on span "Profile not found" at bounding box center [727, 566] width 217 height 18
click at [659, 624] on span "Web Design" at bounding box center [641, 628] width 46 height 9
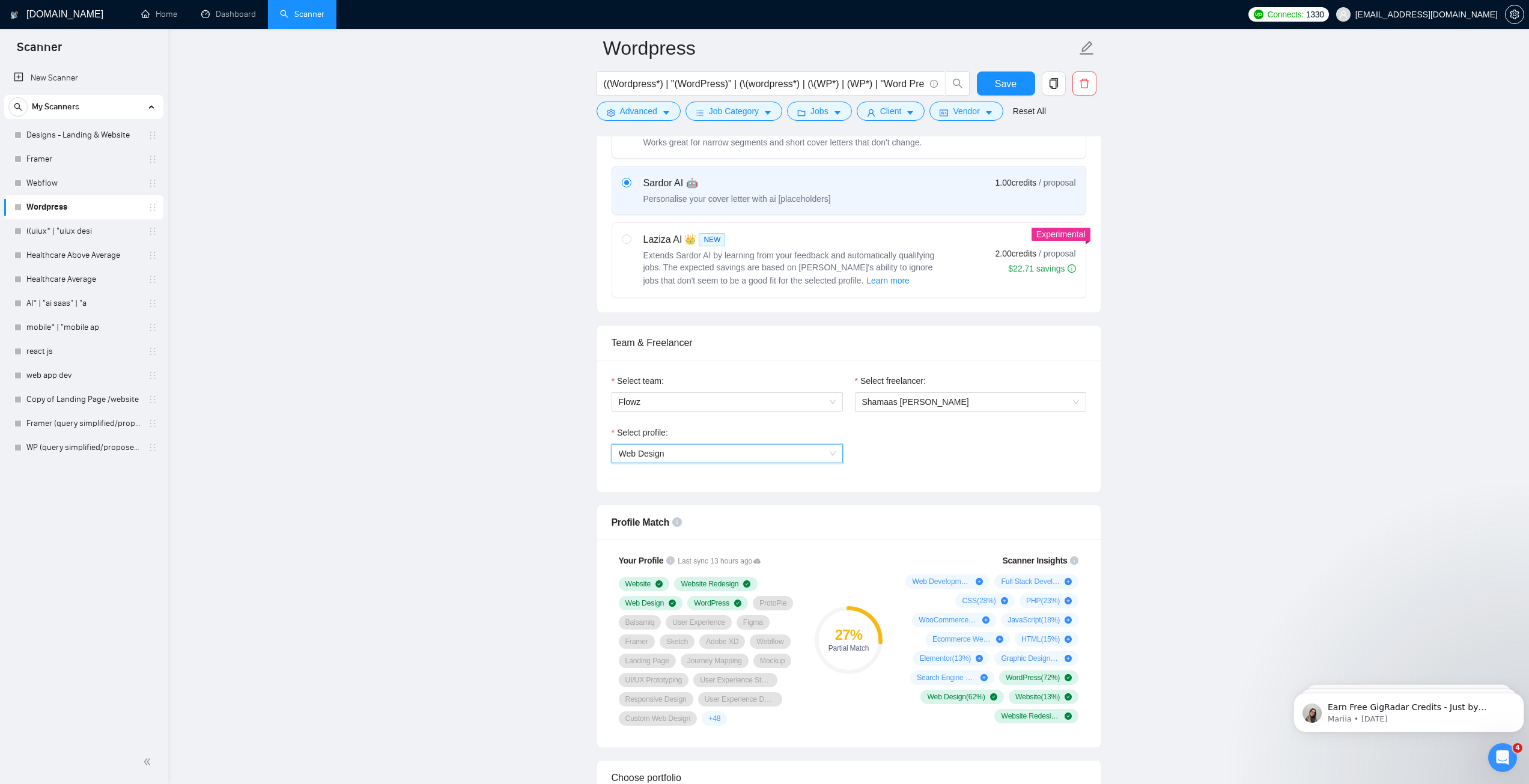
scroll to position [421, 0]
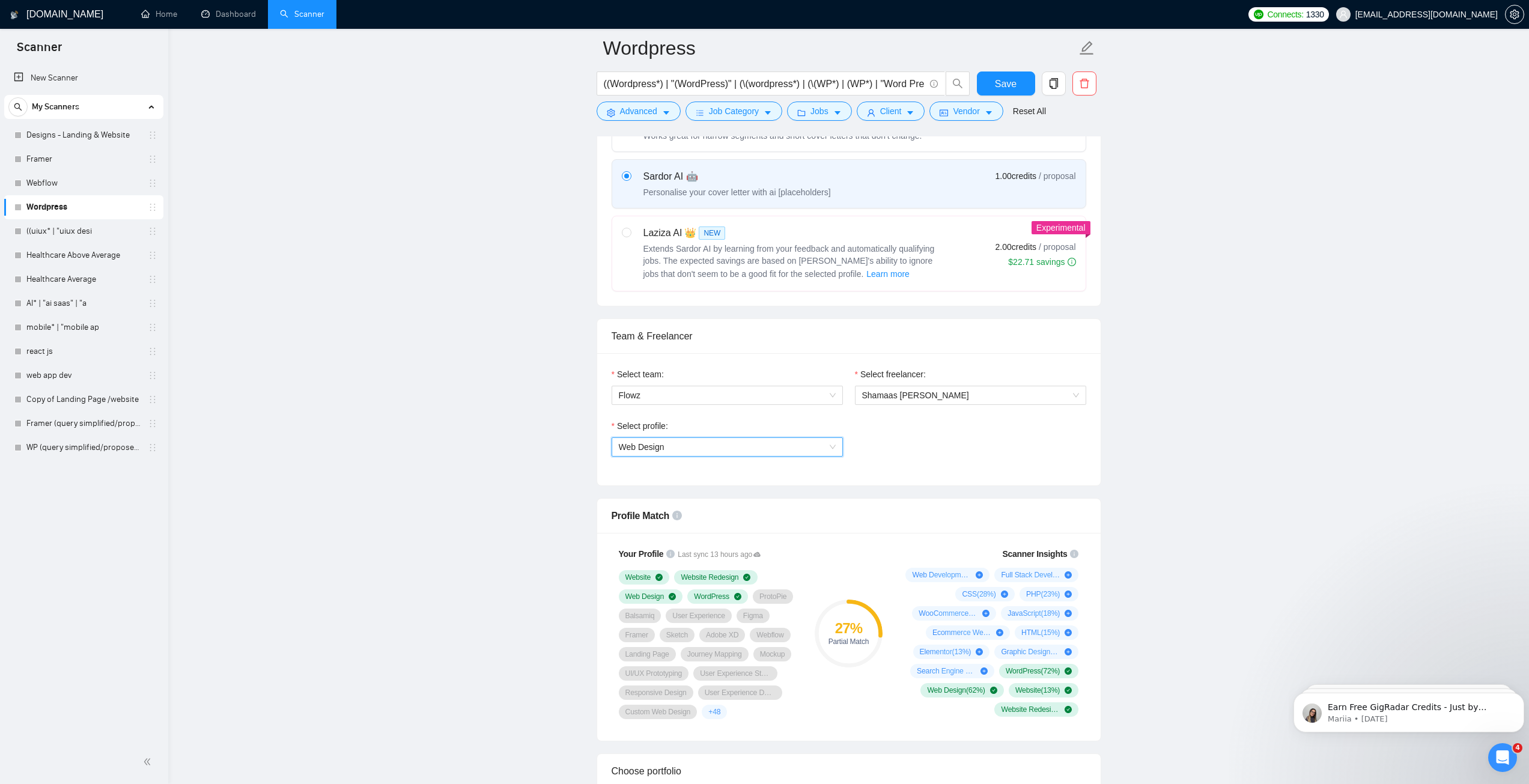
click at [673, 446] on span "Web Design" at bounding box center [727, 447] width 217 height 18
click at [667, 446] on span "Web Design" at bounding box center [727, 447] width 217 height 18
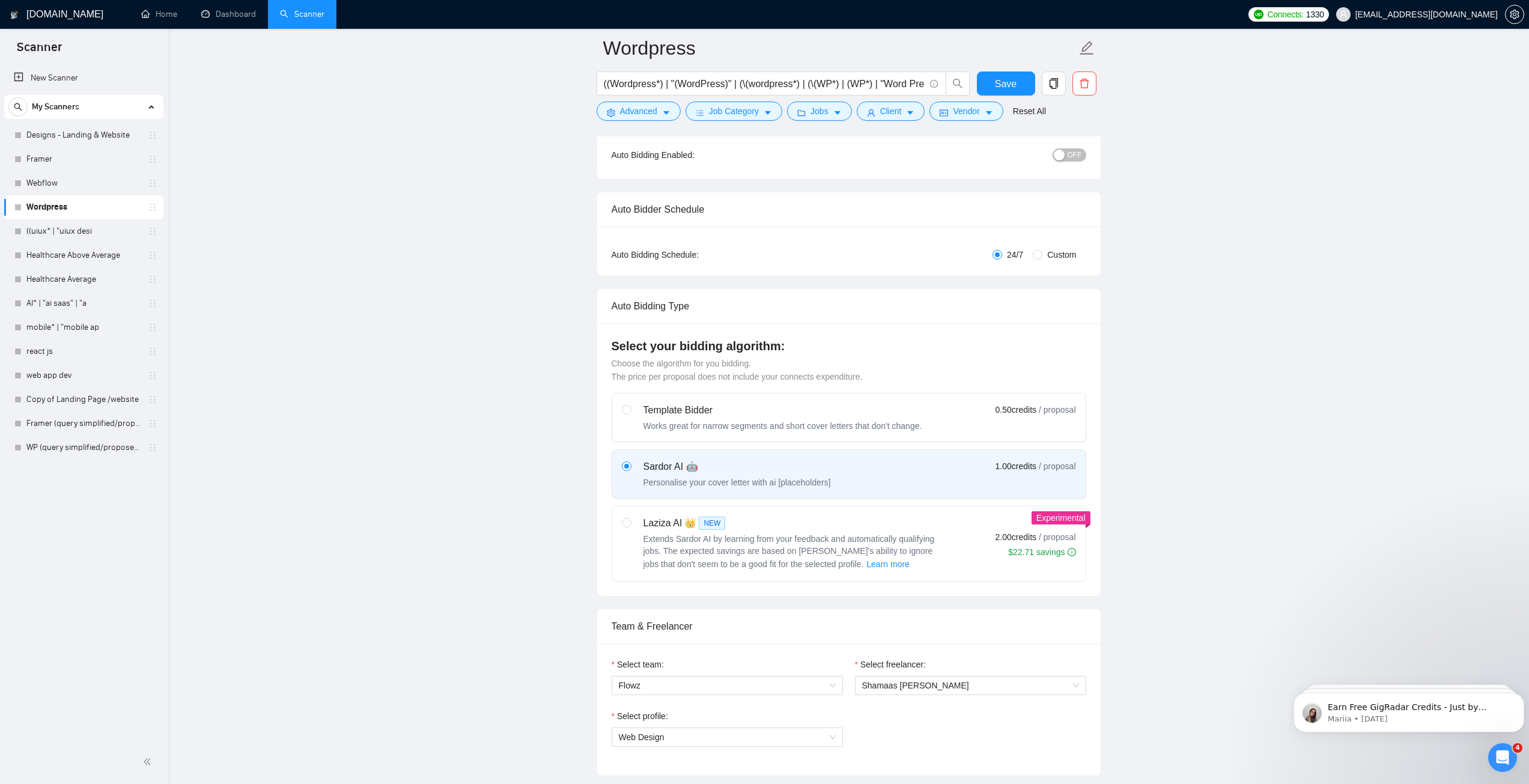
scroll to position [0, 0]
